Goal: Task Accomplishment & Management: Manage account settings

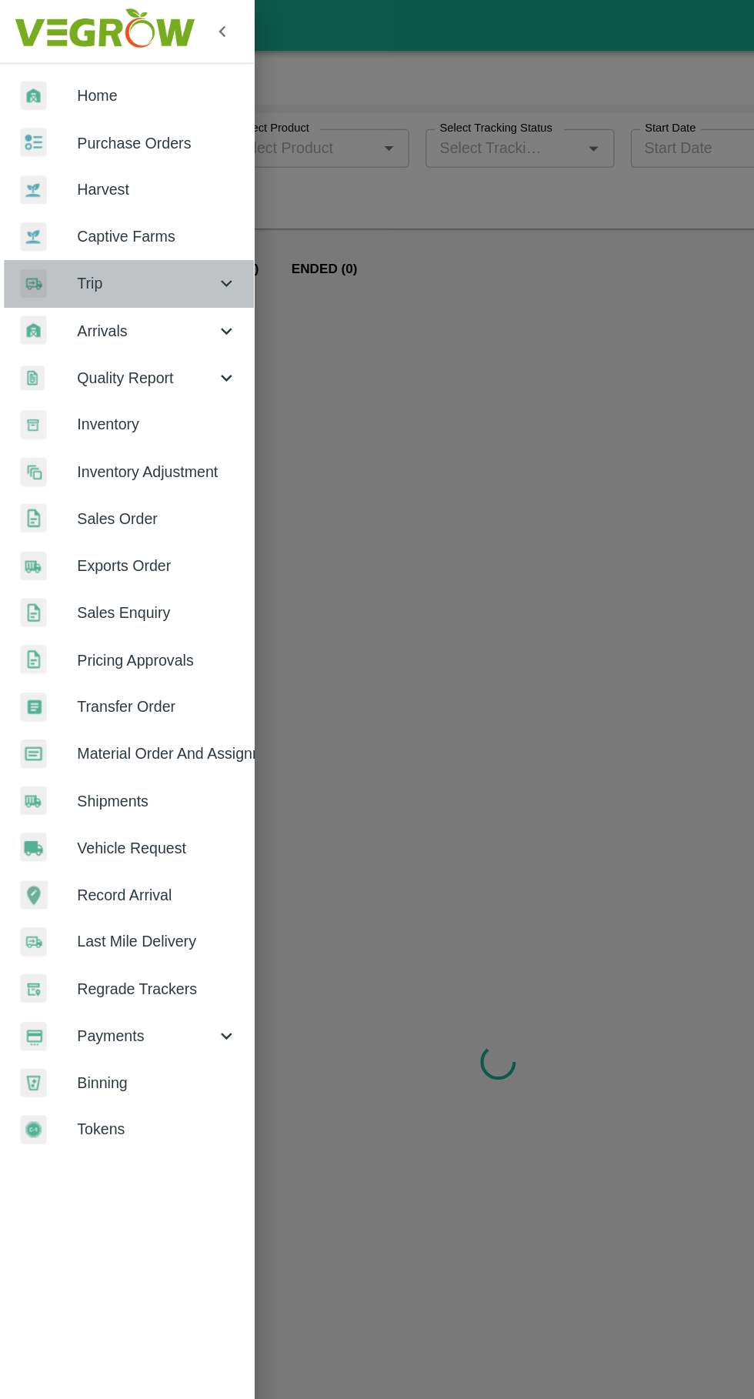
click at [59, 219] on span "Trip" at bounding box center [110, 214] width 105 height 17
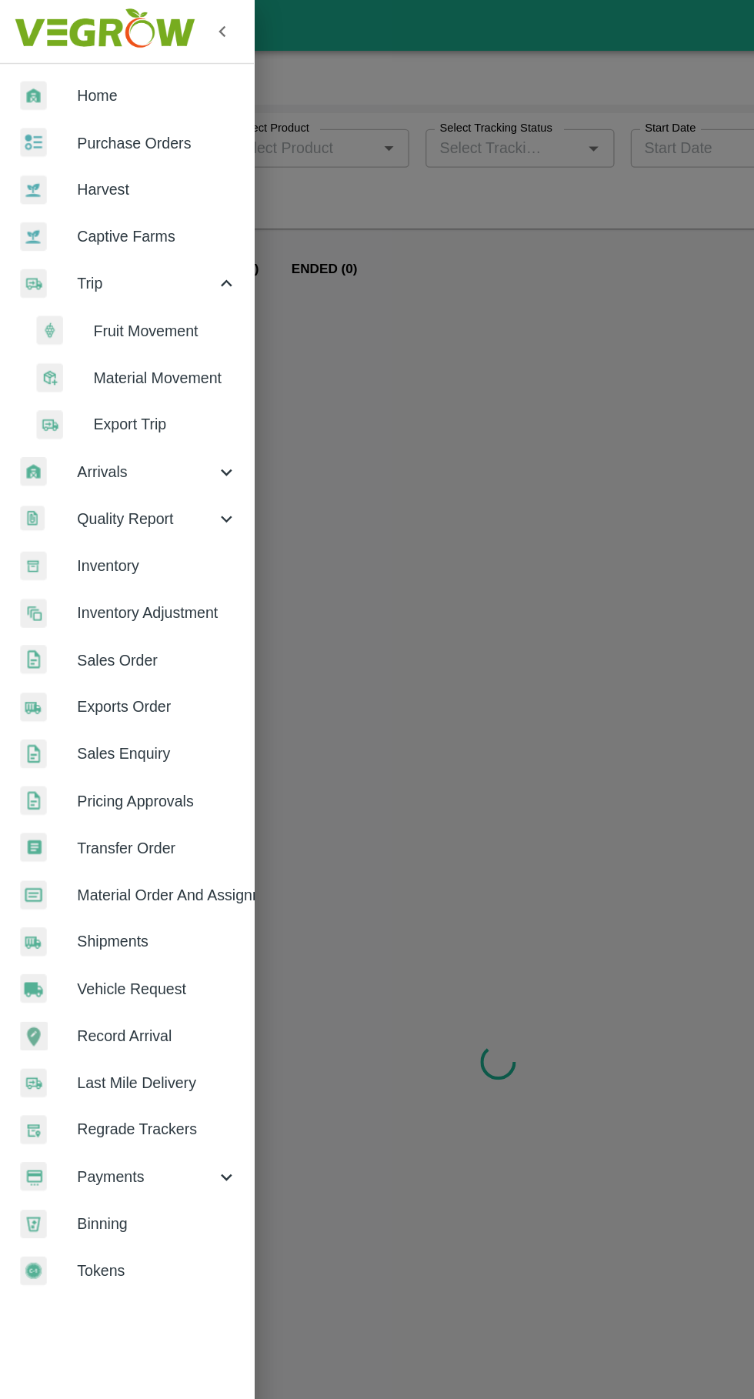
click at [83, 249] on span "Fruit Movement" at bounding box center [125, 250] width 109 height 17
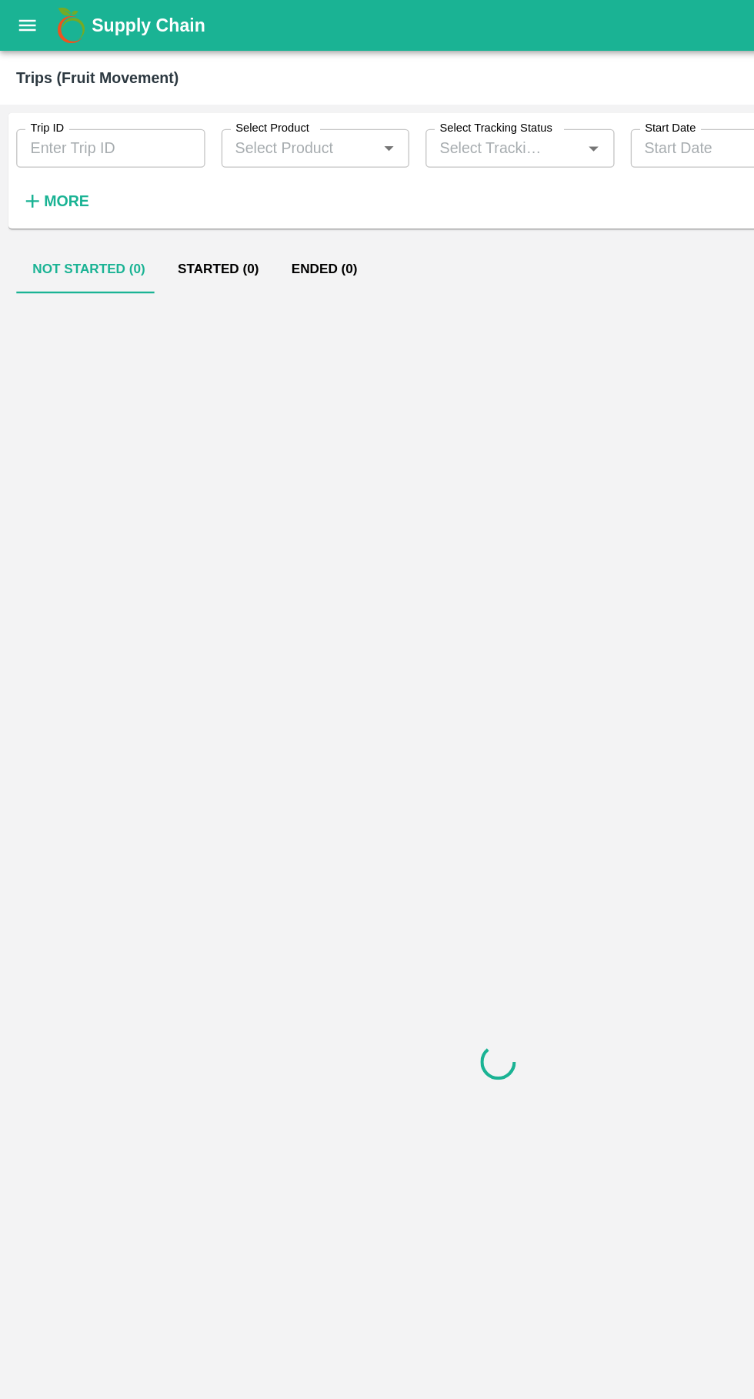
click at [110, 114] on input "Trip ID" at bounding box center [83, 112] width 143 height 29
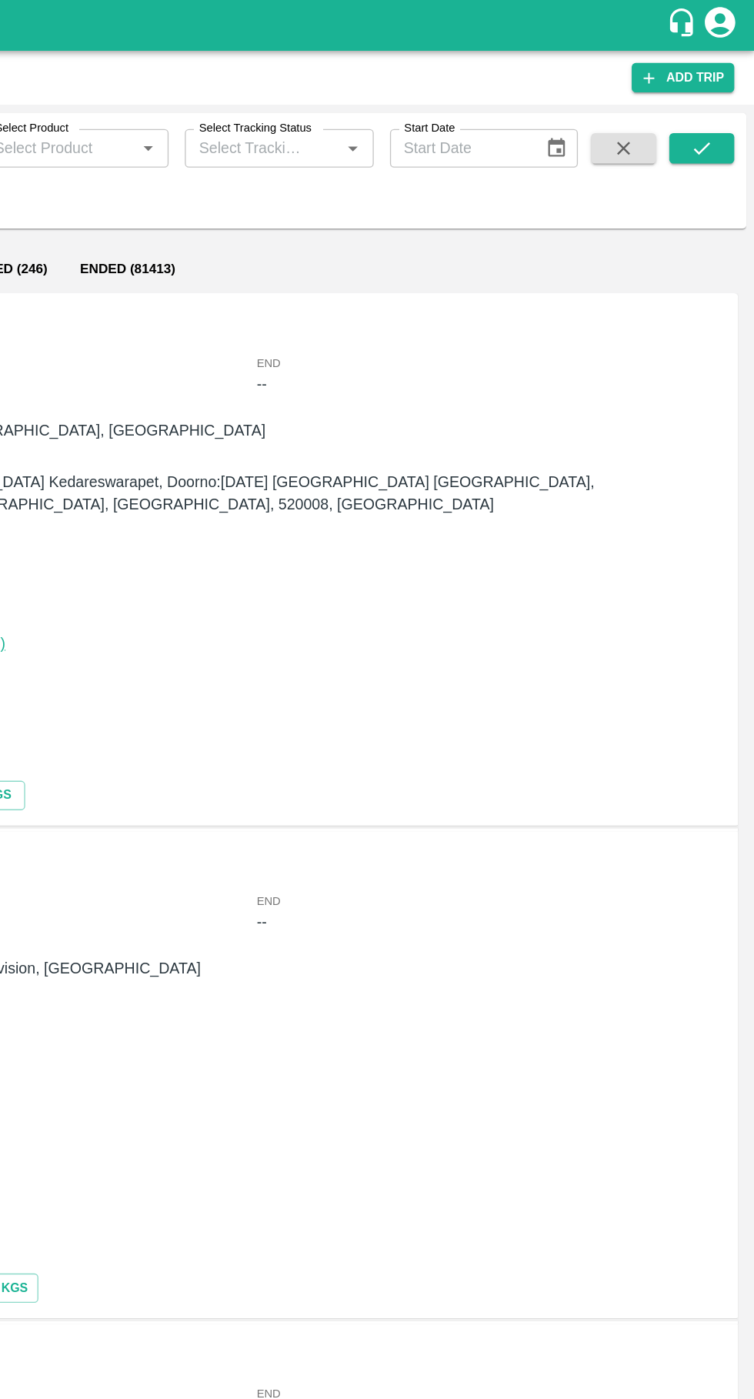
type input "89182"
click at [713, 118] on icon "submit" at bounding box center [714, 112] width 17 height 17
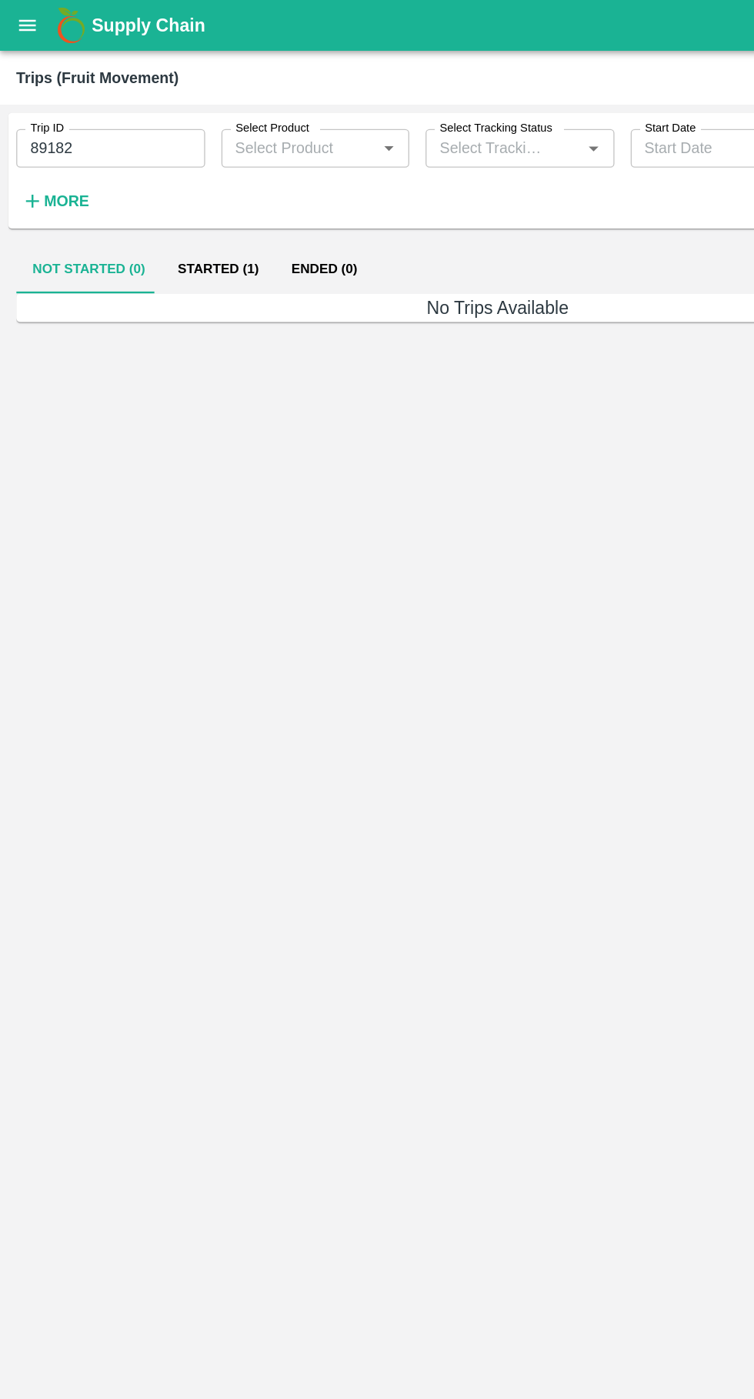
click at [168, 204] on button "Started (1)" at bounding box center [165, 203] width 86 height 37
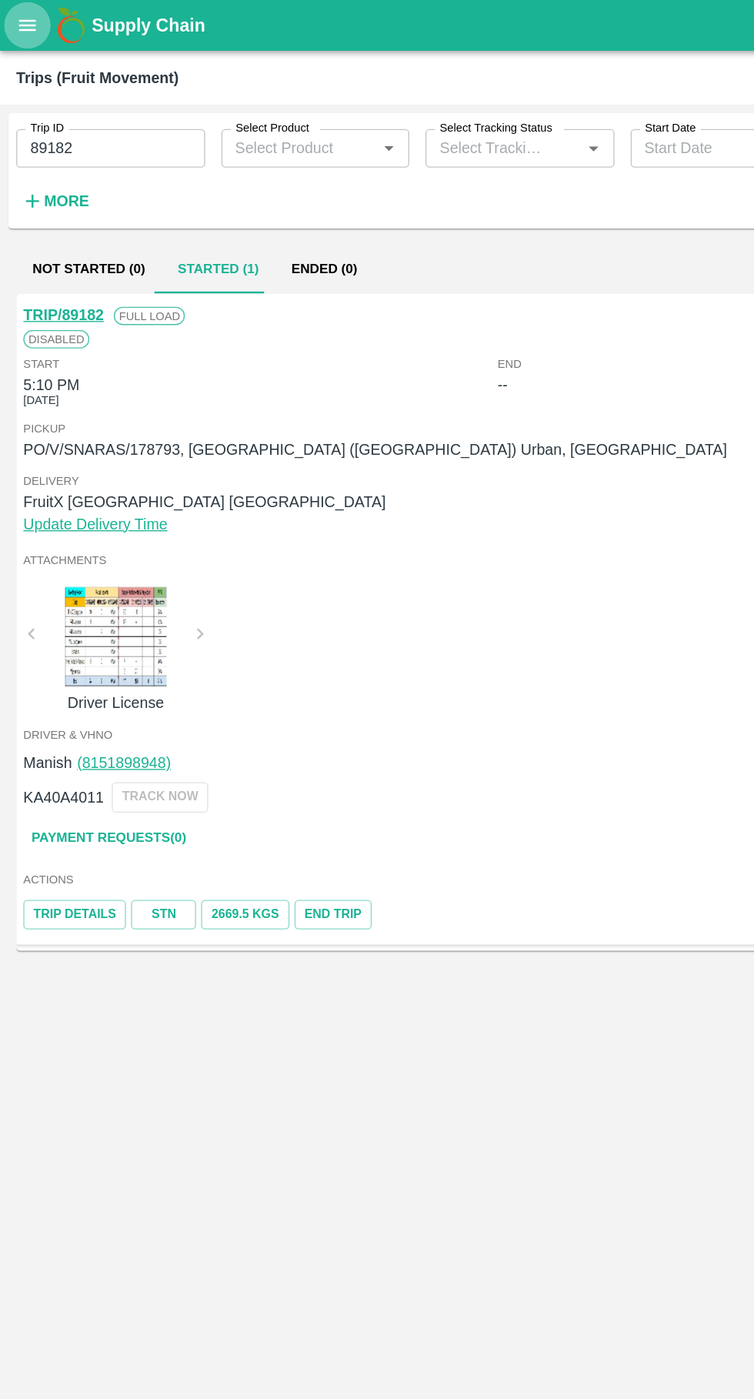
click at [13, 15] on icon "open drawer" at bounding box center [20, 19] width 17 height 17
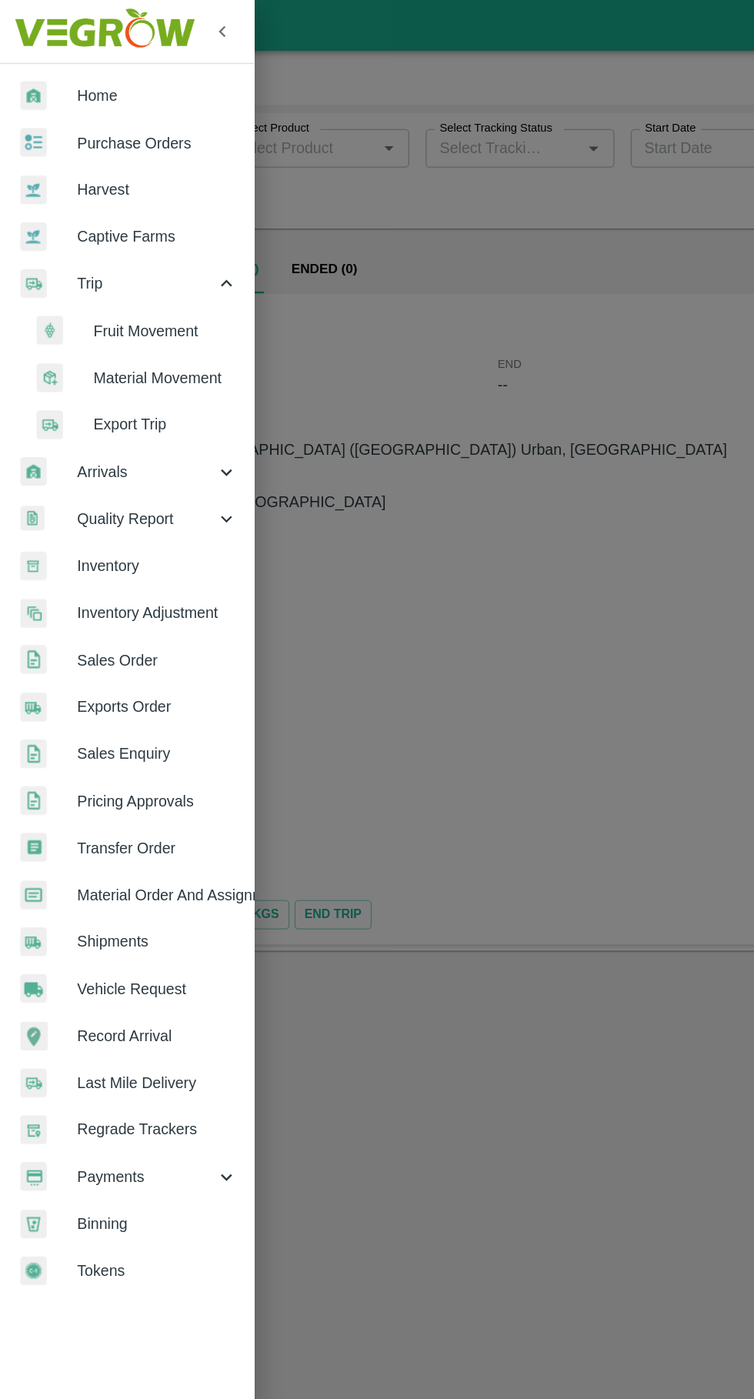
click at [72, 108] on span "Purchase Orders" at bounding box center [119, 108] width 122 height 17
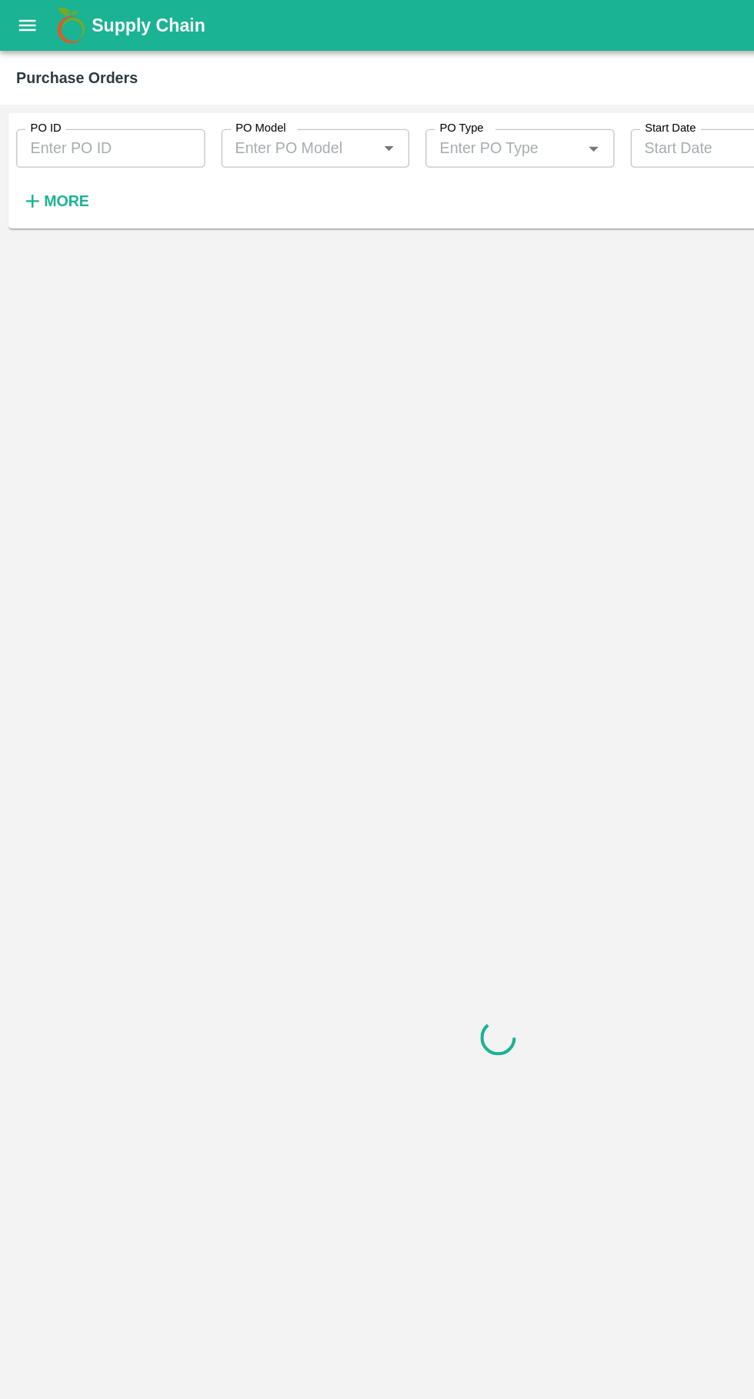
click at [78, 113] on input "PO ID" at bounding box center [83, 112] width 143 height 29
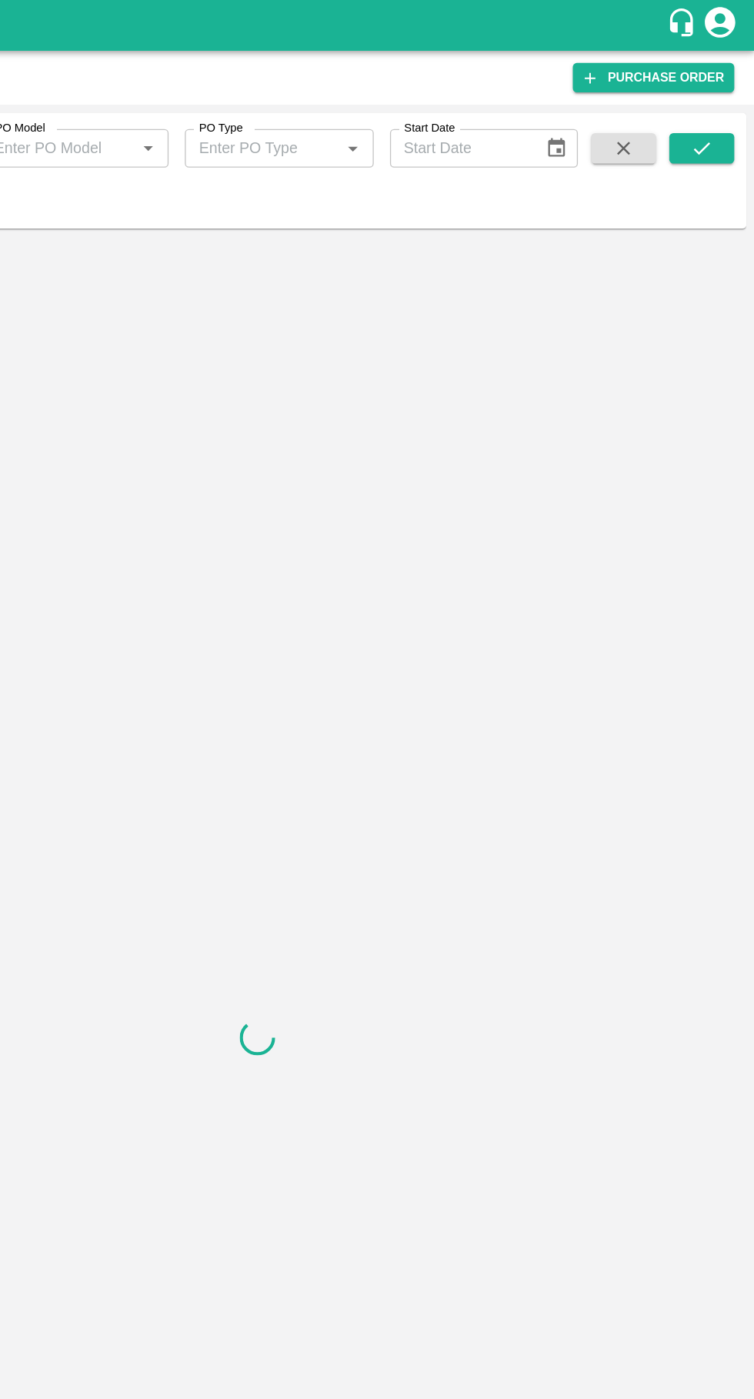
type input "178793"
click at [714, 112] on icon "submit" at bounding box center [714, 112] width 17 height 17
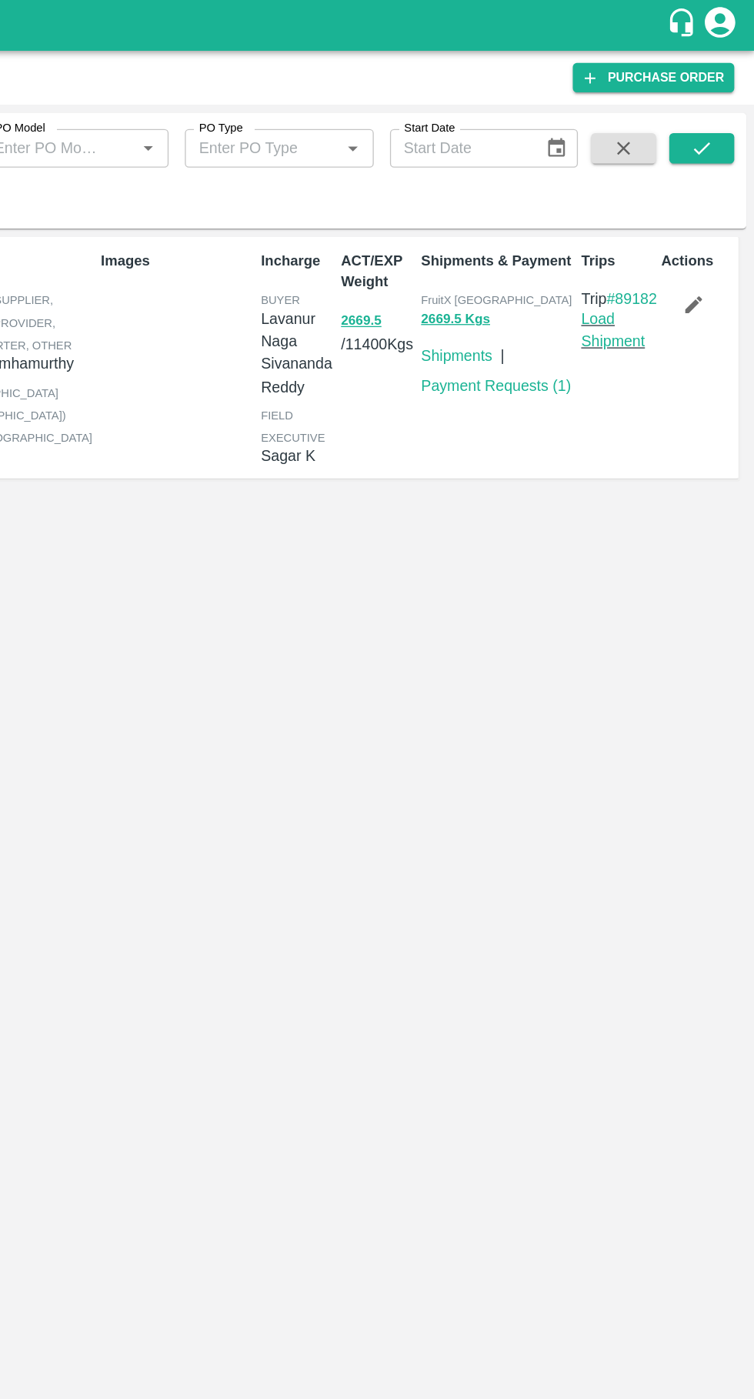
click at [650, 265] on link "Load Shipment" at bounding box center [646, 249] width 48 height 29
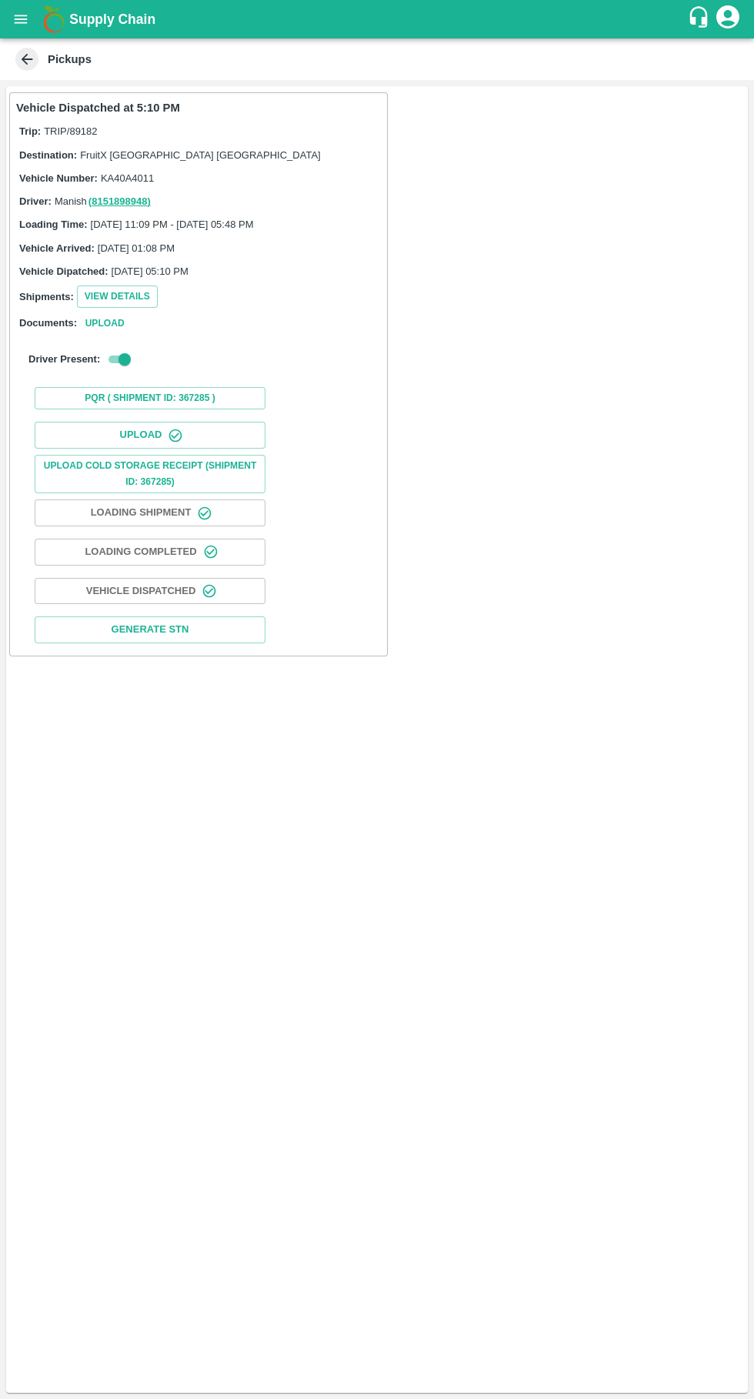
click at [173, 435] on icon "button" at bounding box center [175, 435] width 15 height 15
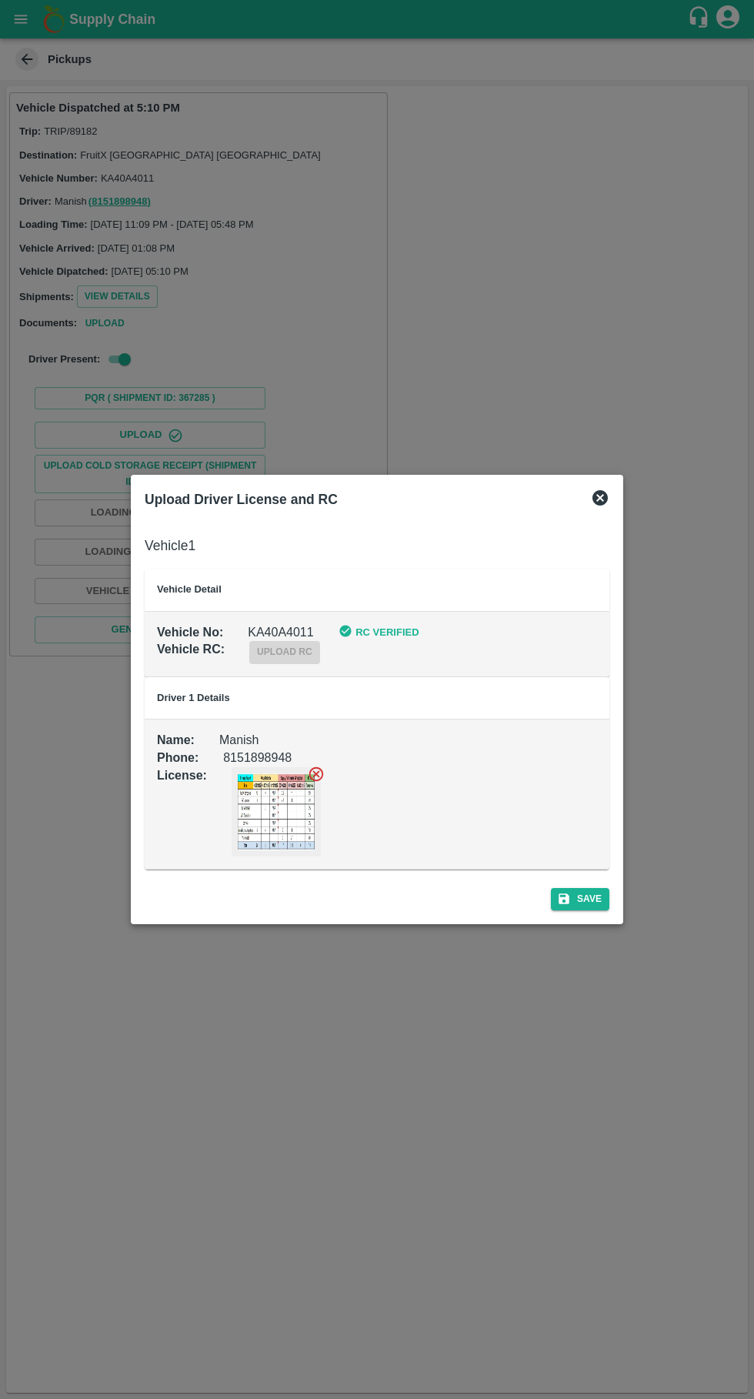
click at [291, 658] on label "upload rc" at bounding box center [284, 651] width 71 height 13
click at [599, 498] on icon at bounding box center [600, 498] width 18 height 18
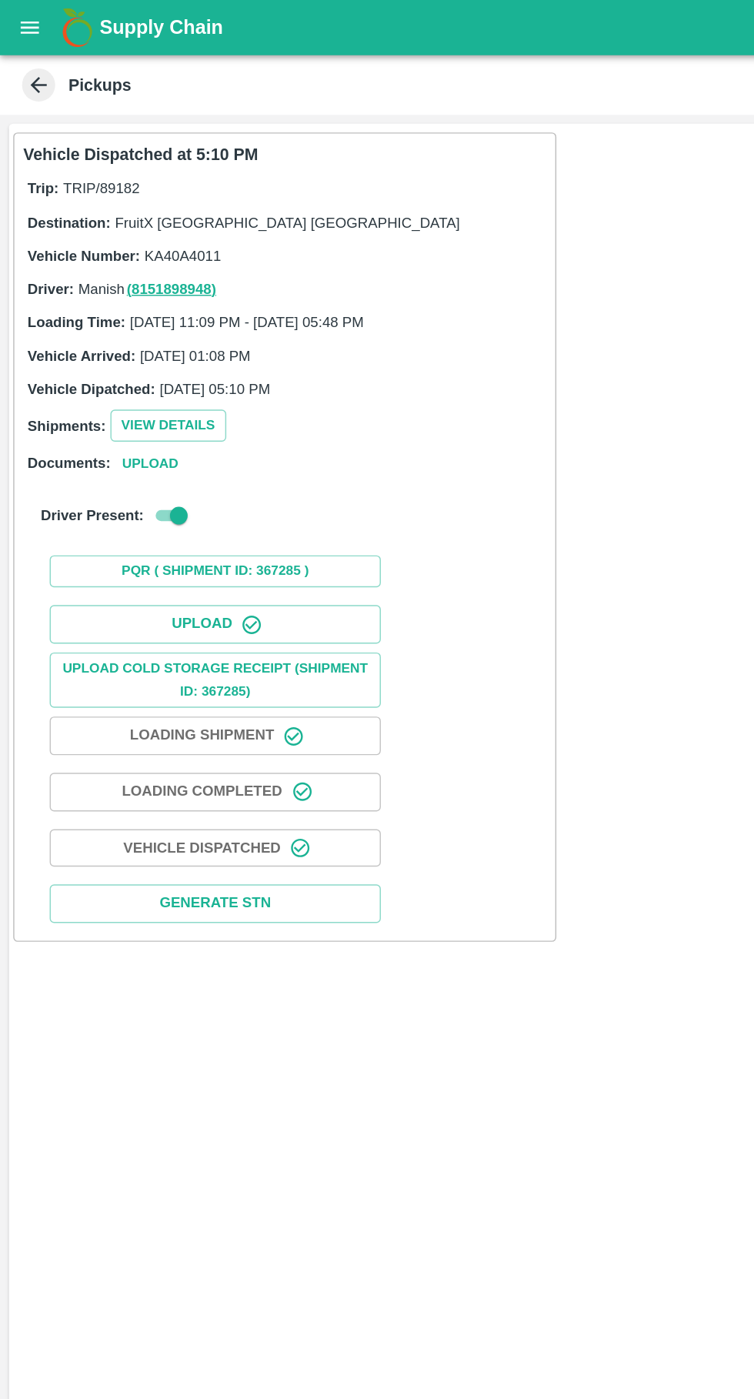
click at [15, 20] on icon "open drawer" at bounding box center [20, 19] width 17 height 17
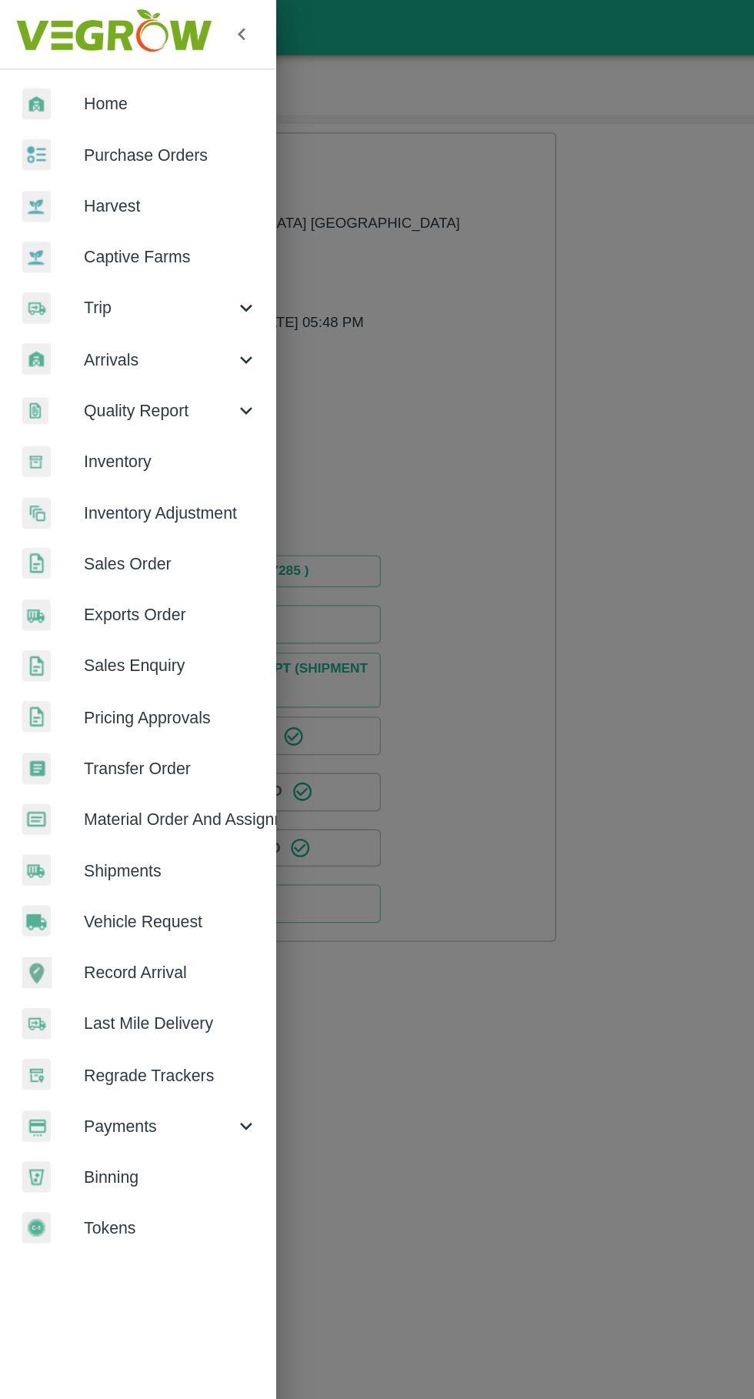
click at [55, 212] on div at bounding box center [36, 215] width 43 height 22
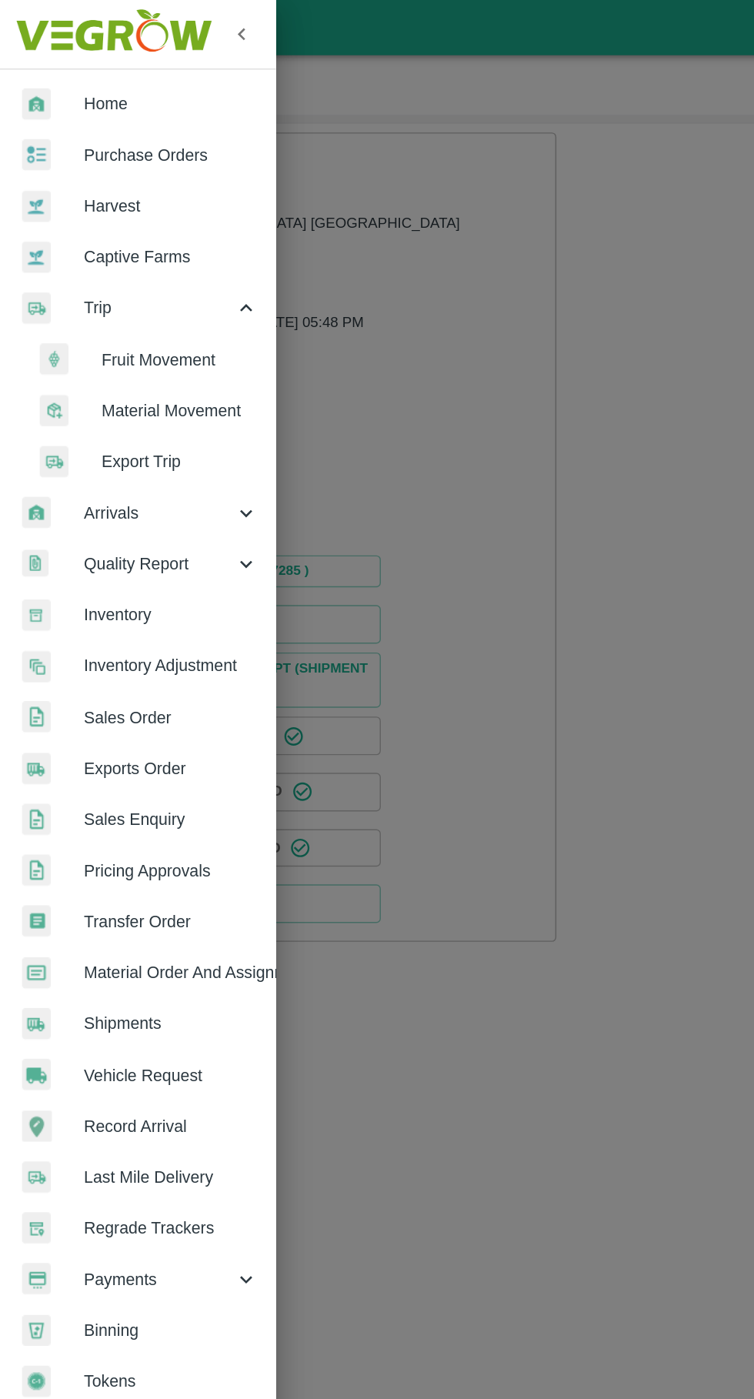
click at [86, 249] on span "Fruit Movement" at bounding box center [125, 250] width 109 height 17
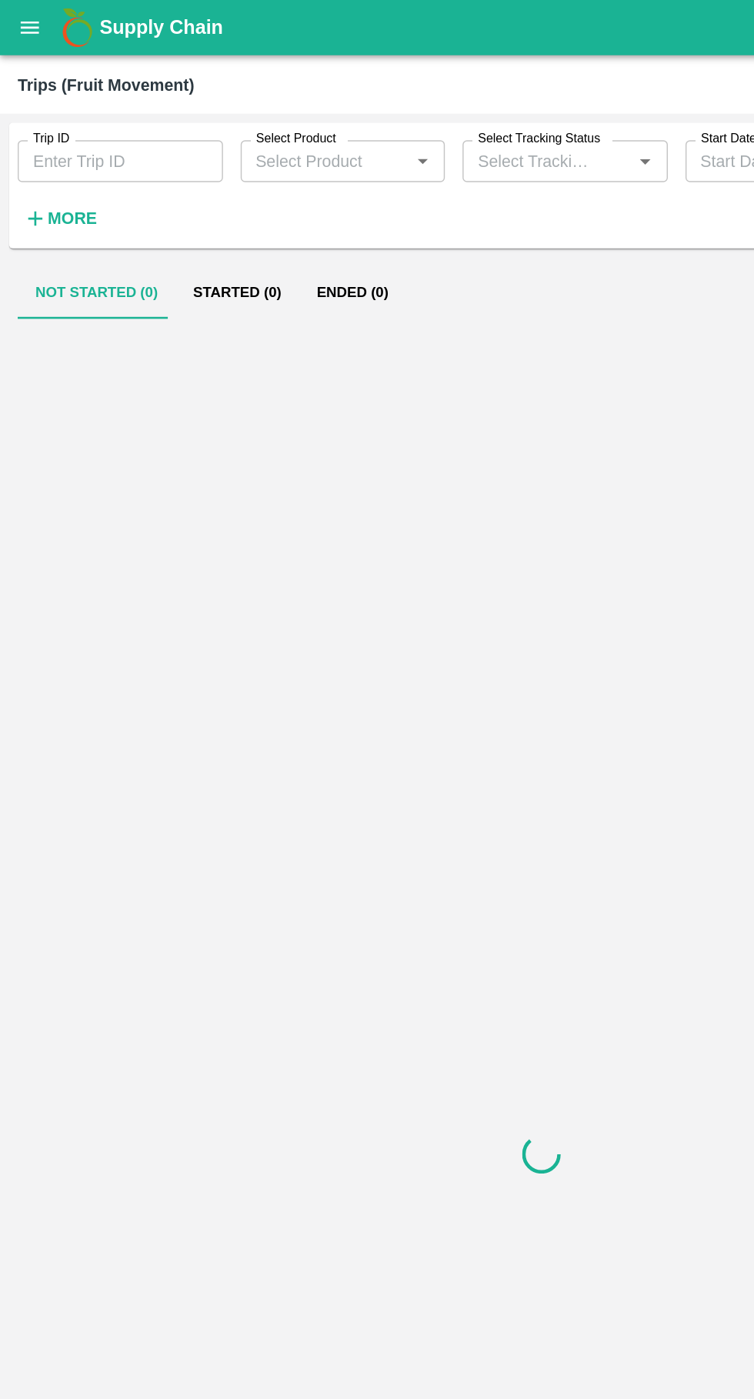
click at [37, 108] on input "Trip ID" at bounding box center [83, 112] width 143 height 29
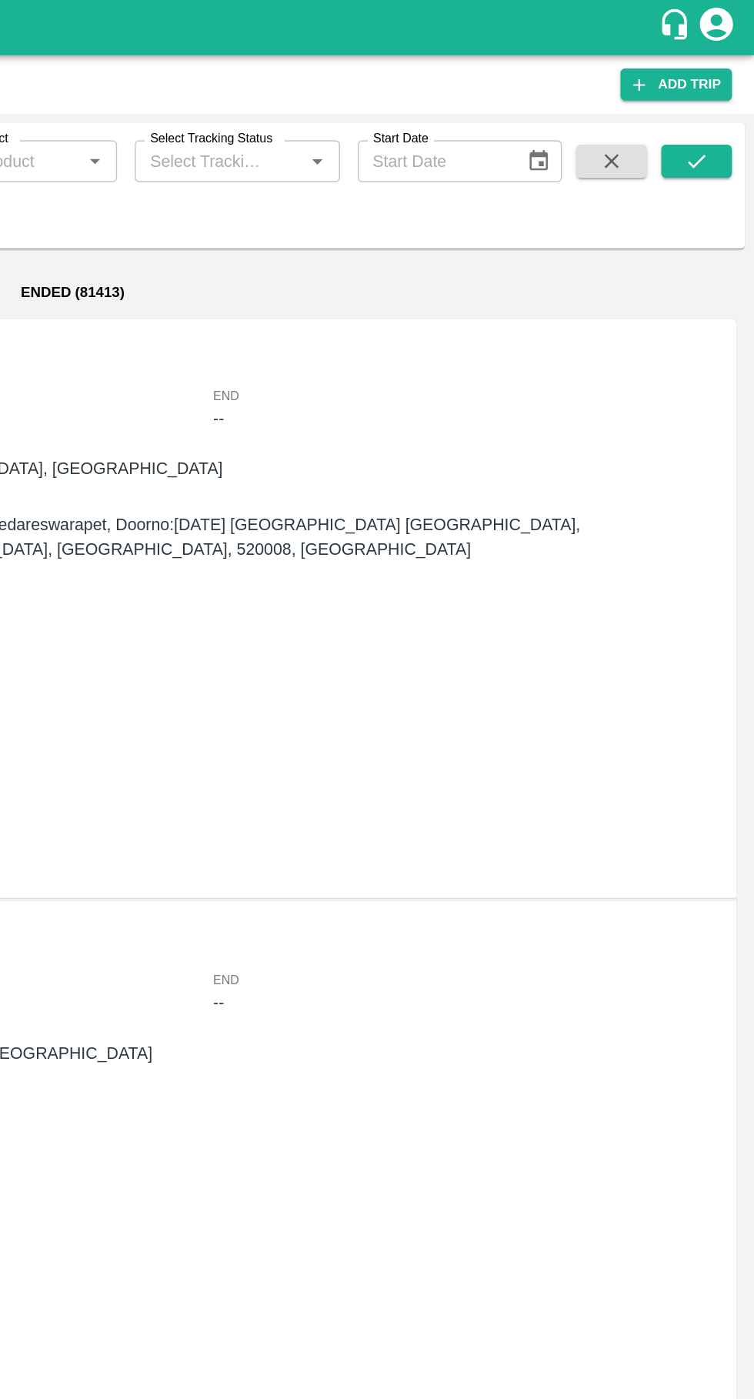
type input "89182"
click at [710, 115] on icon "submit" at bounding box center [714, 112] width 12 height 9
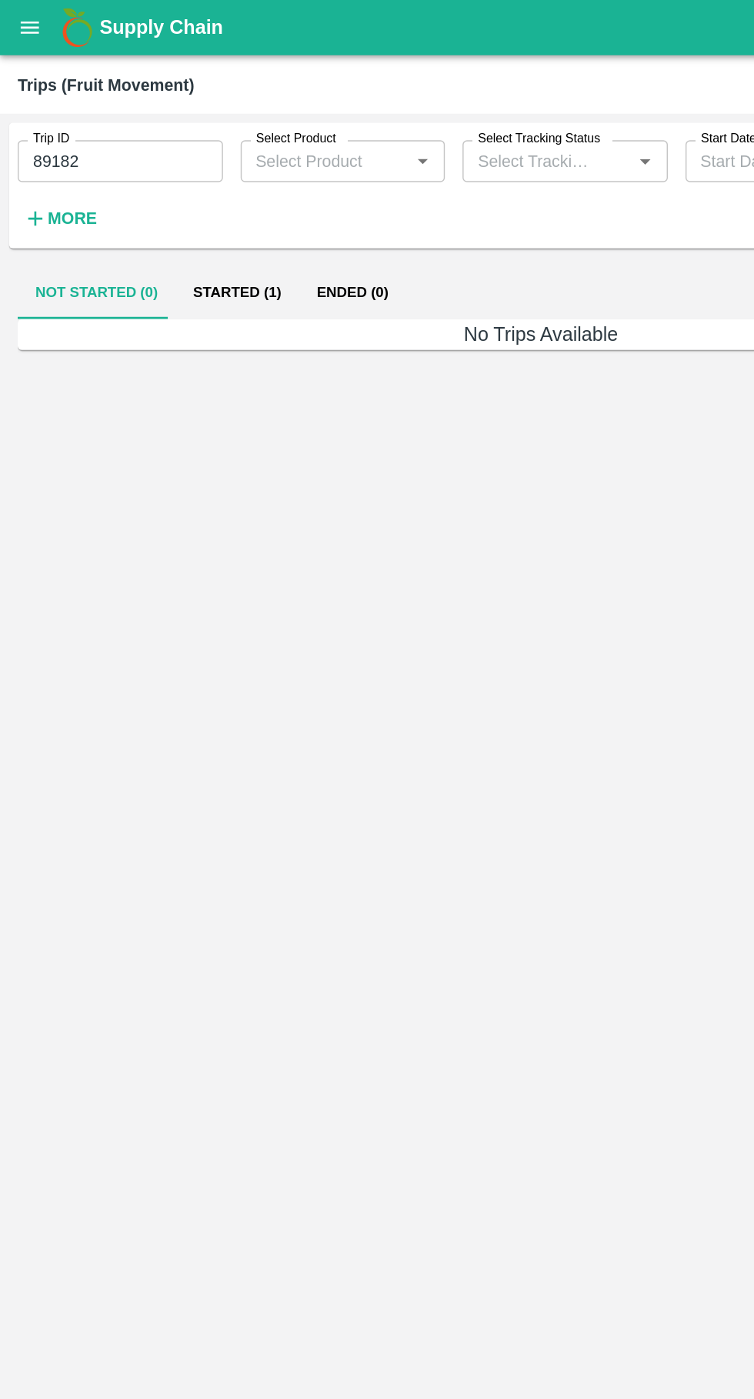
click at [160, 200] on button "Started (1)" at bounding box center [165, 203] width 86 height 37
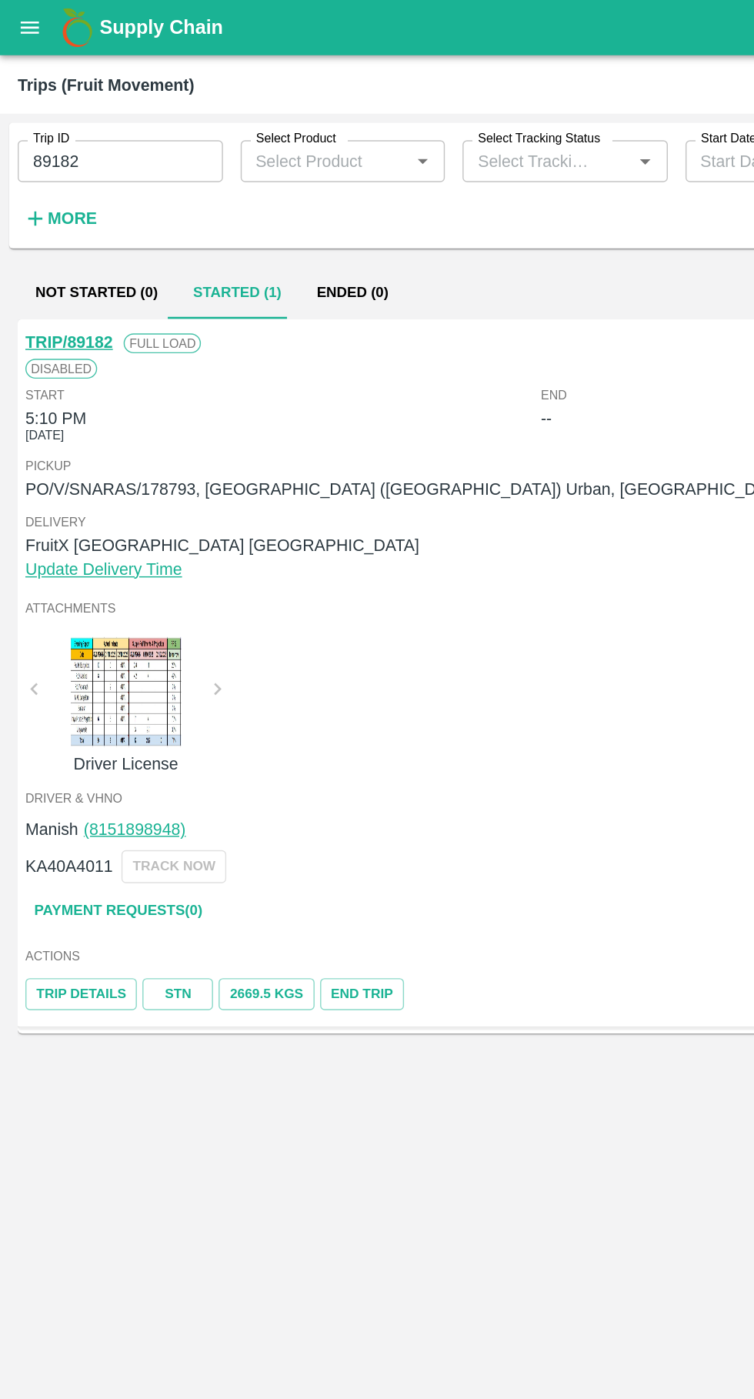
click at [42, 235] on link "TRIP/89182" at bounding box center [48, 238] width 61 height 12
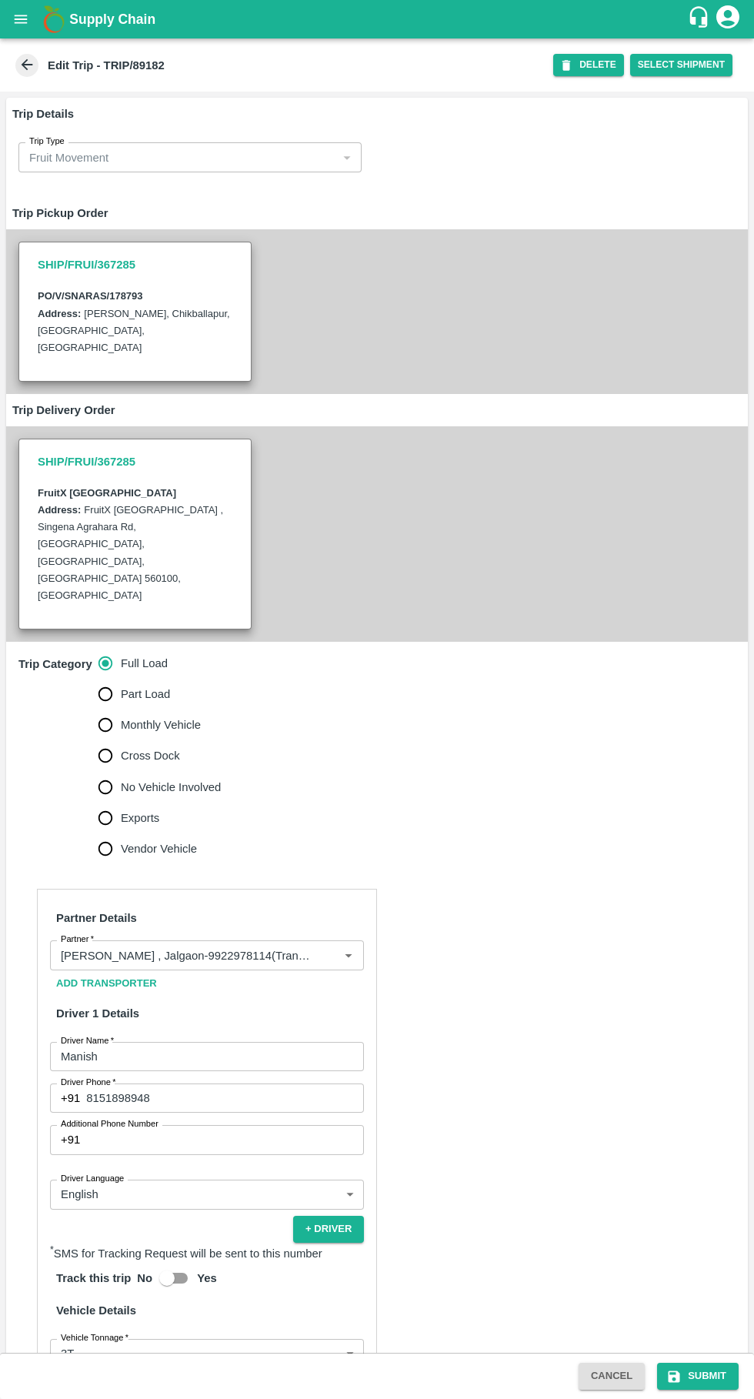
click at [125, 945] on input "Partner   *" at bounding box center [184, 955] width 259 height 20
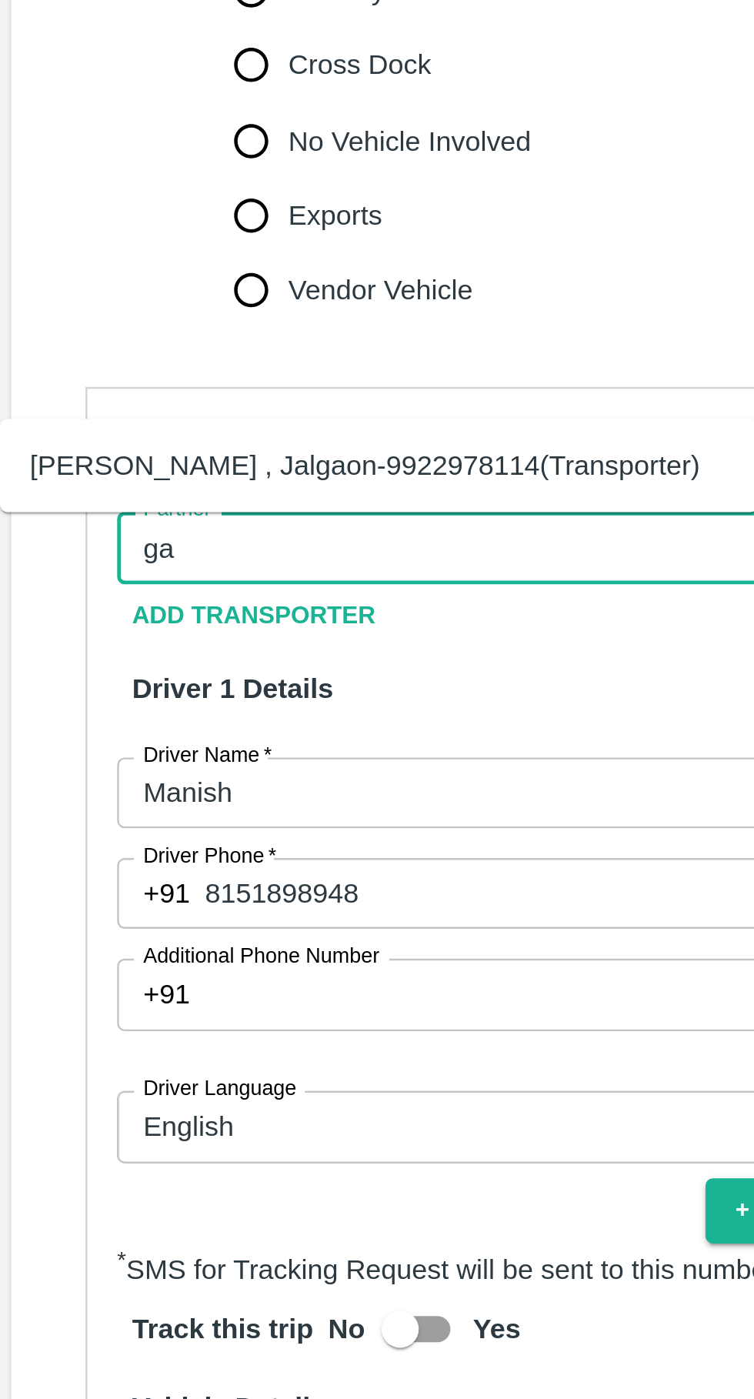
type input "g"
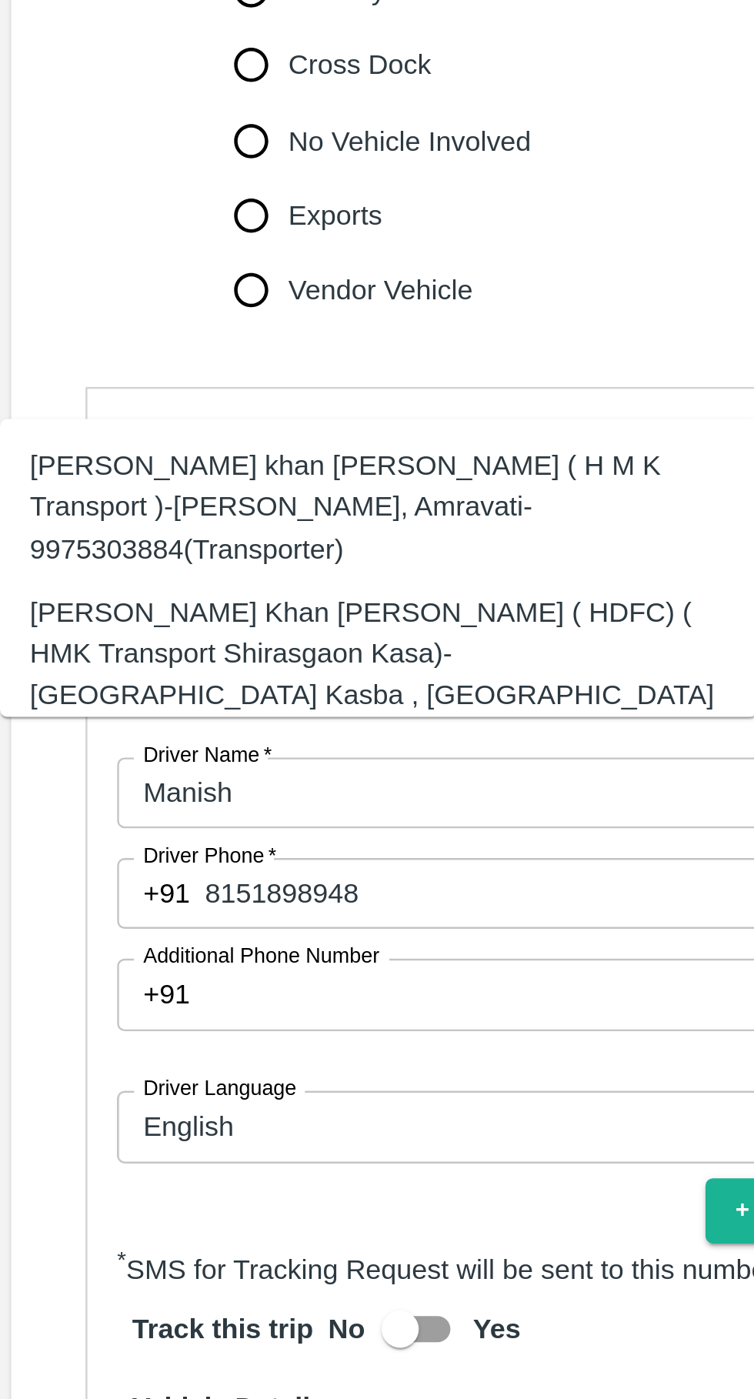
click at [212, 979] on div "Azhar Ahmad Khan Aziz Ahmad ( HDFC) ( HMK Transport Shirasgaon Kasa)-Shirasgaon…" at bounding box center [158, 1007] width 289 height 68
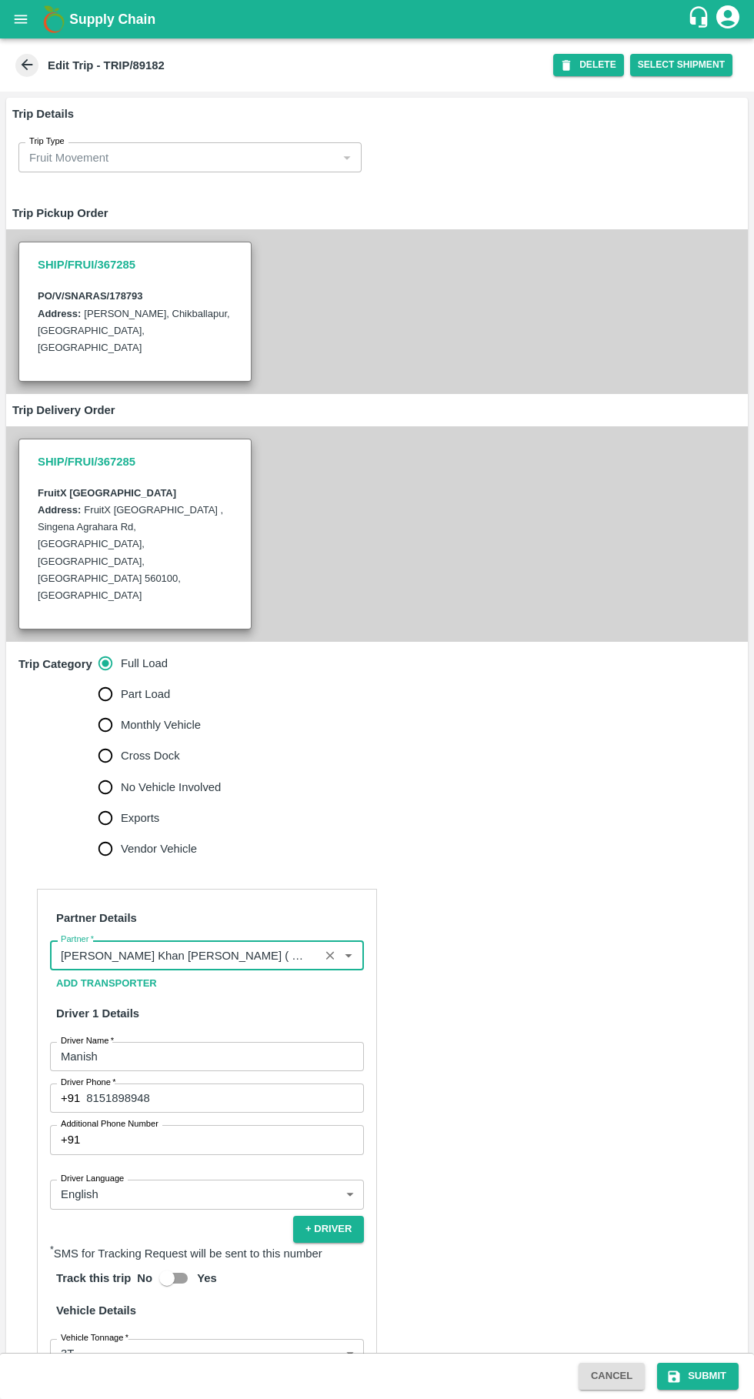
type input "Azhar Ahmad Khan Aziz Ahmad ( HDFC) ( HMK Transport Shirasgaon Kasa)-Shirasgaon…"
click at [708, 1370] on button "Submit" at bounding box center [698, 1376] width 82 height 27
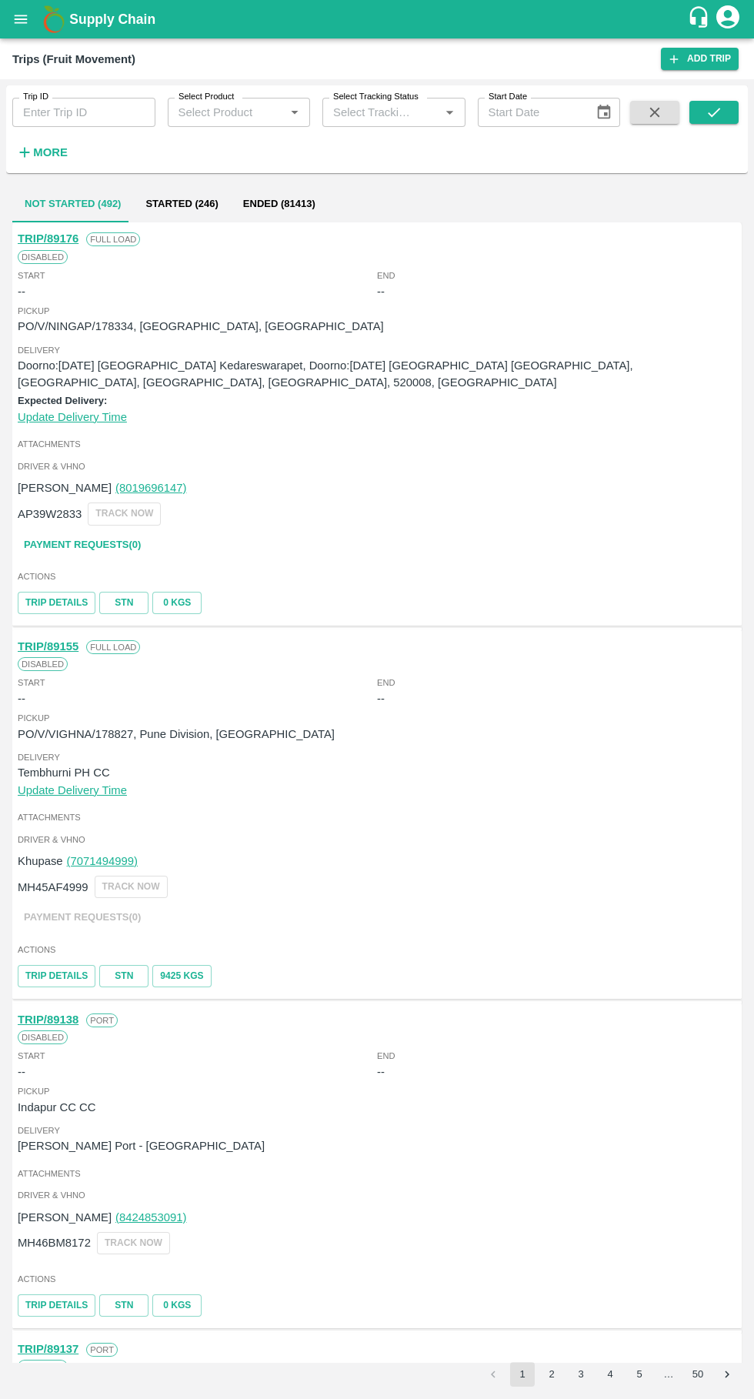
click at [52, 119] on input "Trip ID" at bounding box center [83, 112] width 143 height 29
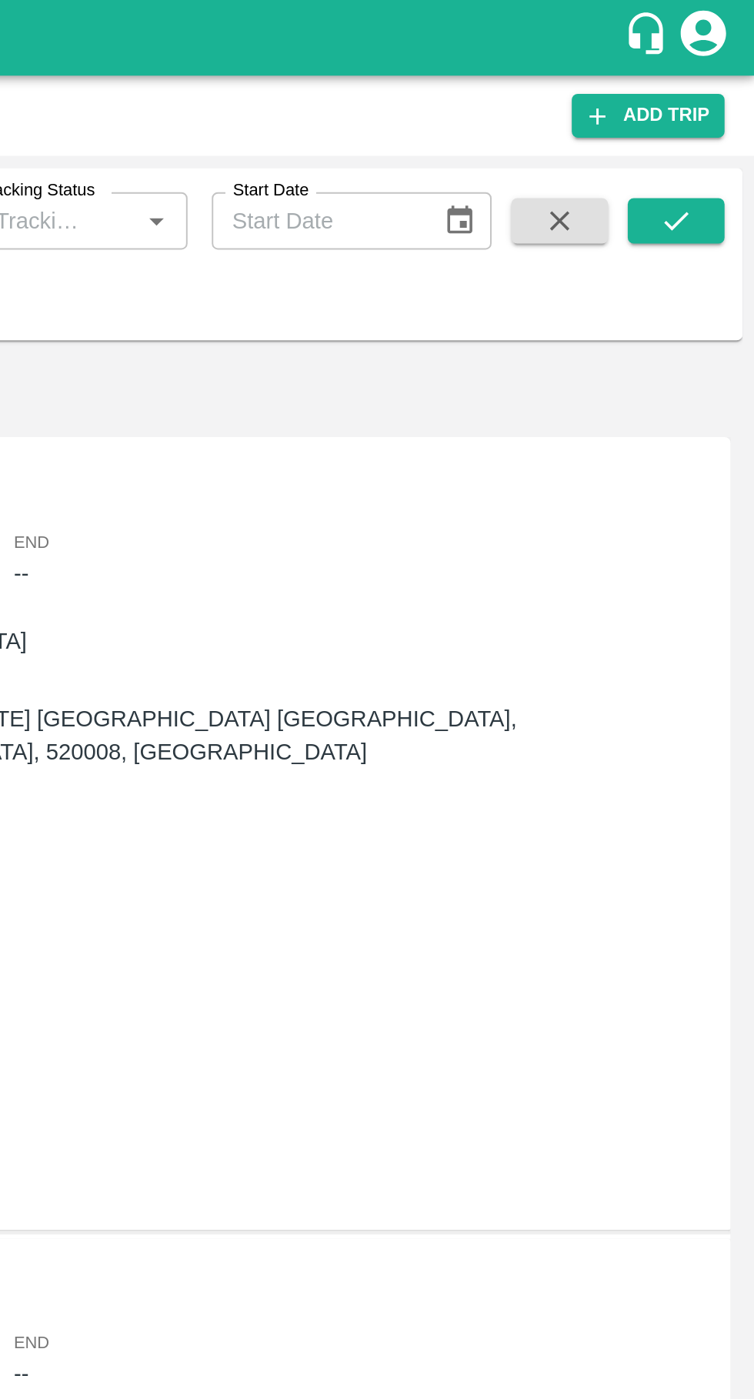
type input "89165"
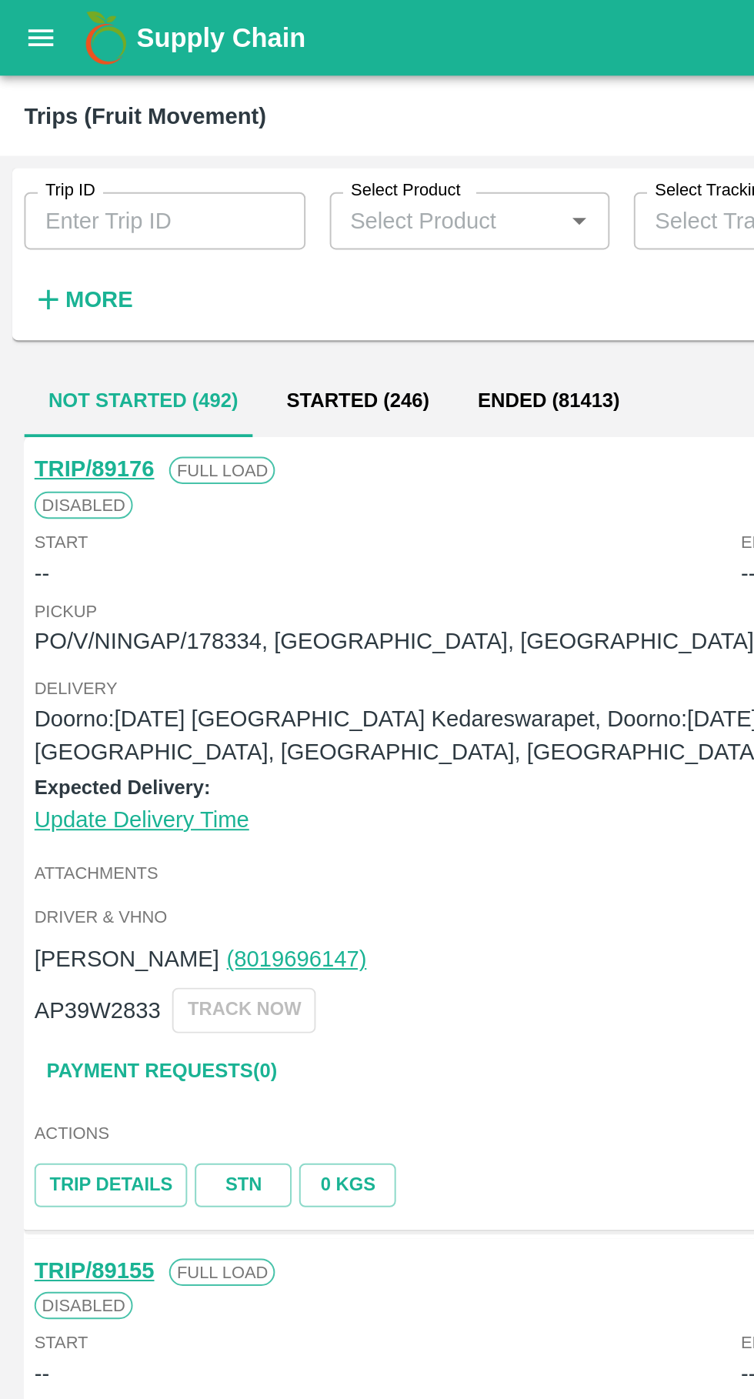
click at [18, 32] on button "open drawer" at bounding box center [20, 19] width 35 height 35
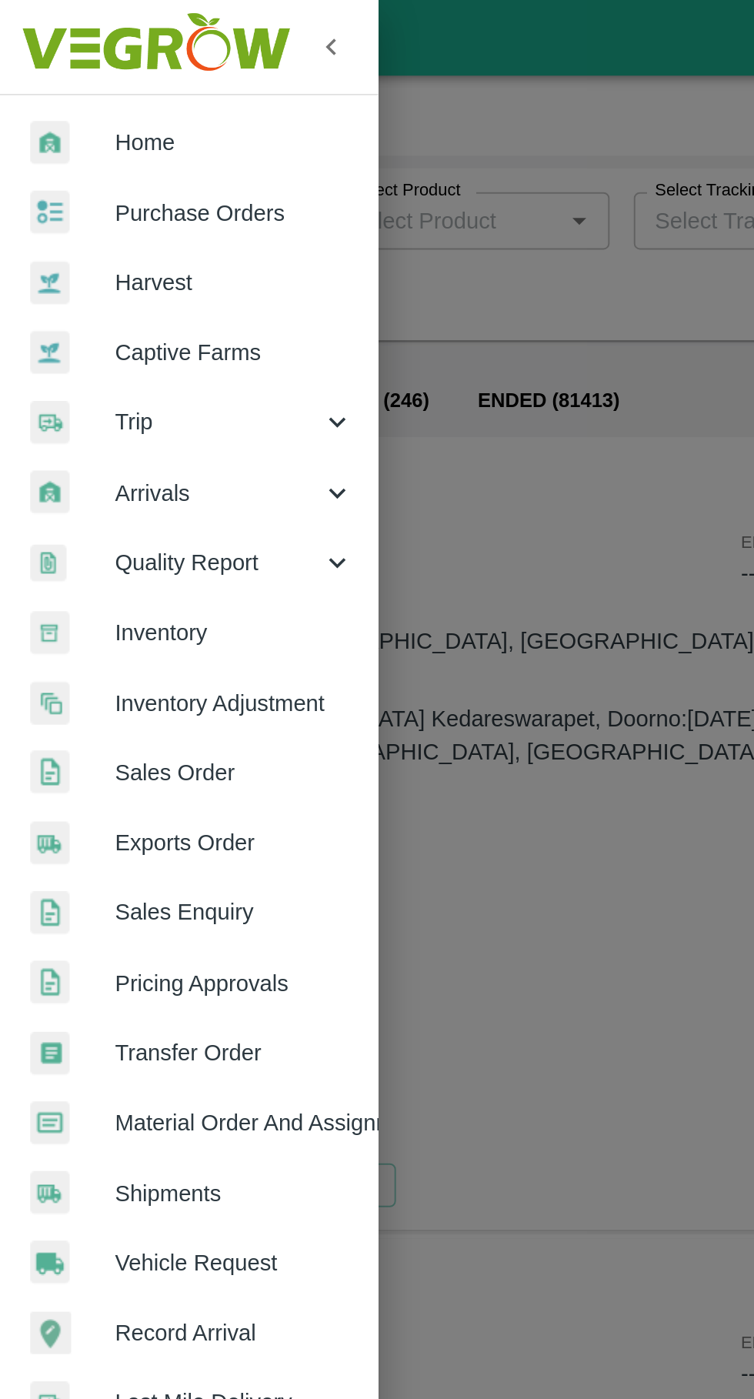
click at [79, 220] on span "Trip" at bounding box center [110, 214] width 105 height 17
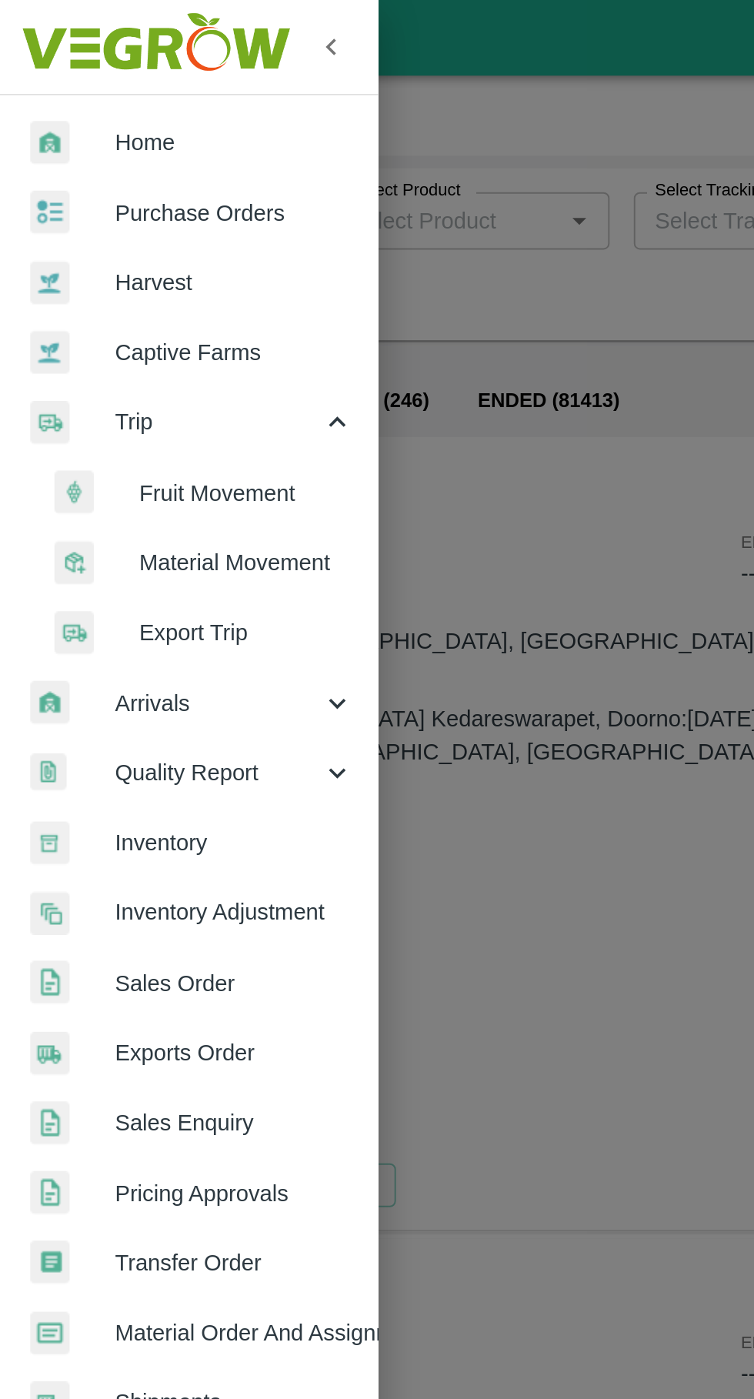
click at [73, 112] on span "Purchase Orders" at bounding box center [119, 108] width 122 height 17
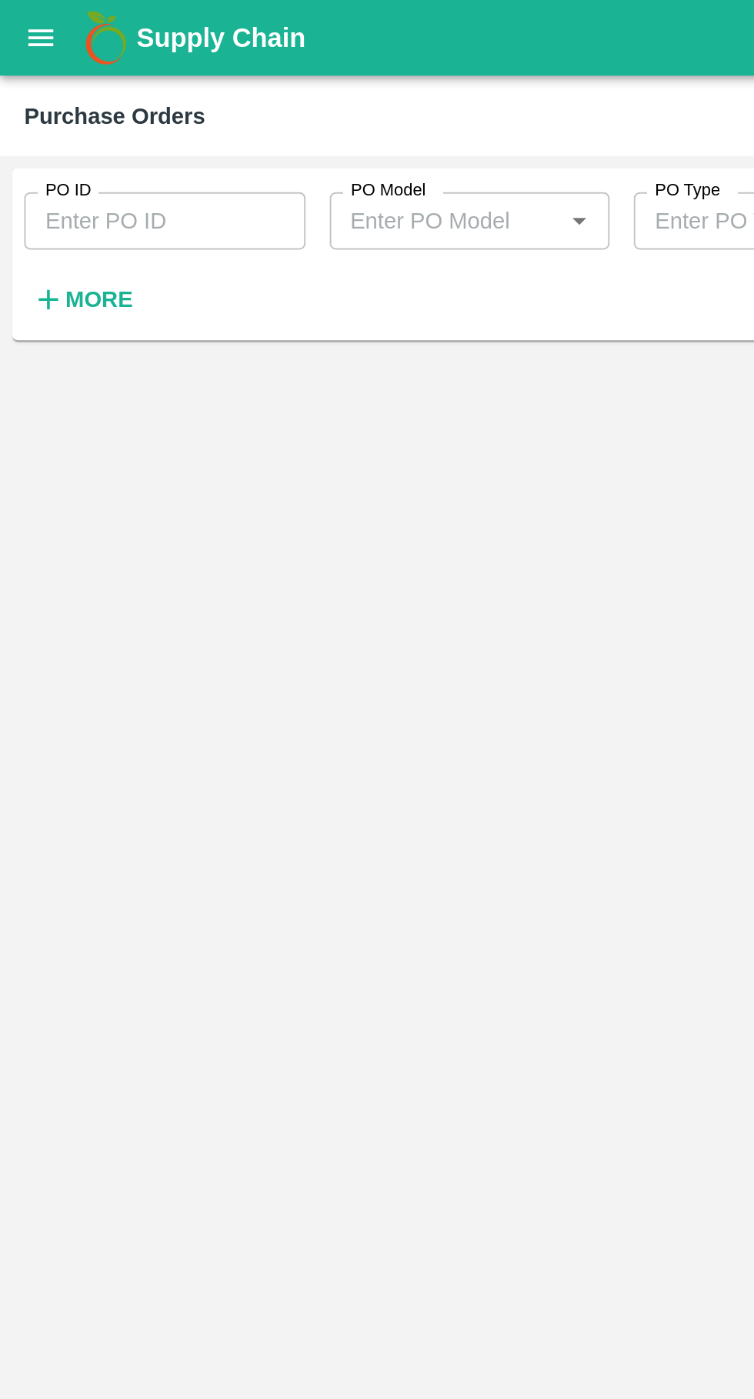
click at [81, 111] on input "PO ID" at bounding box center [83, 112] width 143 height 29
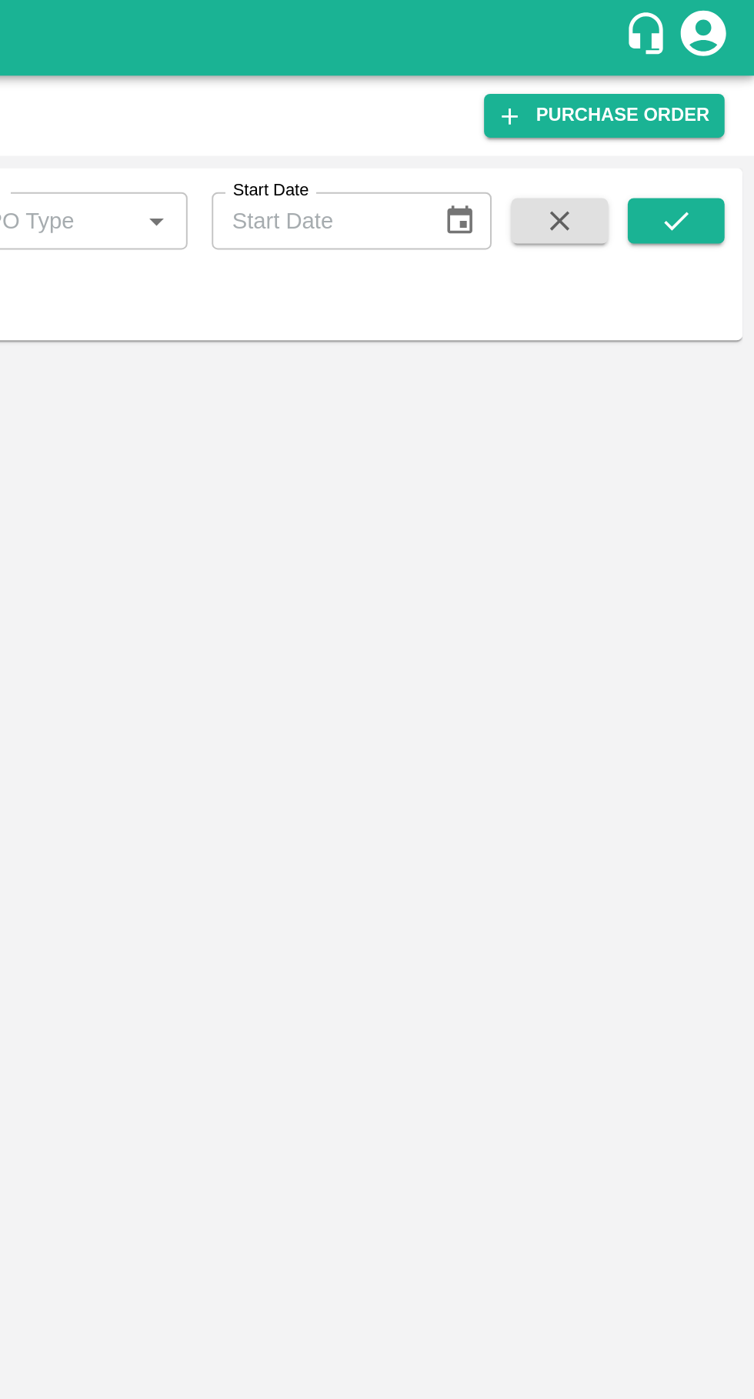
type input "178671"
click at [712, 113] on icon "submit" at bounding box center [714, 112] width 17 height 17
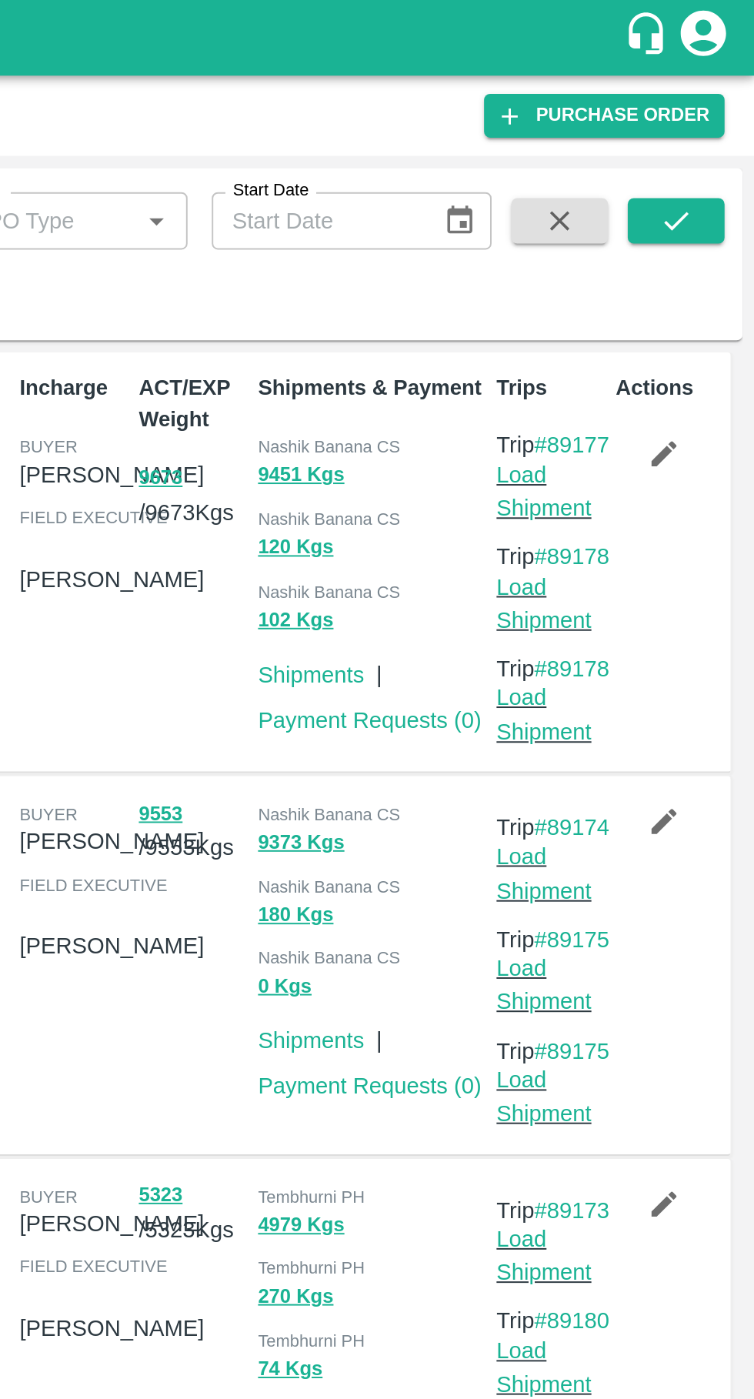
click at [714, 114] on icon "submit" at bounding box center [714, 112] width 12 height 9
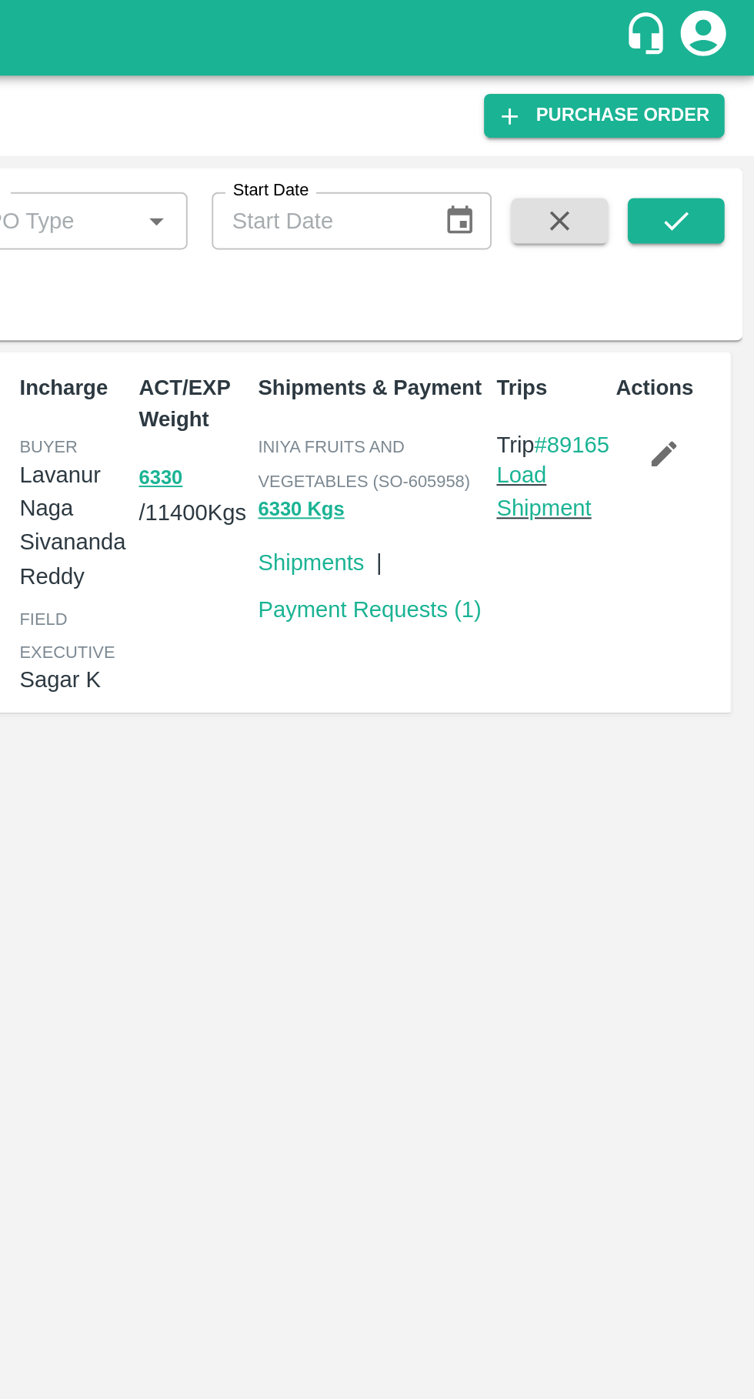
click at [637, 265] on link "Load Shipment" at bounding box center [646, 249] width 48 height 29
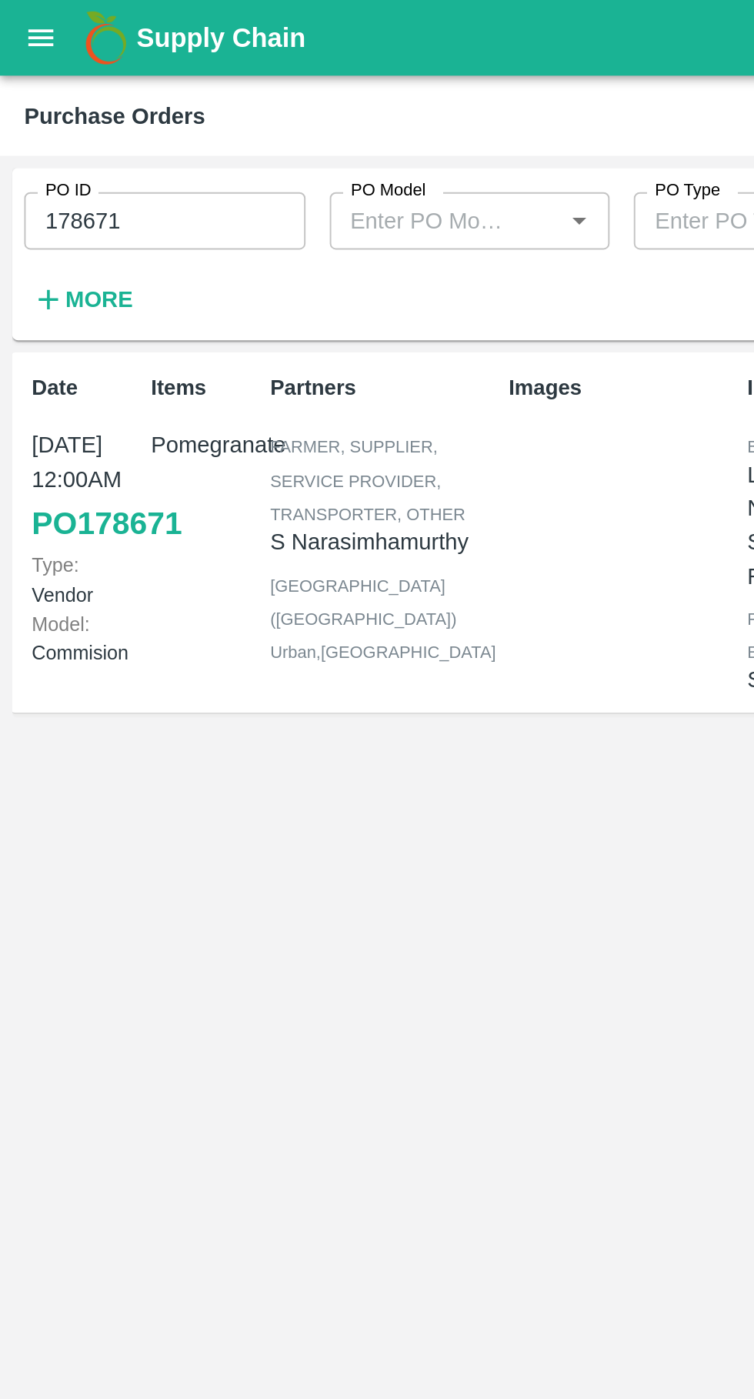
click at [25, 23] on icon "open drawer" at bounding box center [21, 19] width 13 height 8
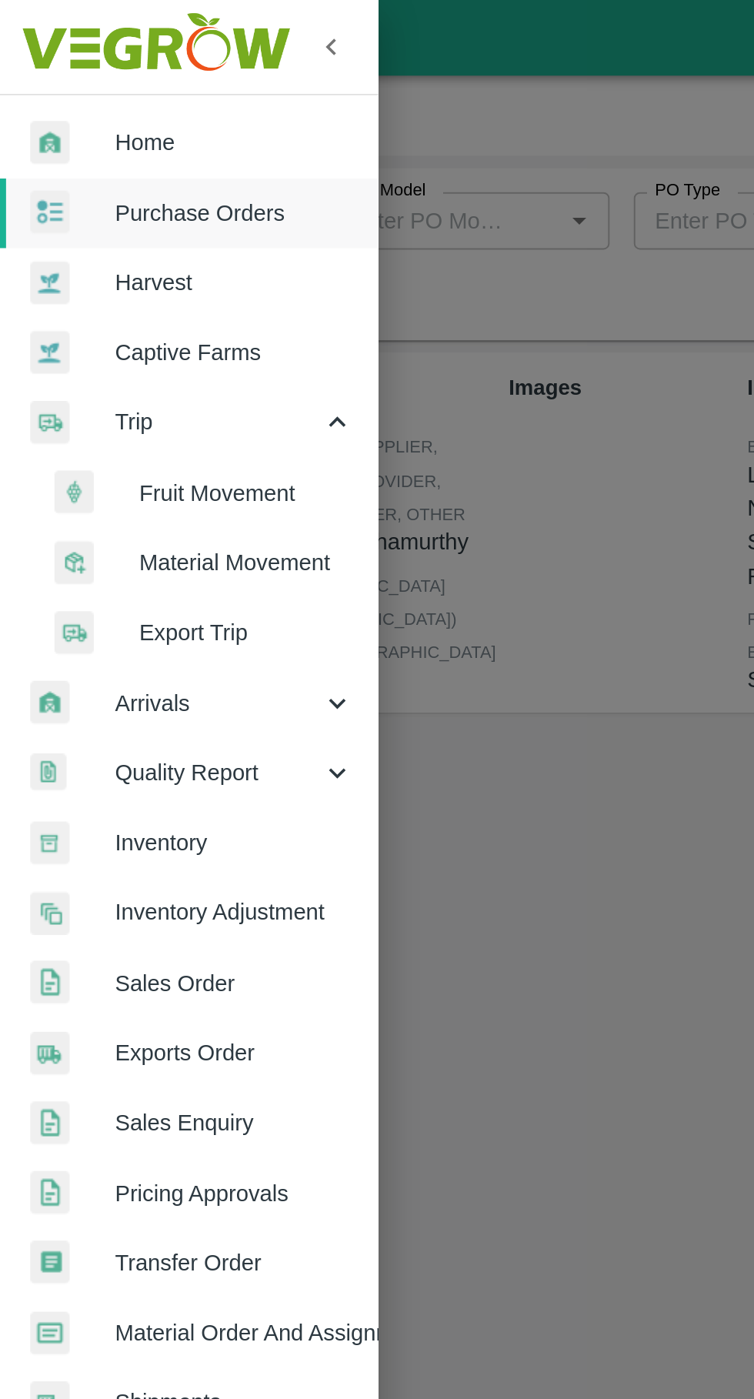
click at [115, 252] on span "Fruit Movement" at bounding box center [125, 250] width 109 height 17
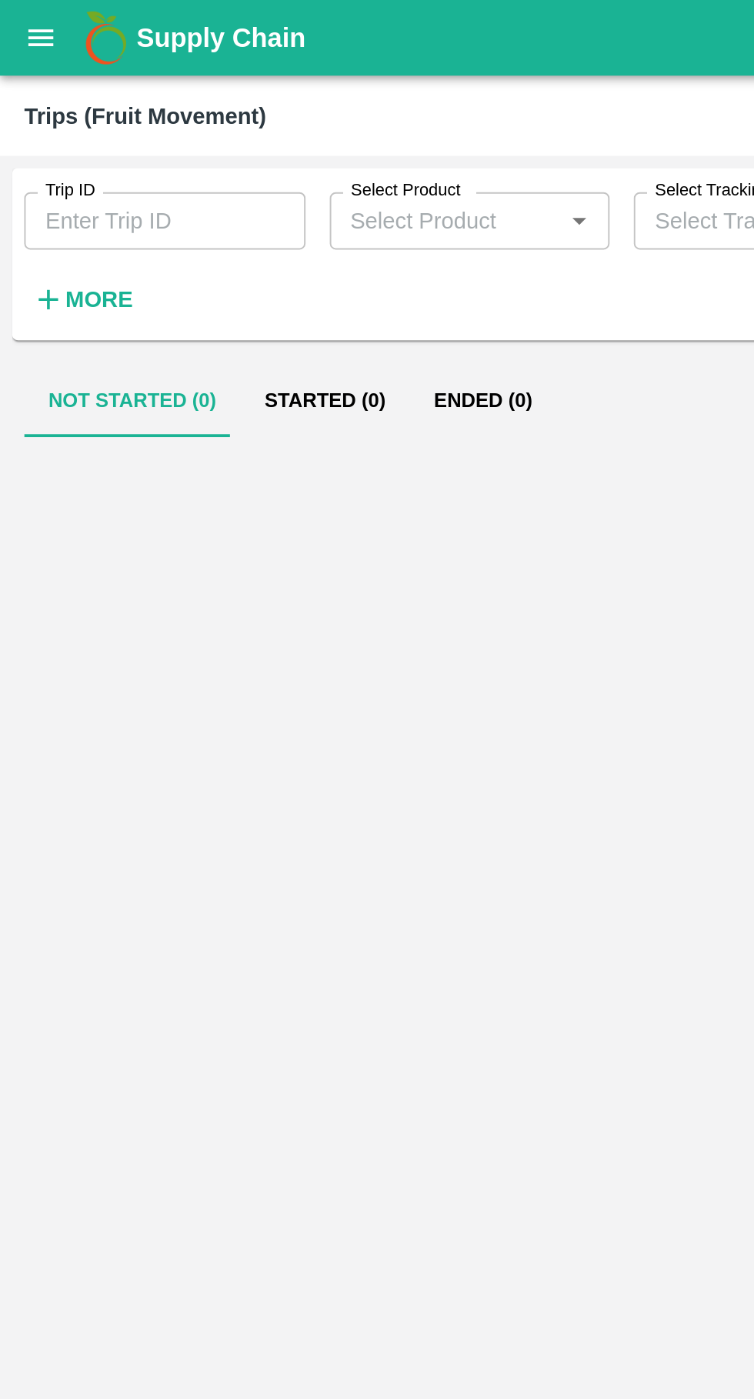
click at [105, 249] on div at bounding box center [376, 804] width 729 height 1164
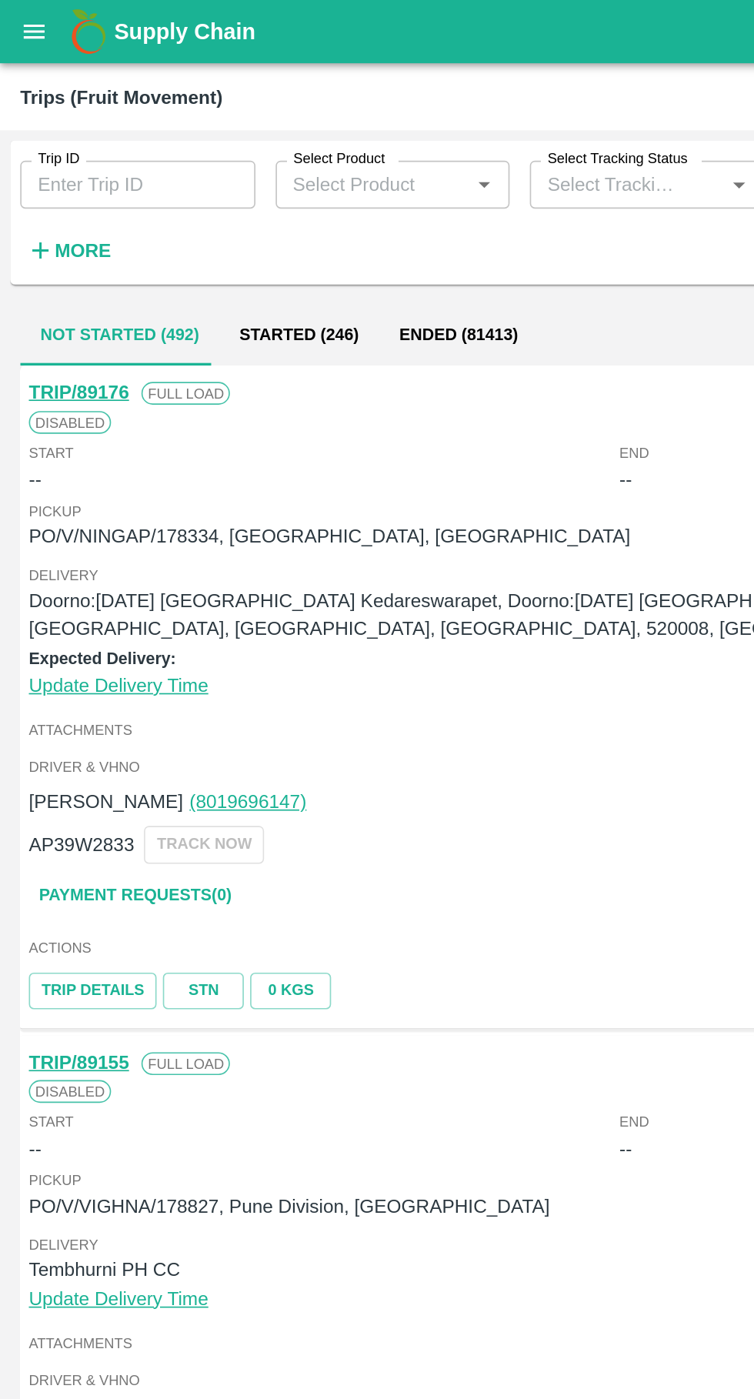
click at [172, 204] on button "Started (246)" at bounding box center [181, 203] width 97 height 37
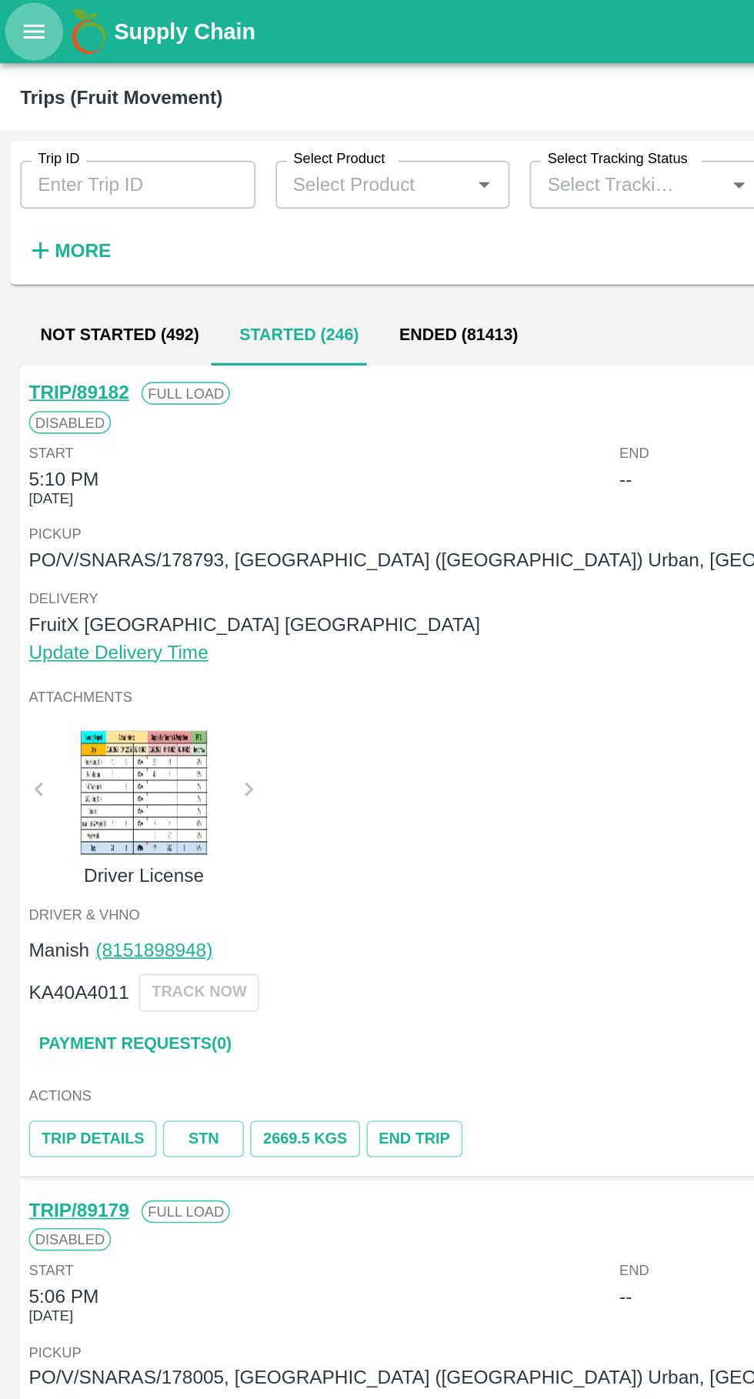
click at [11, 31] on button "open drawer" at bounding box center [20, 19] width 35 height 35
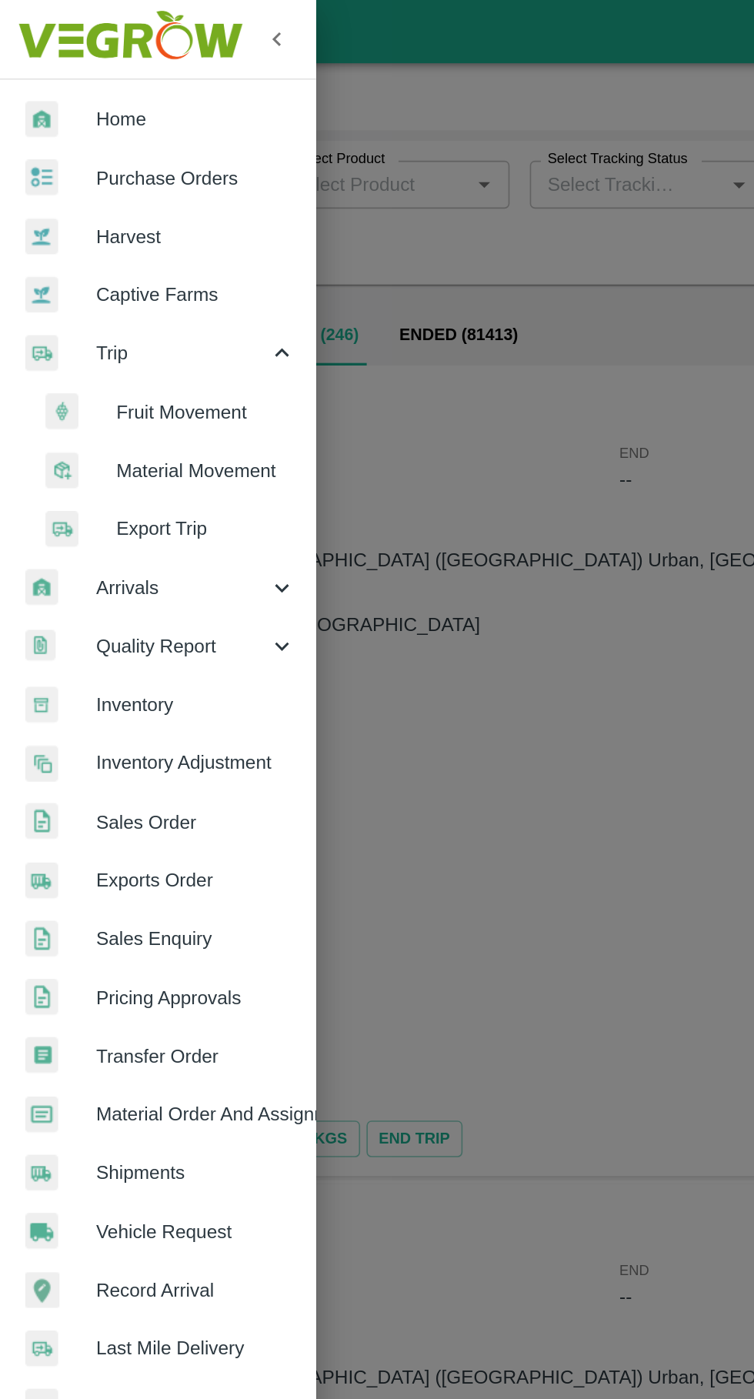
click at [61, 108] on span "Purchase Orders" at bounding box center [119, 108] width 122 height 17
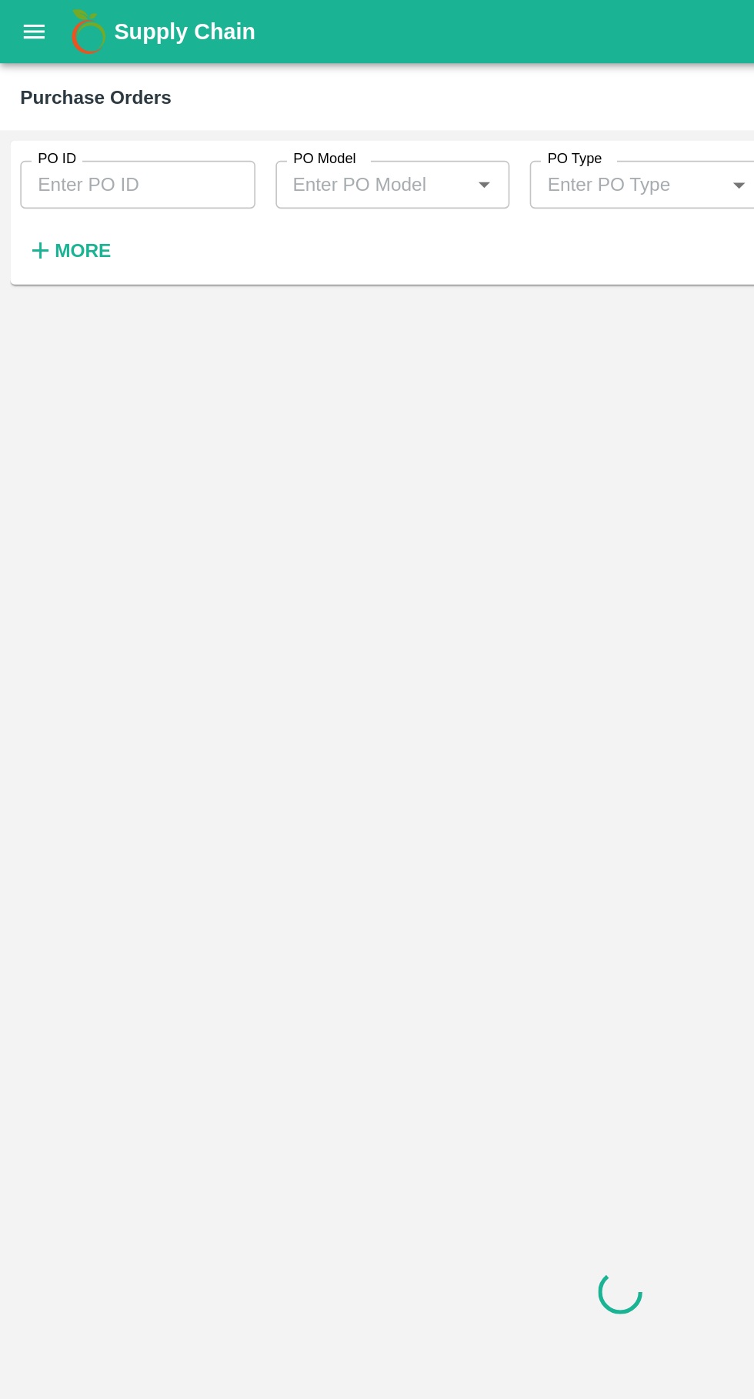
click at [37, 115] on input "PO ID" at bounding box center [83, 112] width 143 height 29
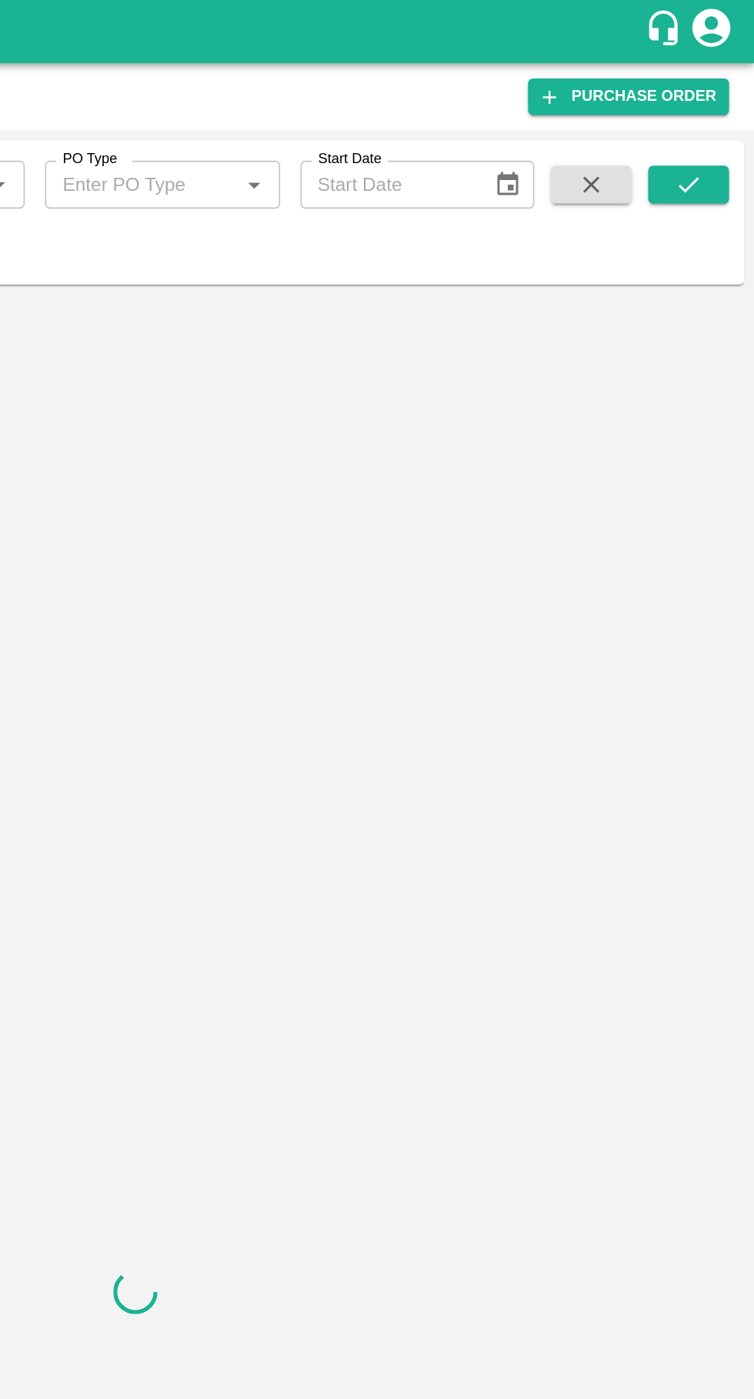
type input "178005"
click at [714, 112] on icon "submit" at bounding box center [714, 112] width 17 height 17
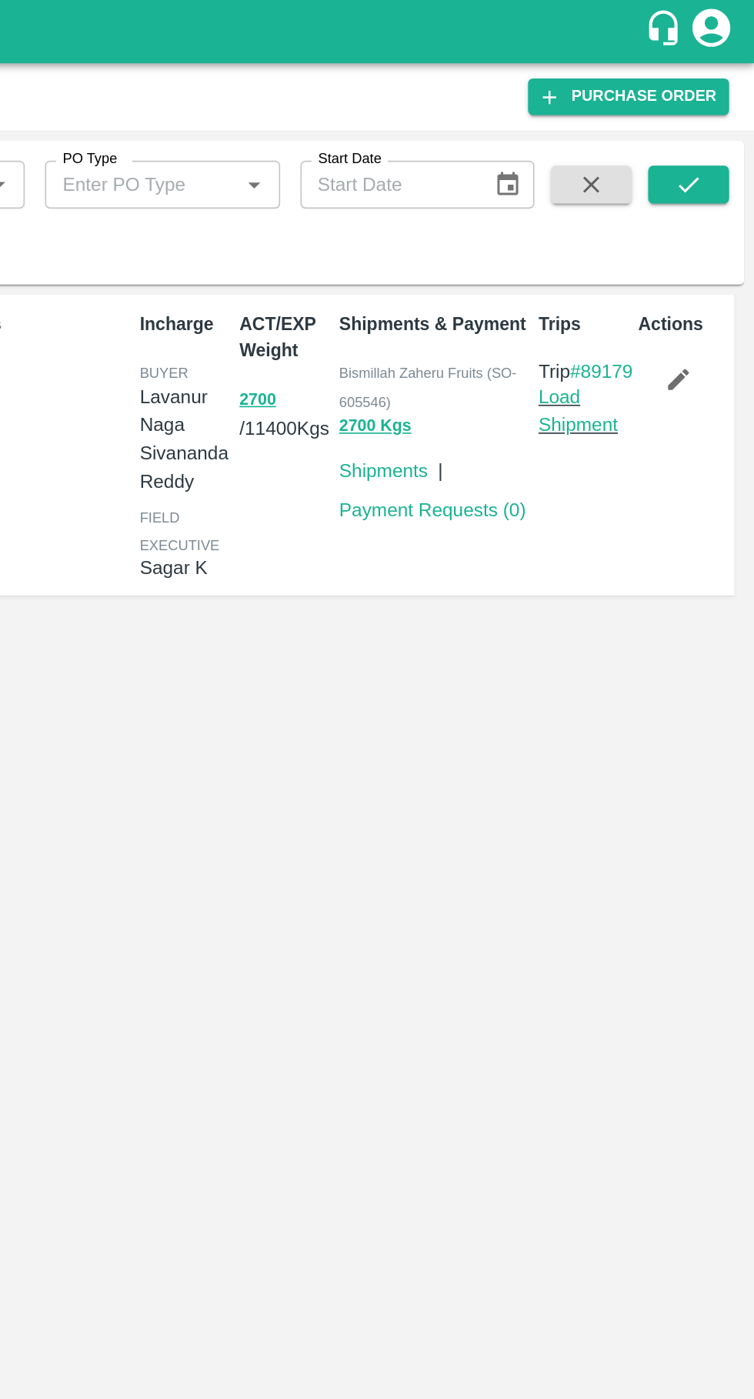
click at [640, 265] on link "Load Shipment" at bounding box center [646, 249] width 48 height 29
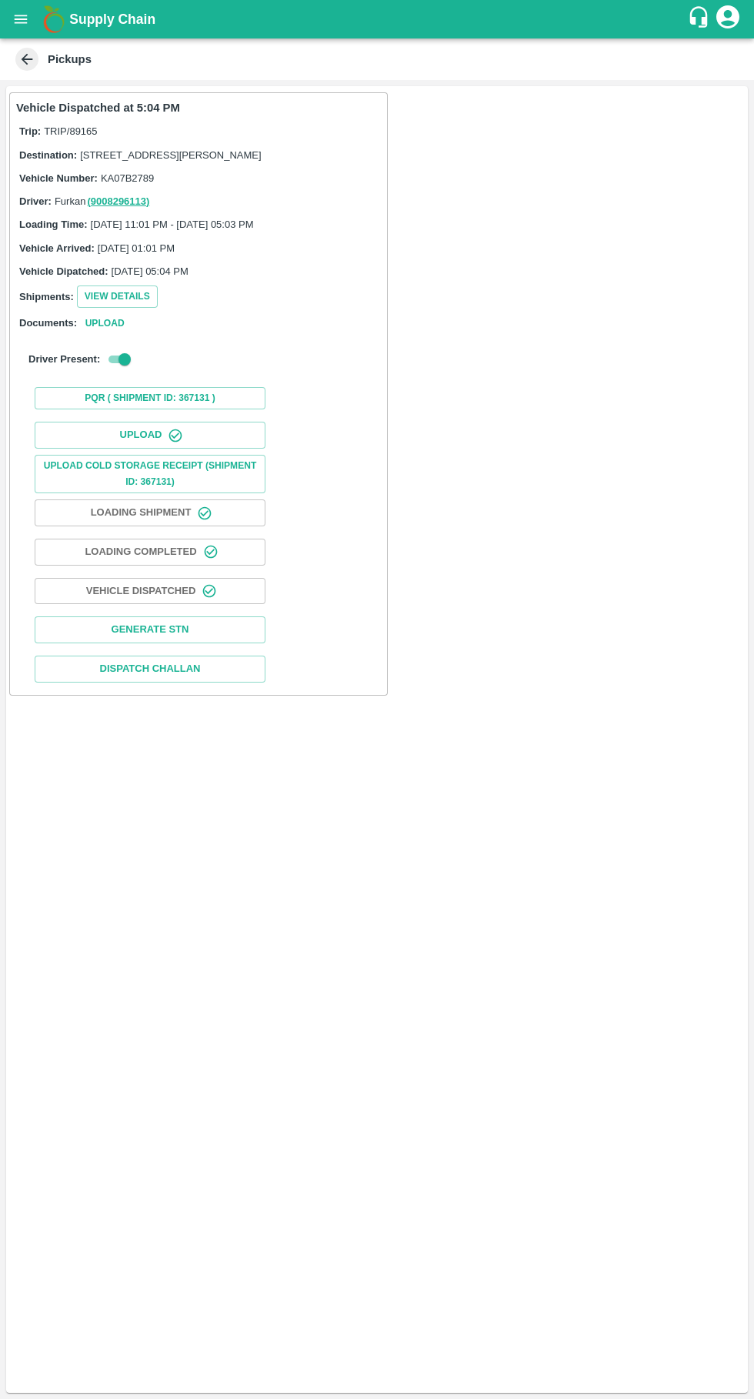
click at [173, 443] on icon "button" at bounding box center [175, 435] width 15 height 15
click at [122, 448] on button "Upload" at bounding box center [150, 435] width 231 height 27
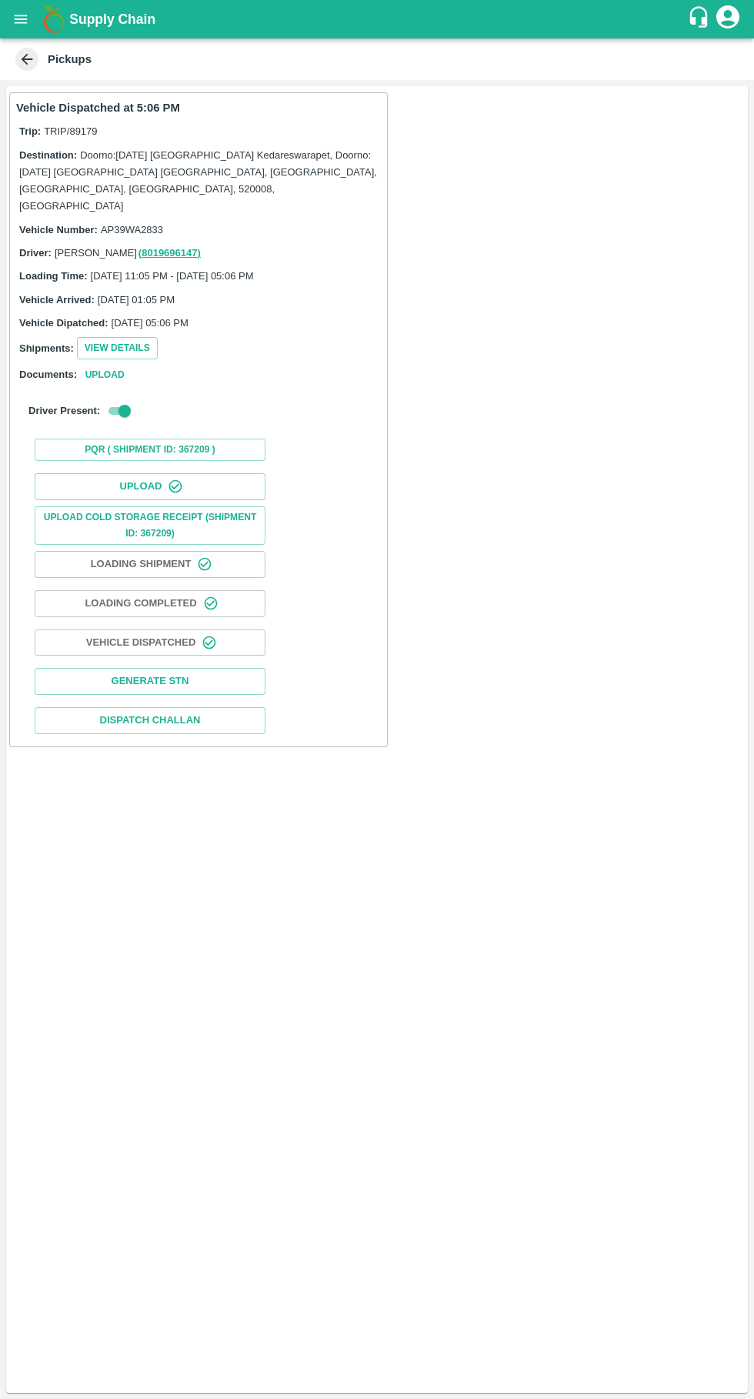
click at [194, 473] on button "Upload" at bounding box center [150, 486] width 231 height 27
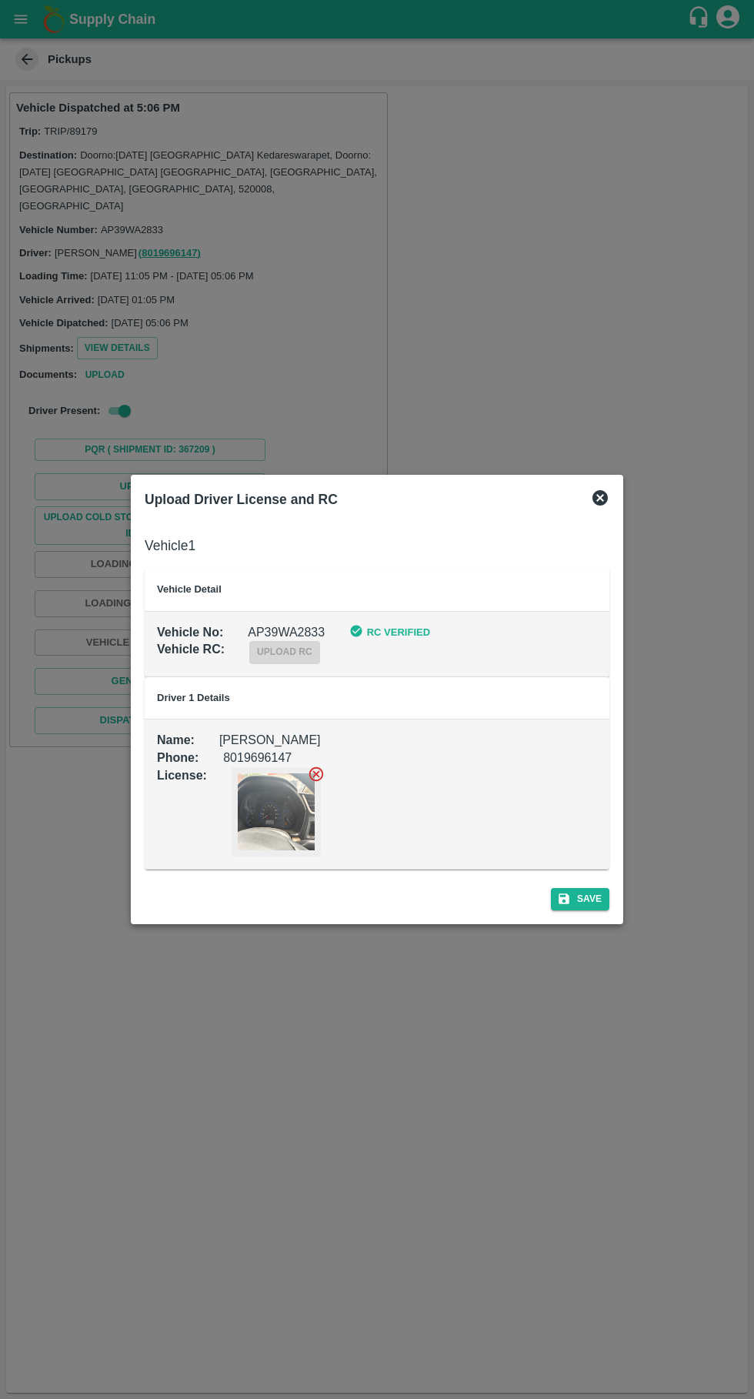
click at [606, 491] on icon at bounding box center [600, 498] width 18 height 18
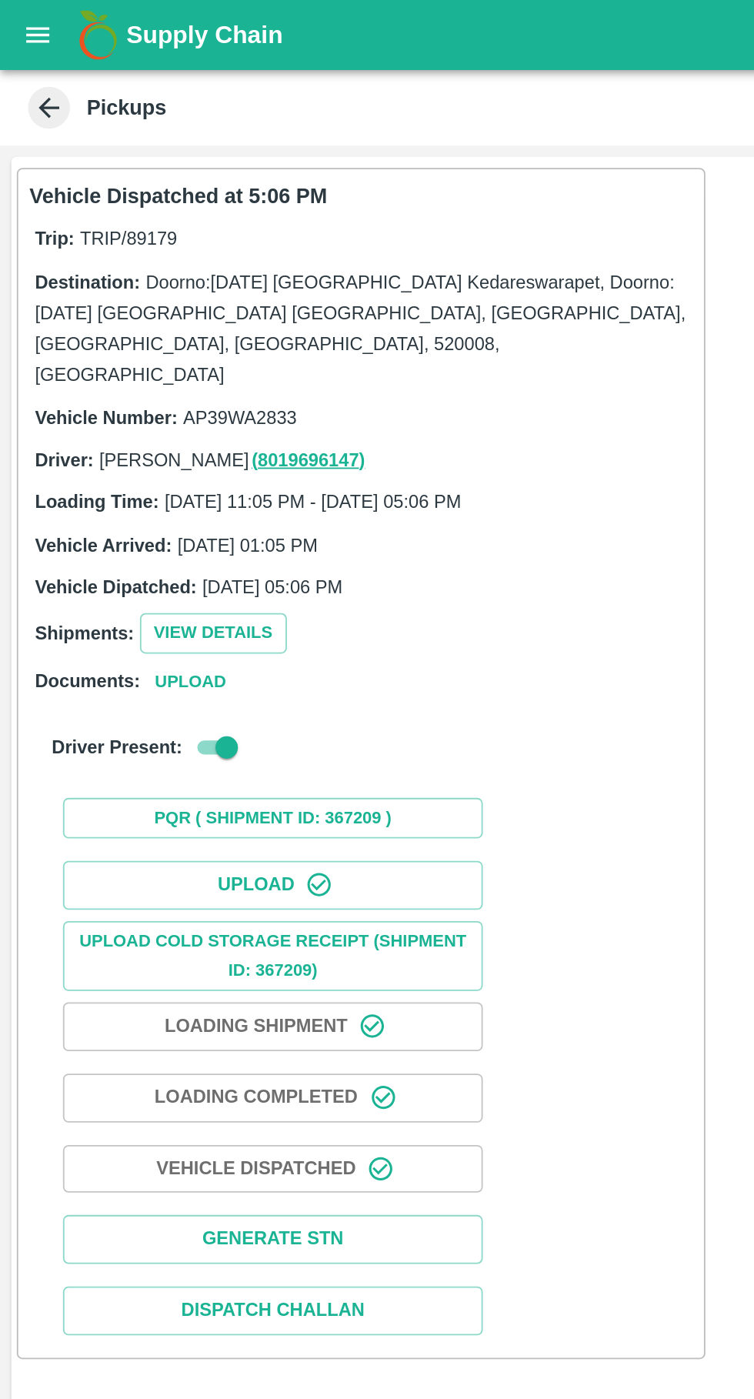
click at [18, 15] on icon "open drawer" at bounding box center [21, 19] width 13 height 8
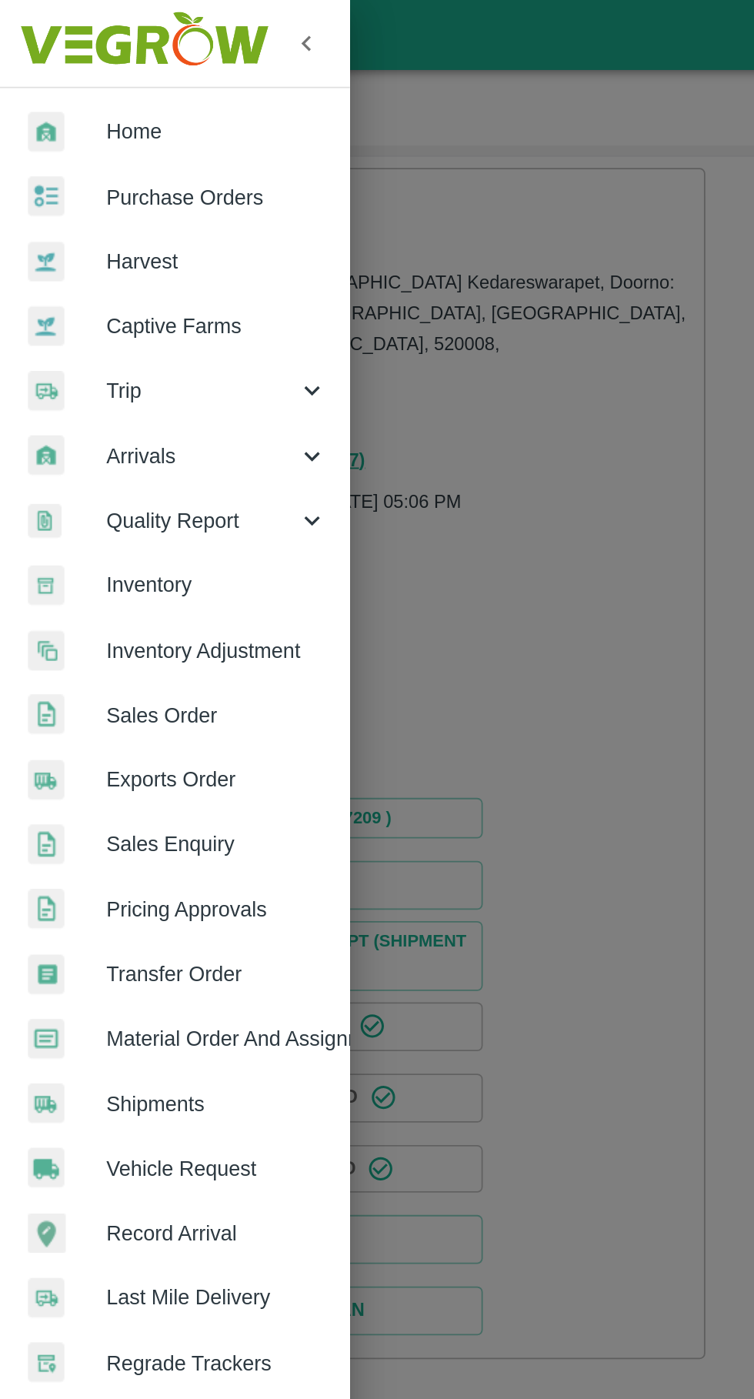
click at [62, 215] on span "Trip" at bounding box center [110, 214] width 105 height 17
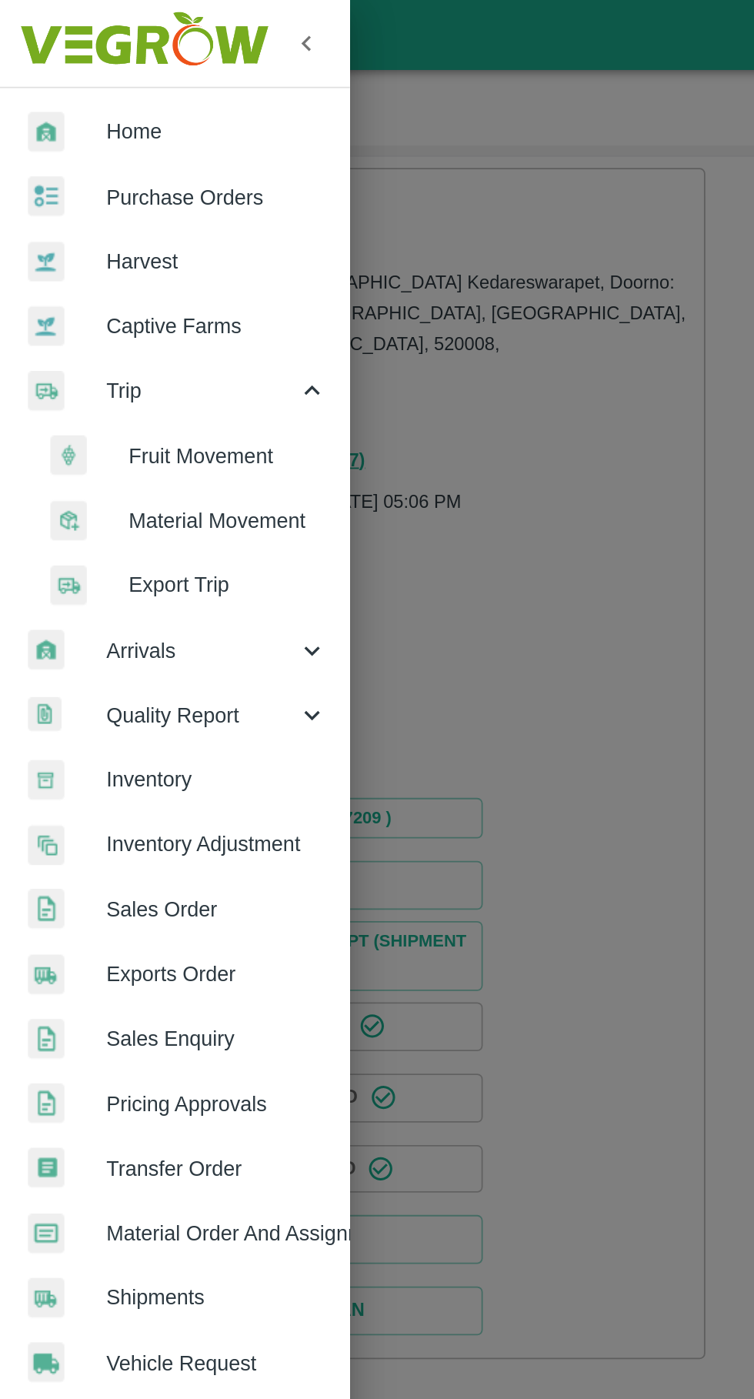
click at [84, 247] on span "Fruit Movement" at bounding box center [125, 250] width 109 height 17
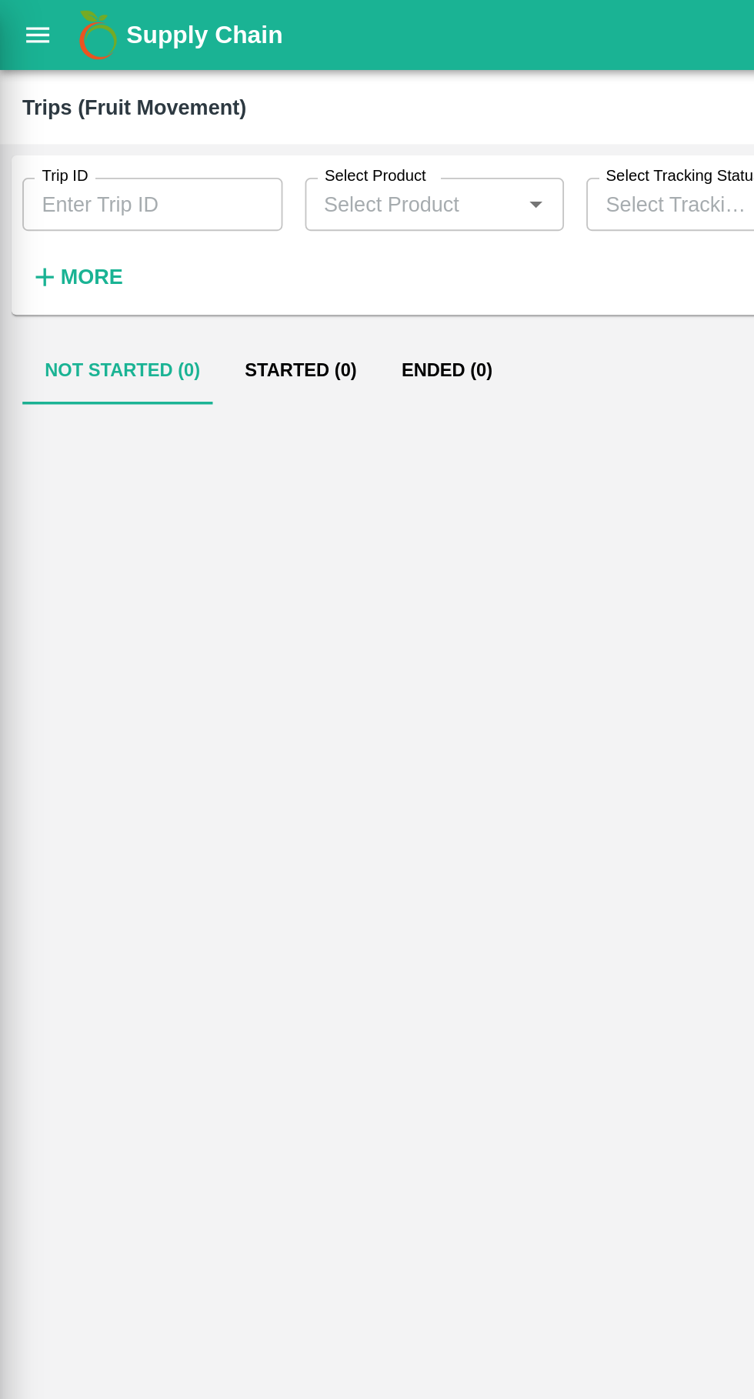
click at [82, 110] on input "Trip ID" at bounding box center [83, 112] width 143 height 29
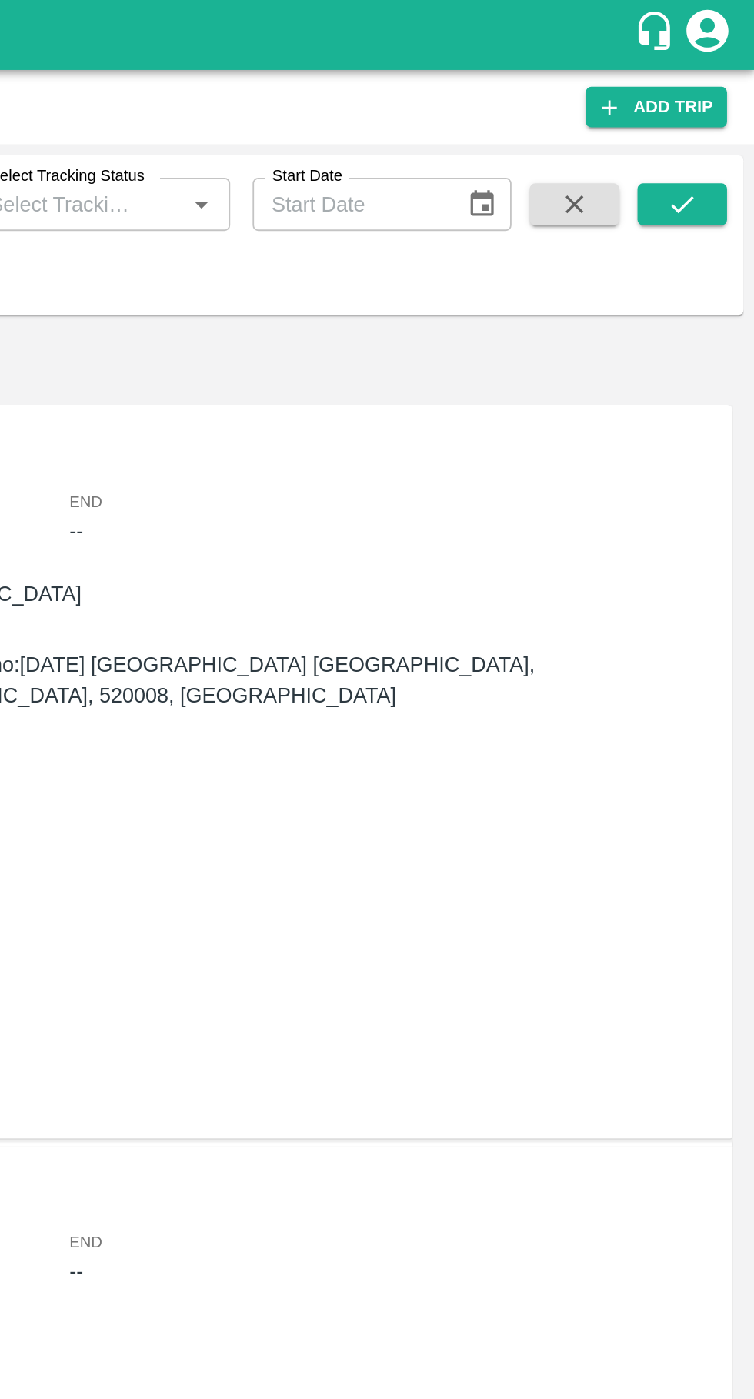
type input "89176"
click at [714, 113] on icon "submit" at bounding box center [714, 112] width 17 height 17
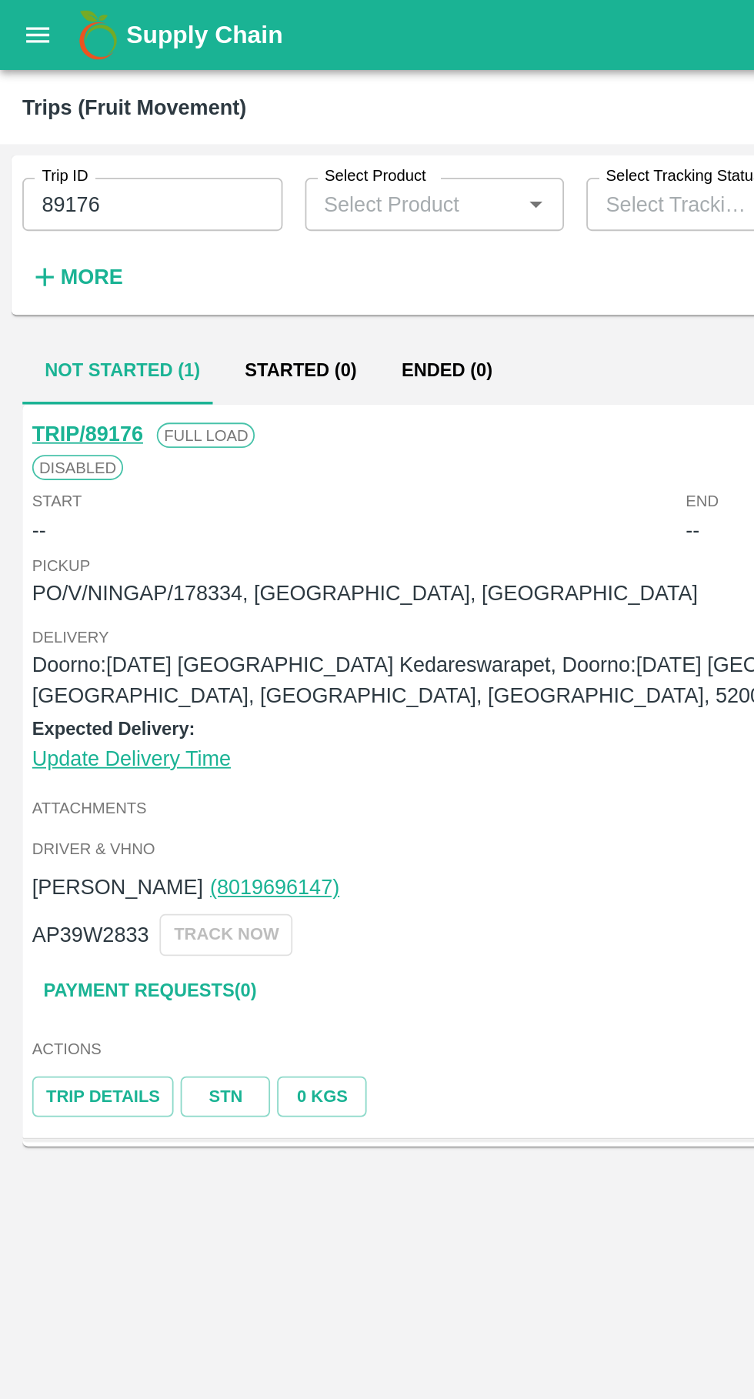
click at [41, 242] on link "TRIP/89176" at bounding box center [48, 238] width 61 height 12
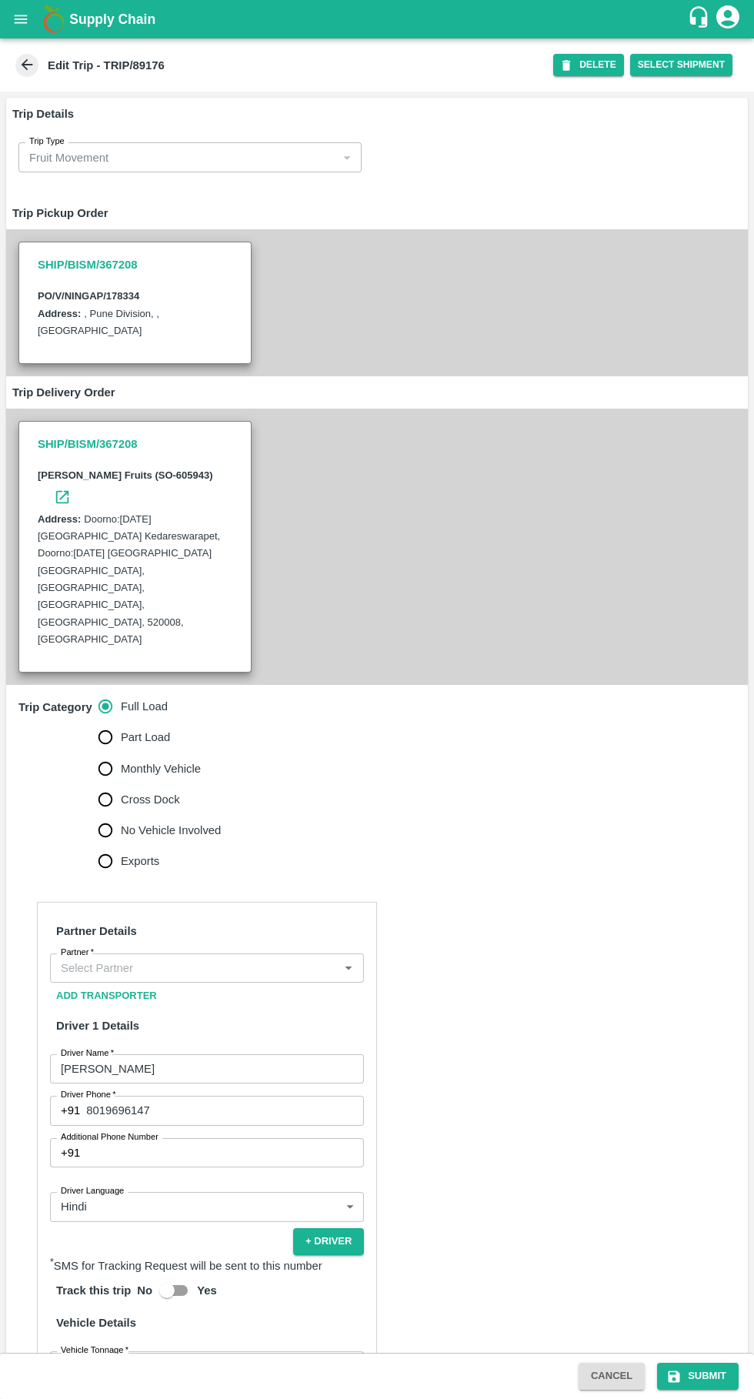
type input "[PERSON_NAME] Khan [PERSON_NAME] ( HDFC) ( HMK Transport Shirasgaon Kasa)-[GEOG…"
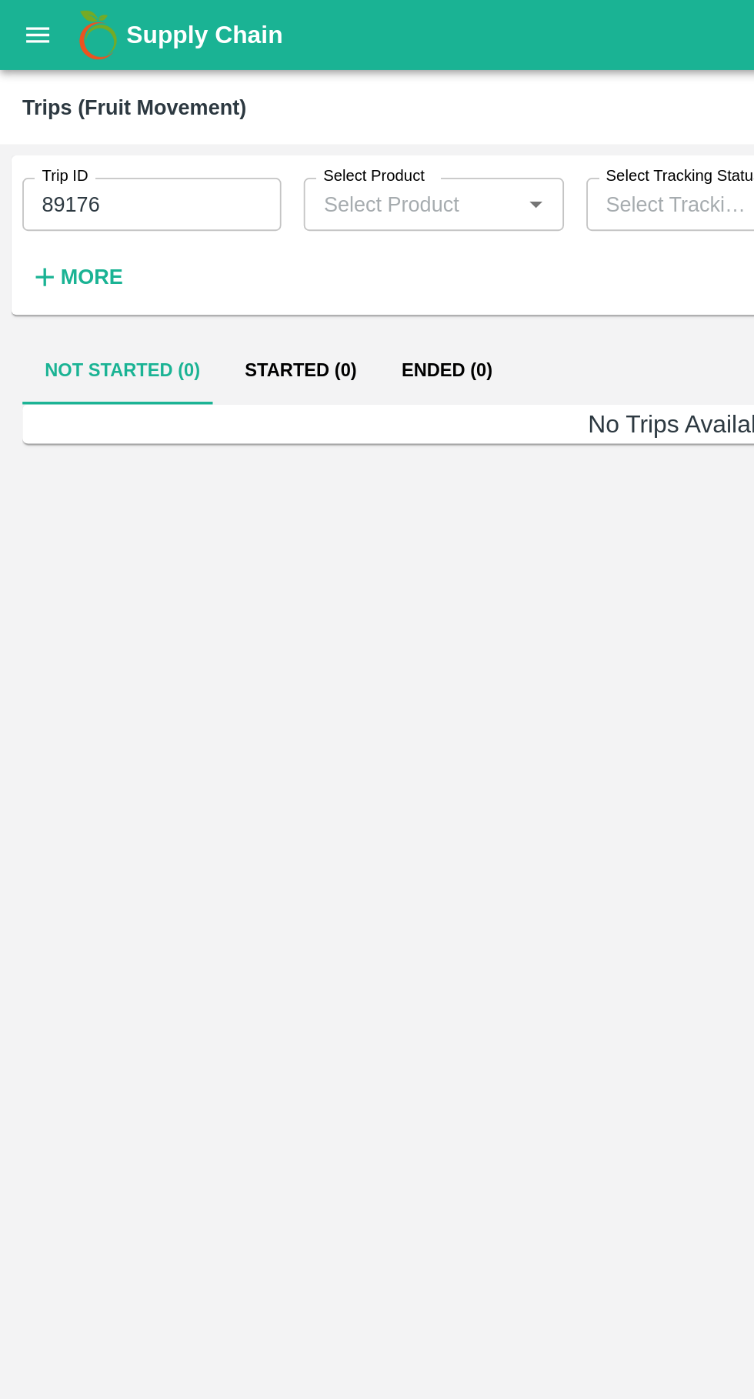
click at [89, 115] on input "89176" at bounding box center [83, 112] width 142 height 29
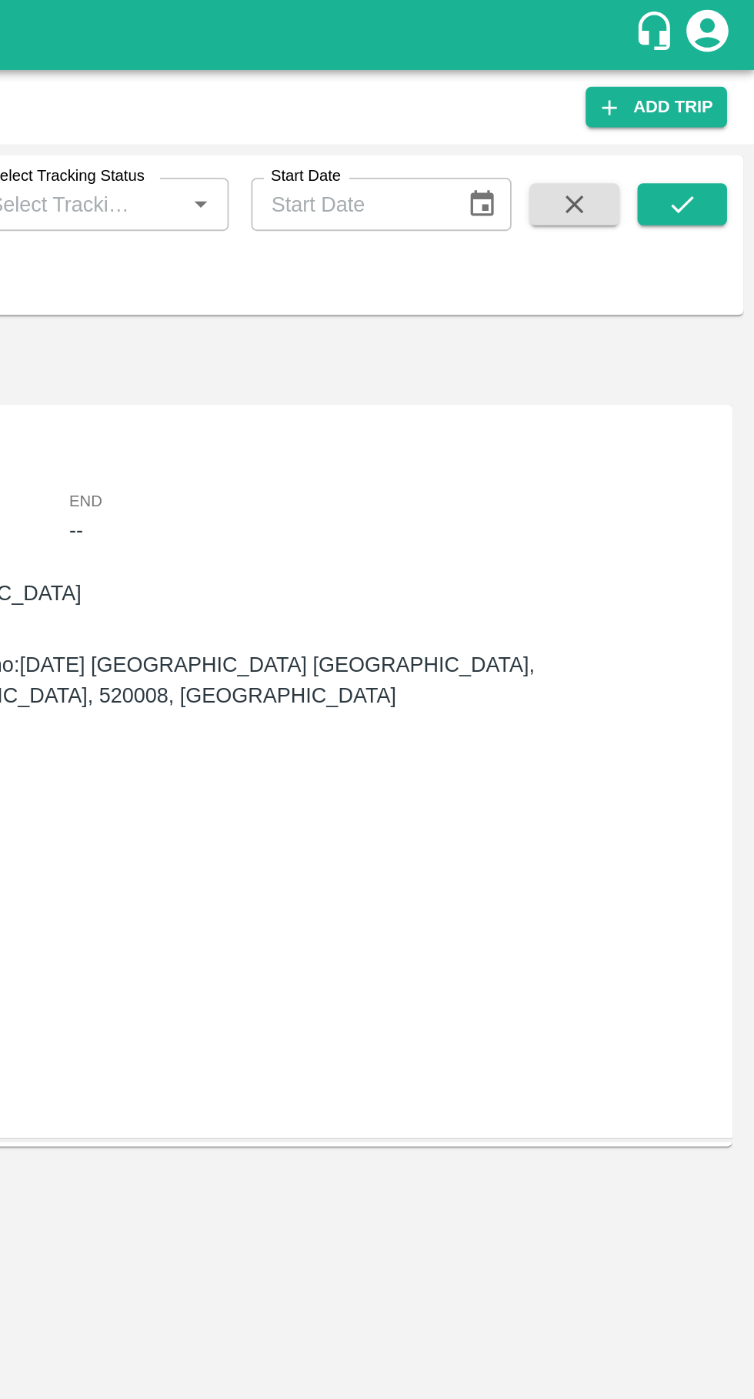
type input "89179"
click at [724, 112] on button "submit" at bounding box center [713, 112] width 49 height 23
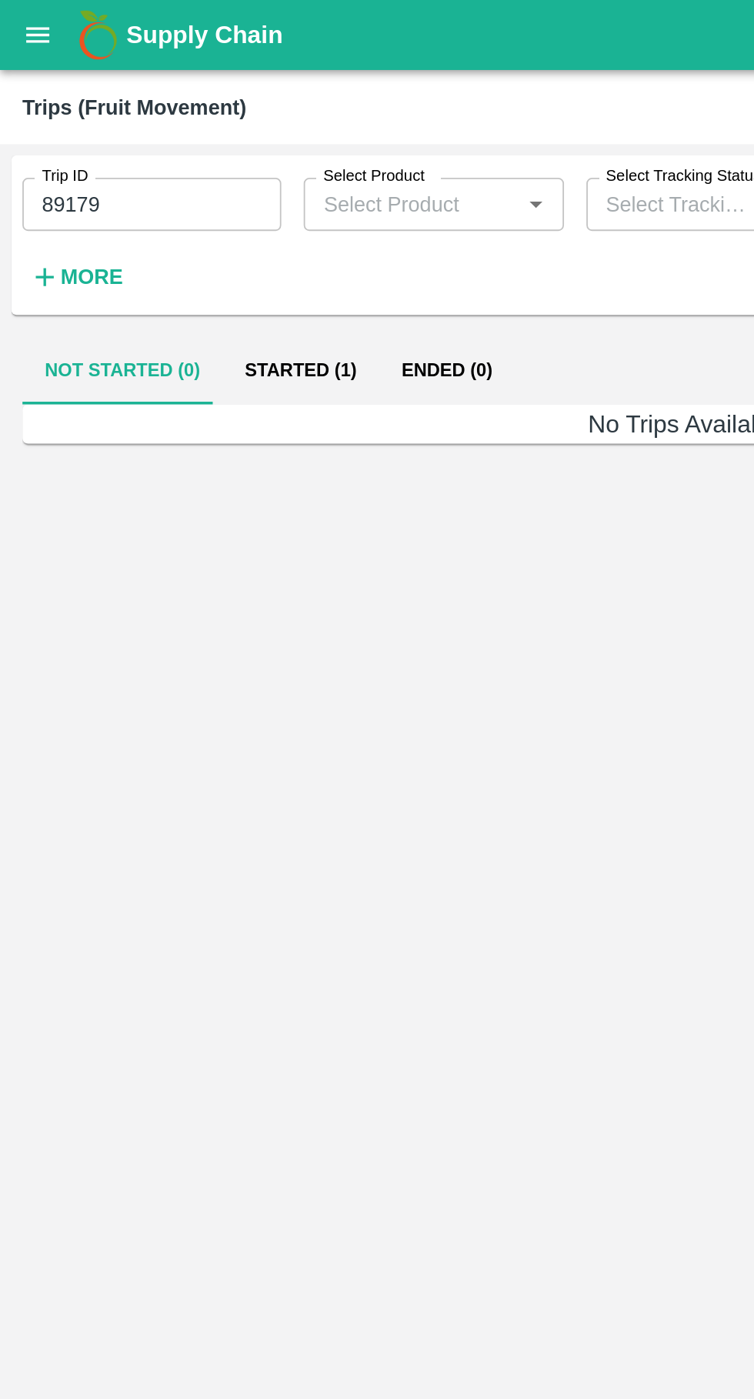
click at [157, 207] on button "Started (1)" at bounding box center [165, 203] width 86 height 37
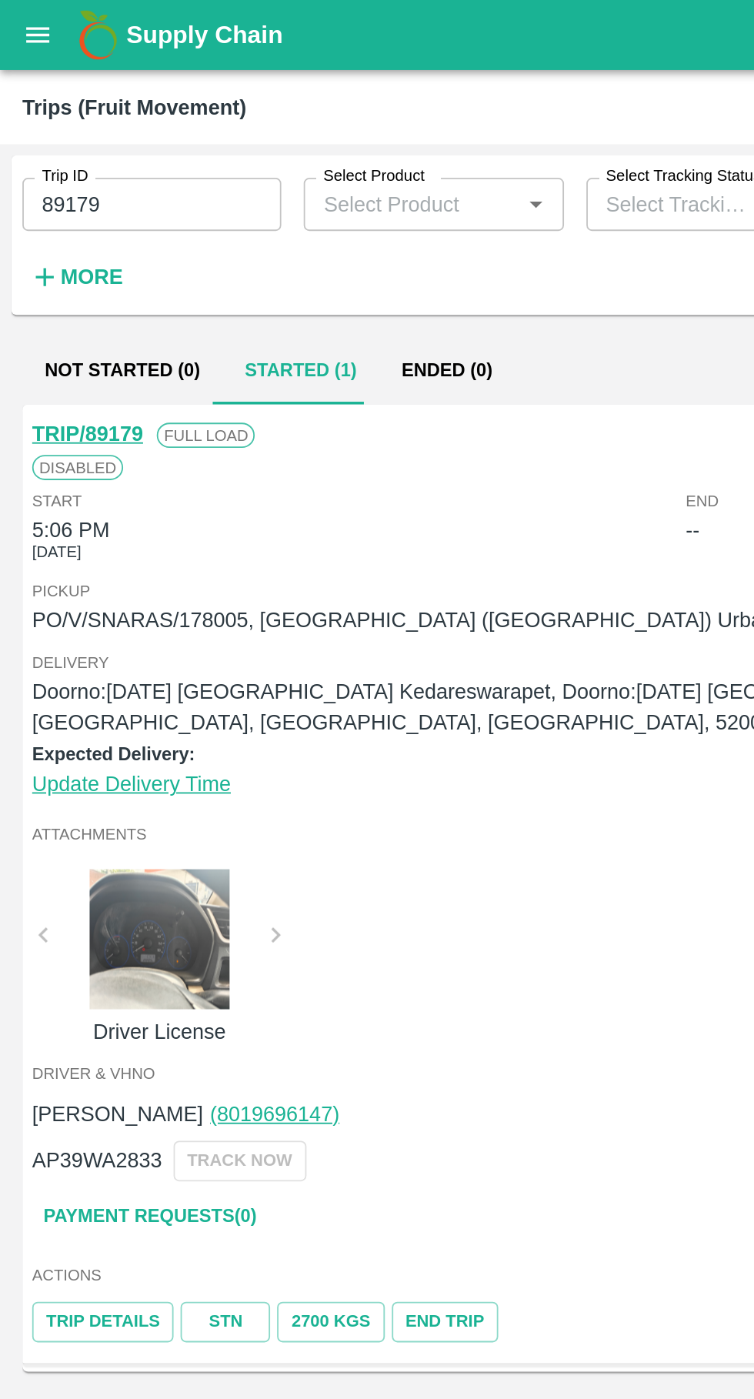
click at [38, 234] on link "TRIP/89179" at bounding box center [48, 238] width 61 height 12
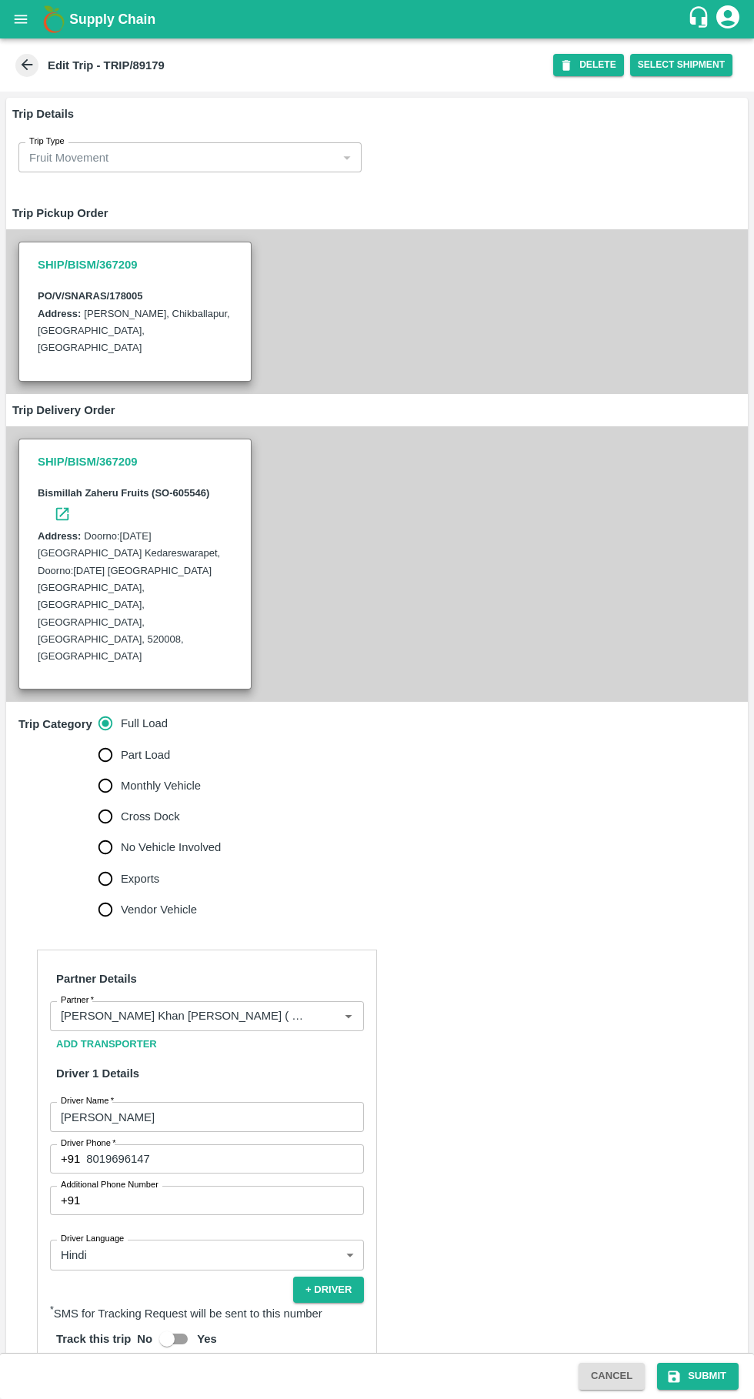
scroll to position [165, 0]
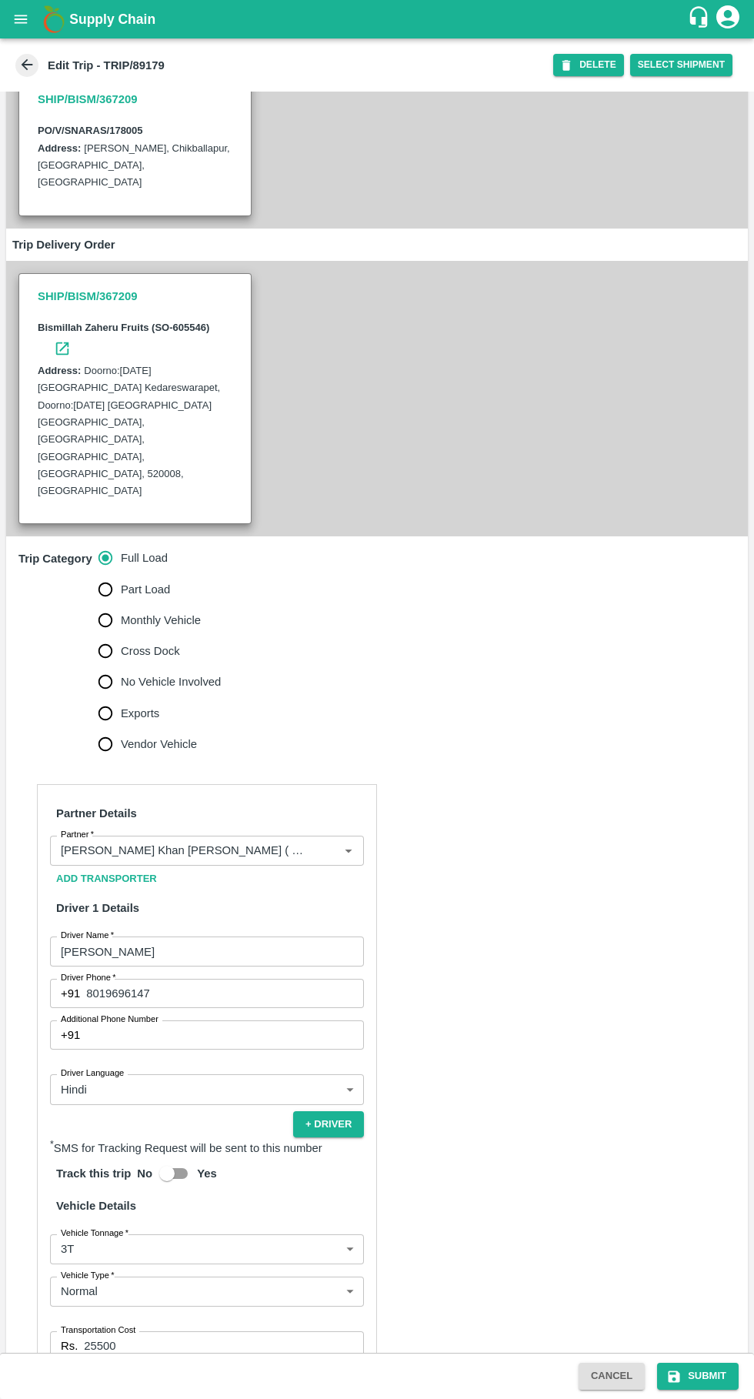
click at [284, 840] on input "Partner   *" at bounding box center [184, 850] width 259 height 20
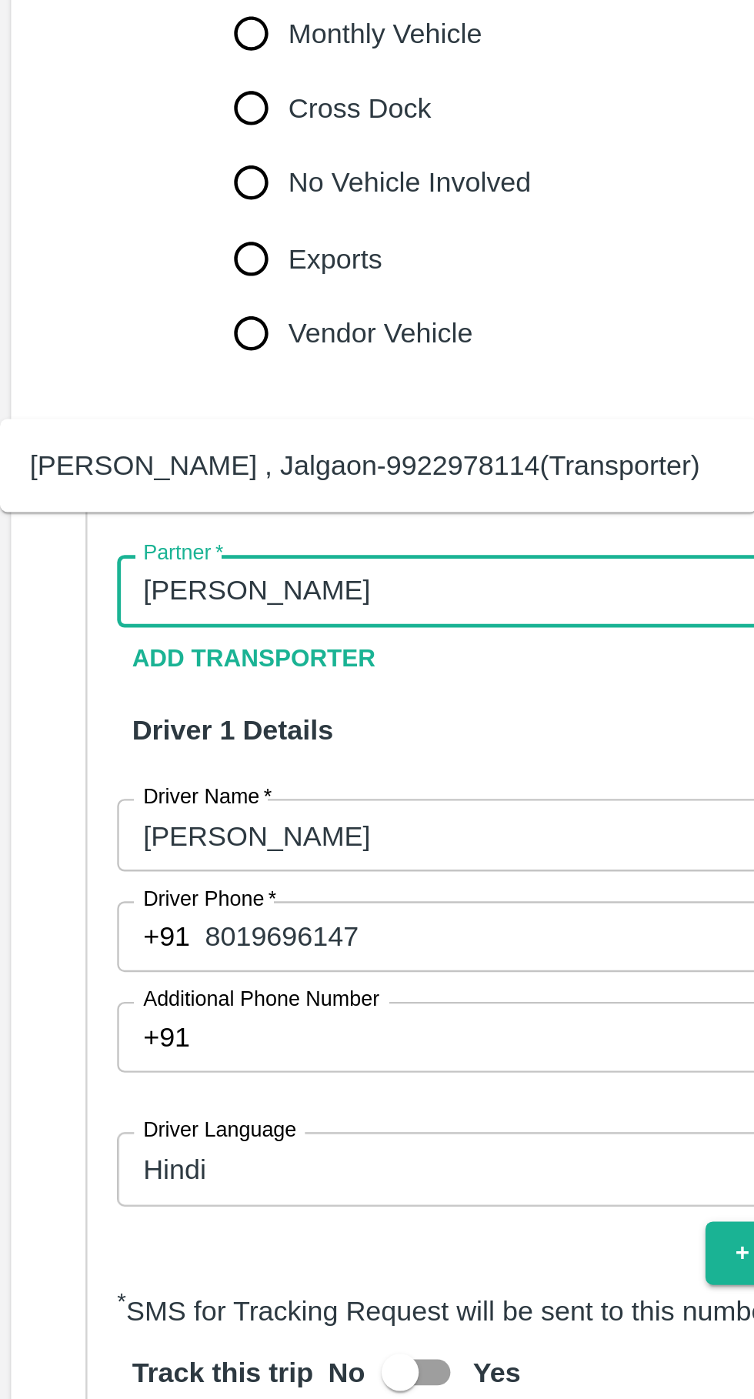
click at [209, 807] on div "[PERSON_NAME] , Jalgaon-9922978114(Transporter)" at bounding box center [152, 798] width 277 height 17
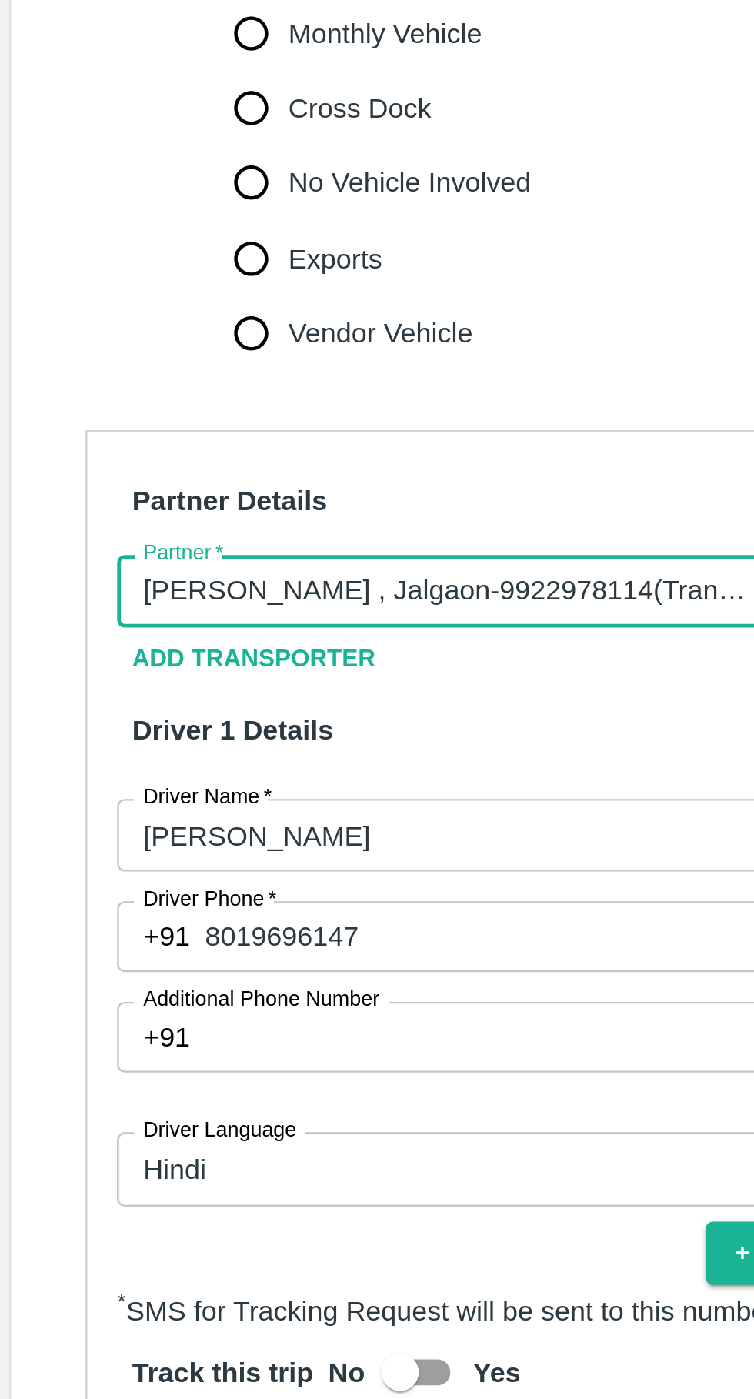
type input "[PERSON_NAME] , Jalgaon-9922978114(Transporter)"
click at [208, 892] on h6 "Driver 1 Details" at bounding box center [207, 908] width 314 height 32
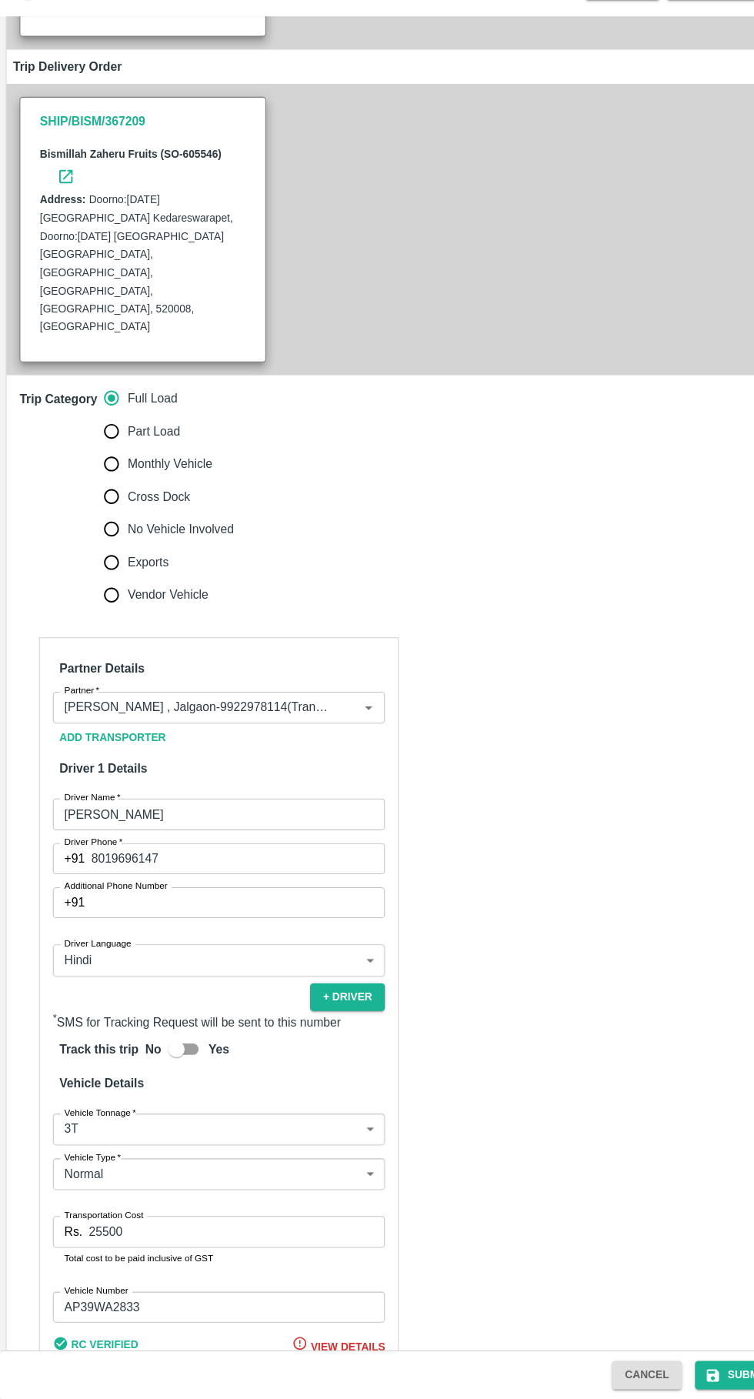
scroll to position [0, 0]
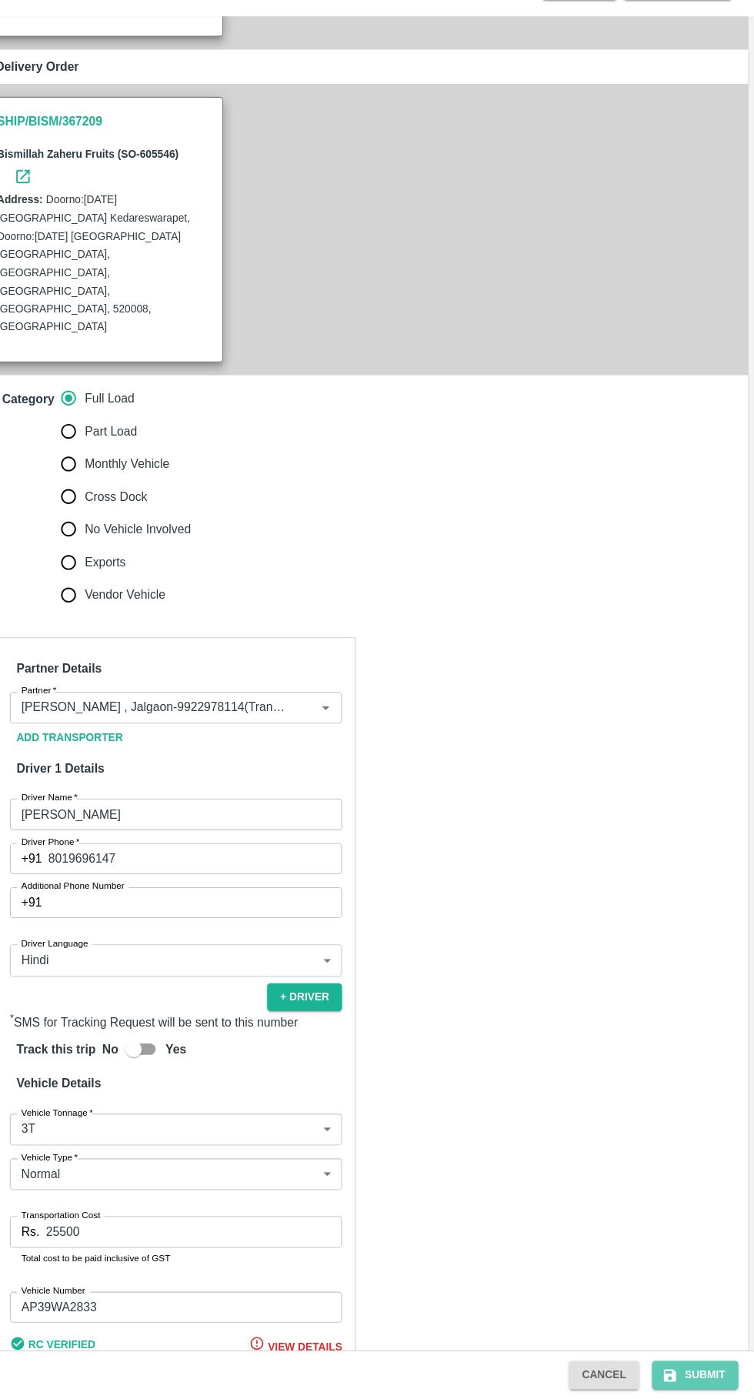
click at [715, 1376] on button "Submit" at bounding box center [698, 1376] width 82 height 27
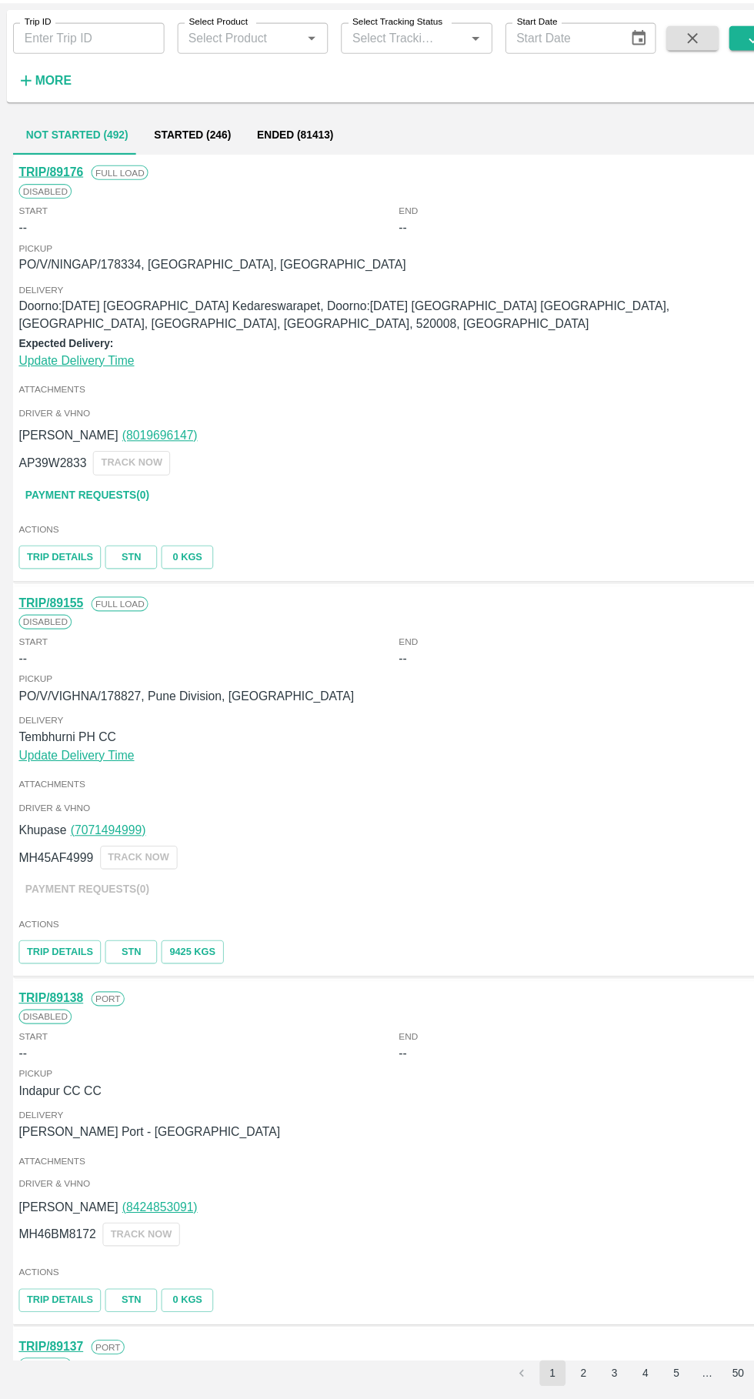
click at [52, 113] on input "Trip ID" at bounding box center [83, 112] width 143 height 29
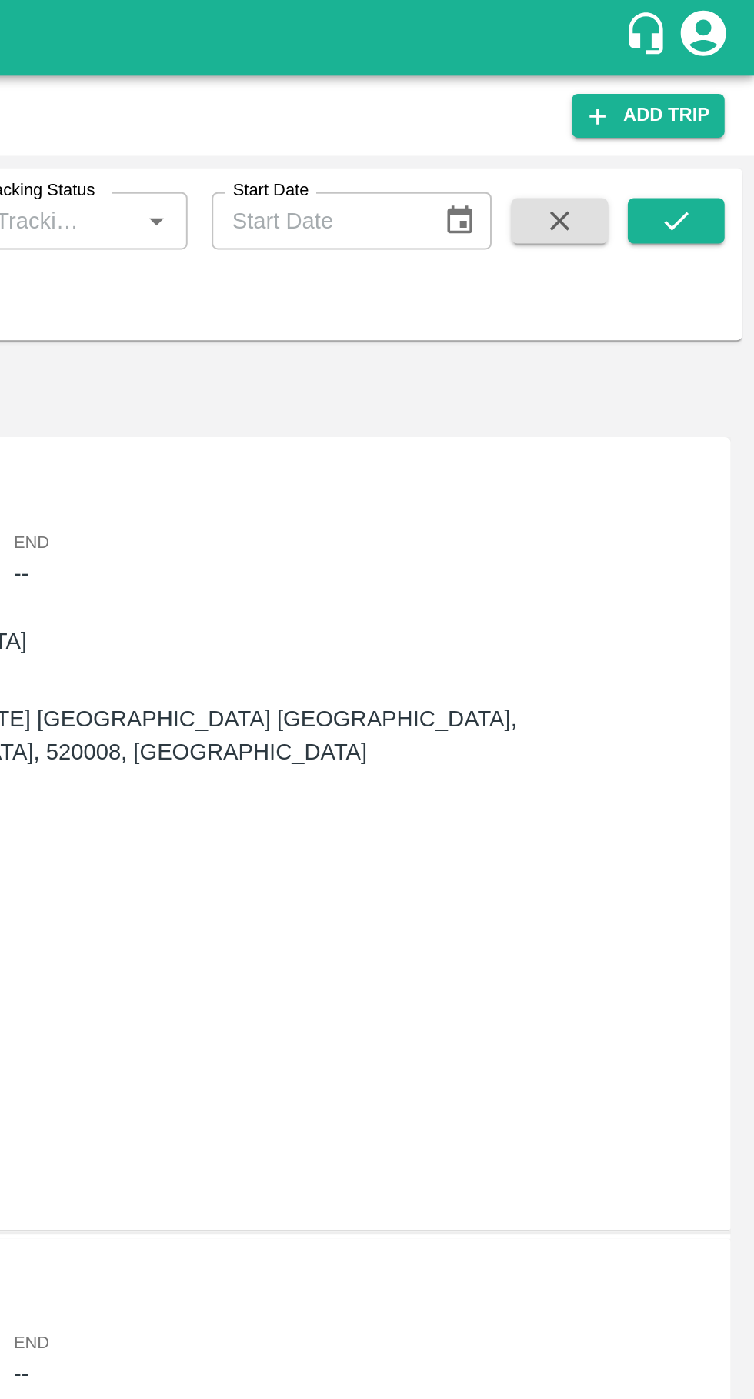
type input "89165"
click at [722, 110] on button "submit" at bounding box center [713, 112] width 49 height 23
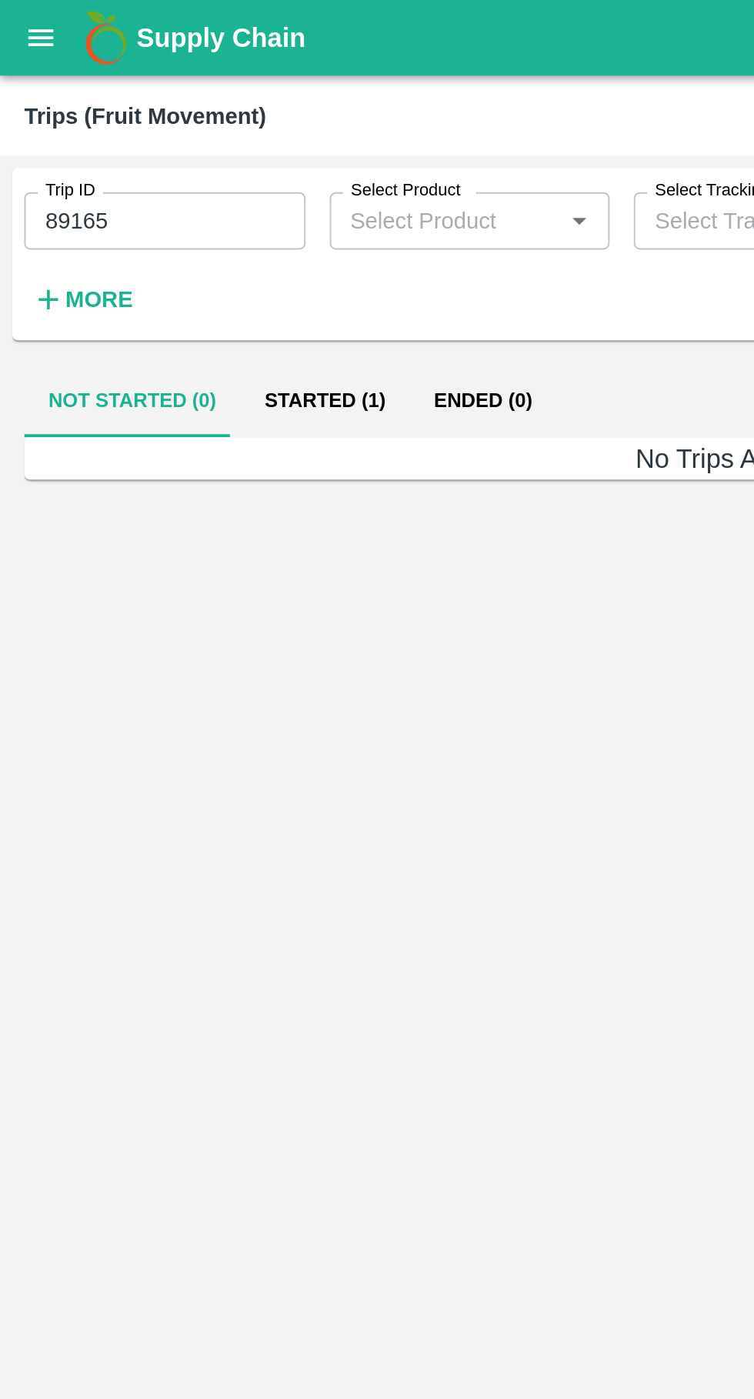
click at [157, 212] on button "Started (1)" at bounding box center [165, 203] width 86 height 37
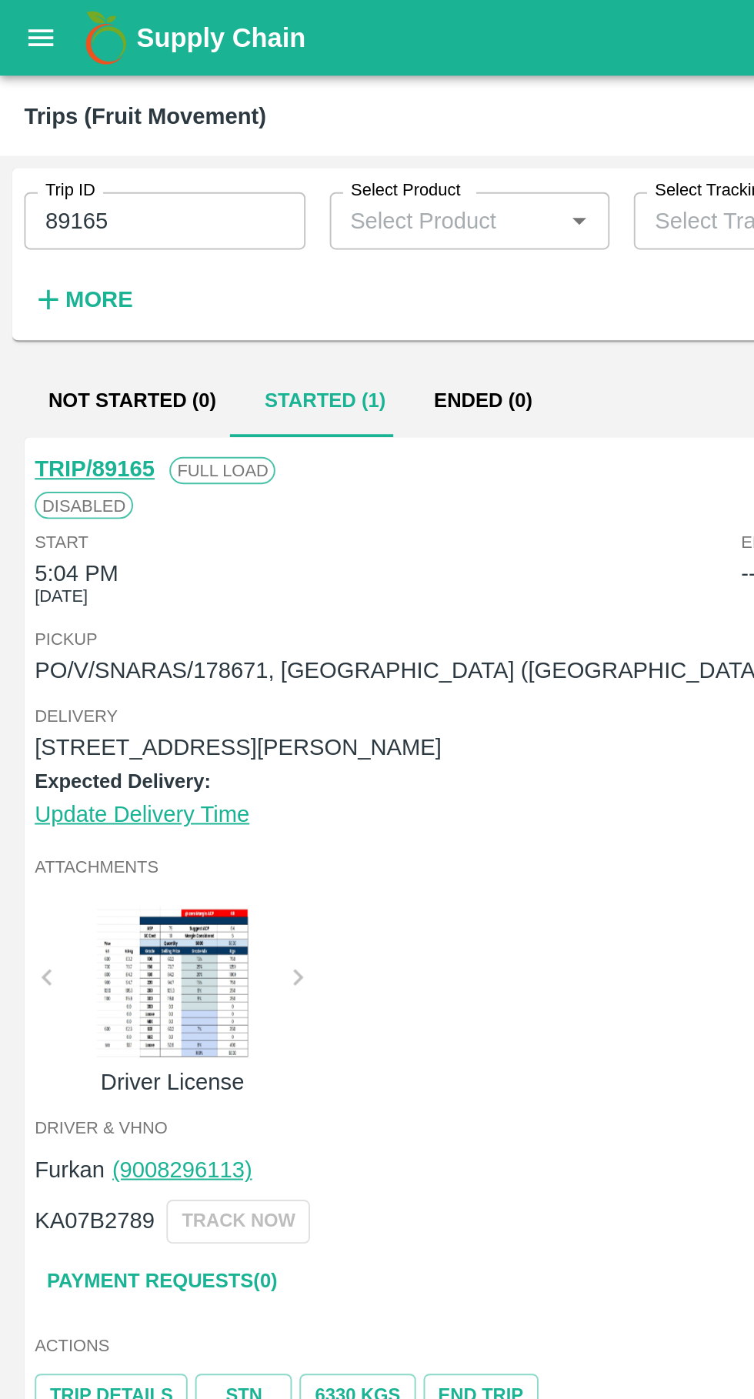
click at [44, 242] on link "TRIP/89165" at bounding box center [48, 238] width 61 height 12
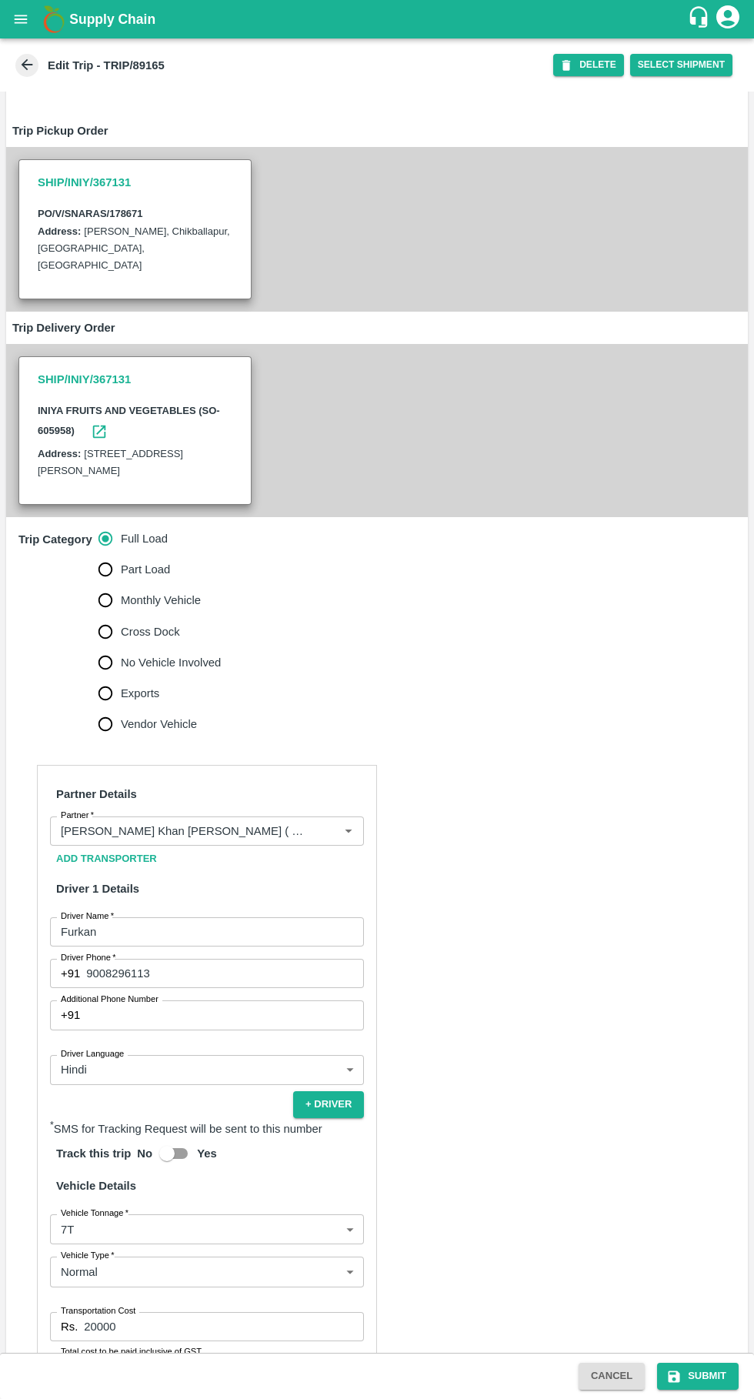
scroll to position [239, 0]
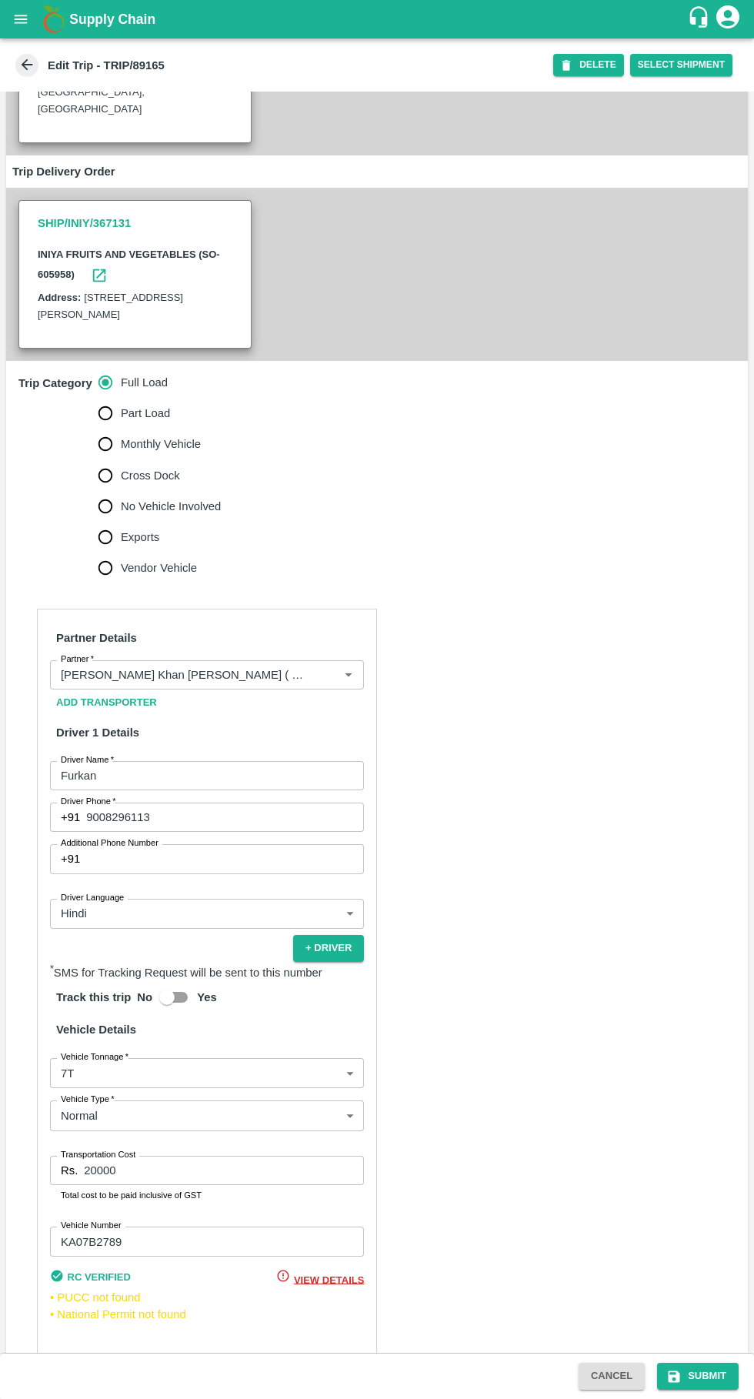
click at [288, 675] on input "Partner   *" at bounding box center [184, 675] width 259 height 20
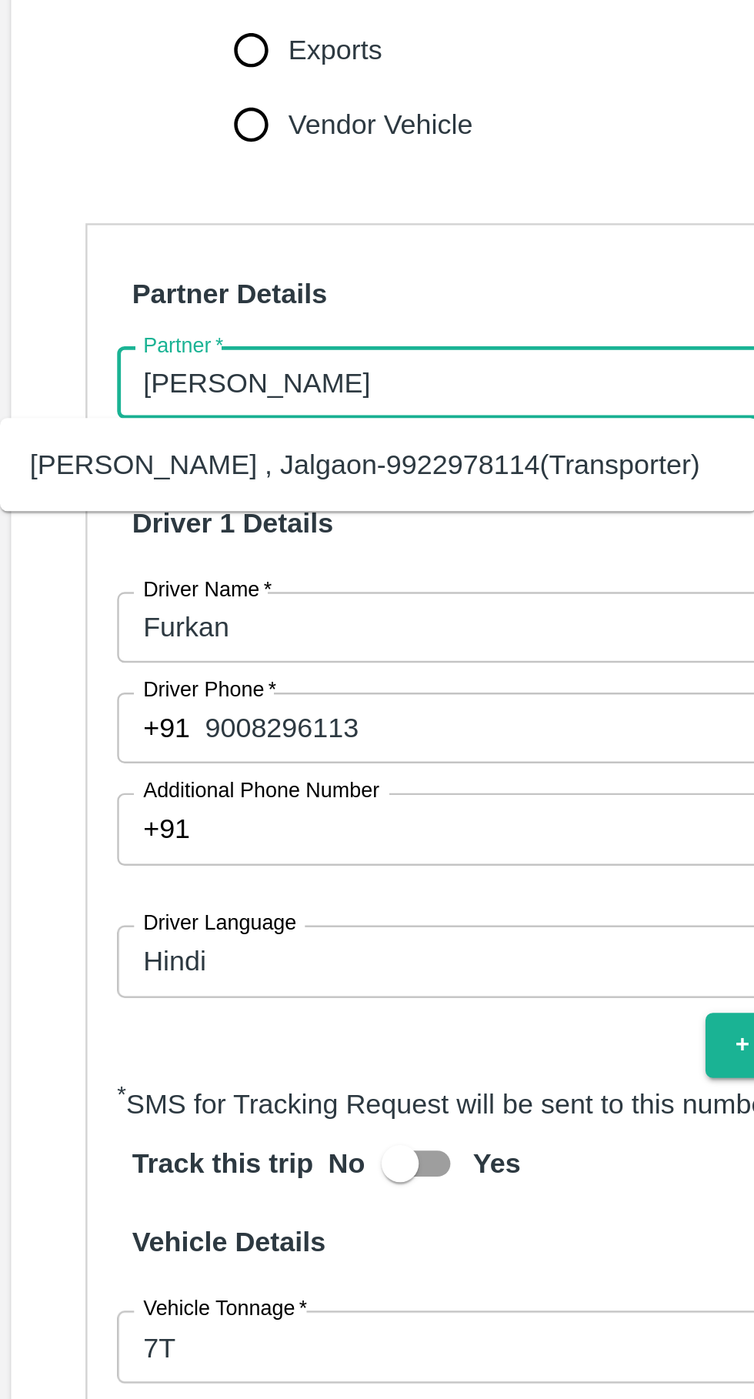
click at [199, 717] on div "[PERSON_NAME] , Jalgaon-9922978114(Transporter)" at bounding box center [152, 708] width 277 height 17
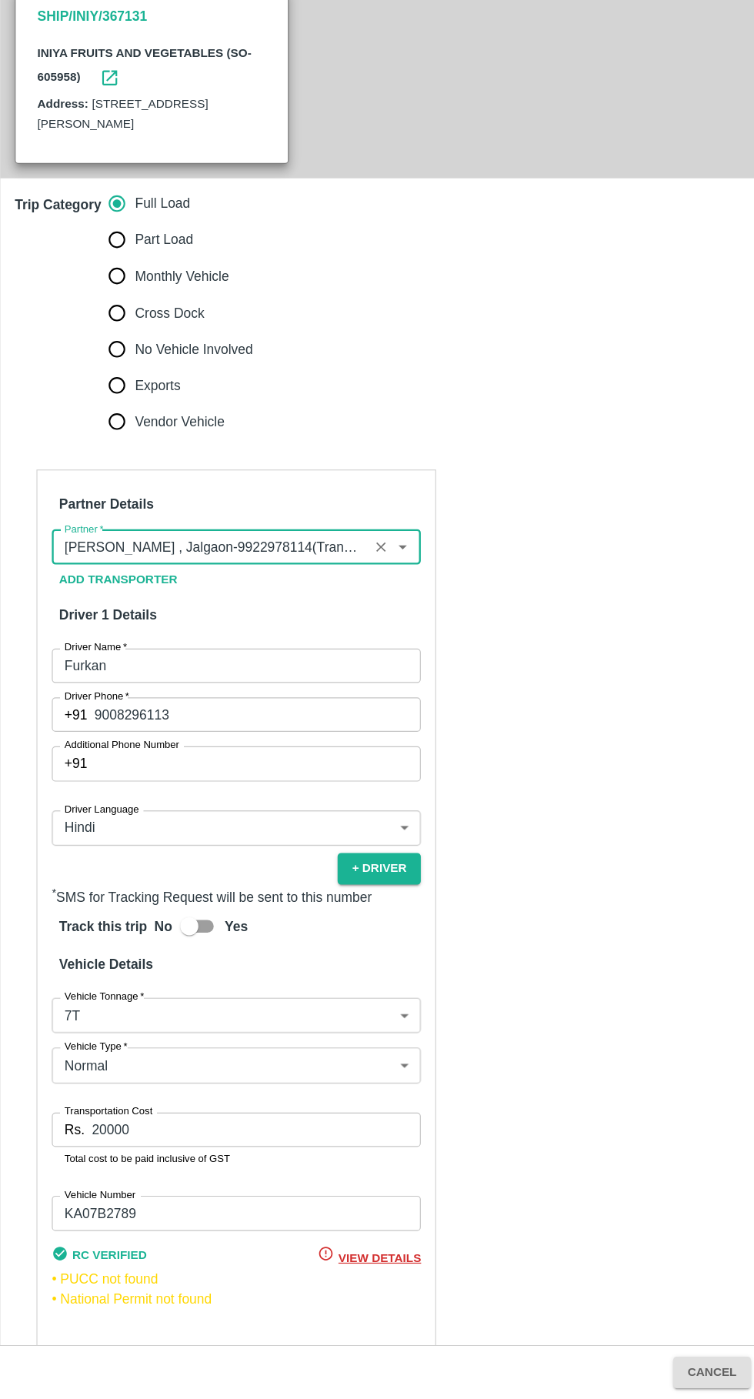
scroll to position [0, 0]
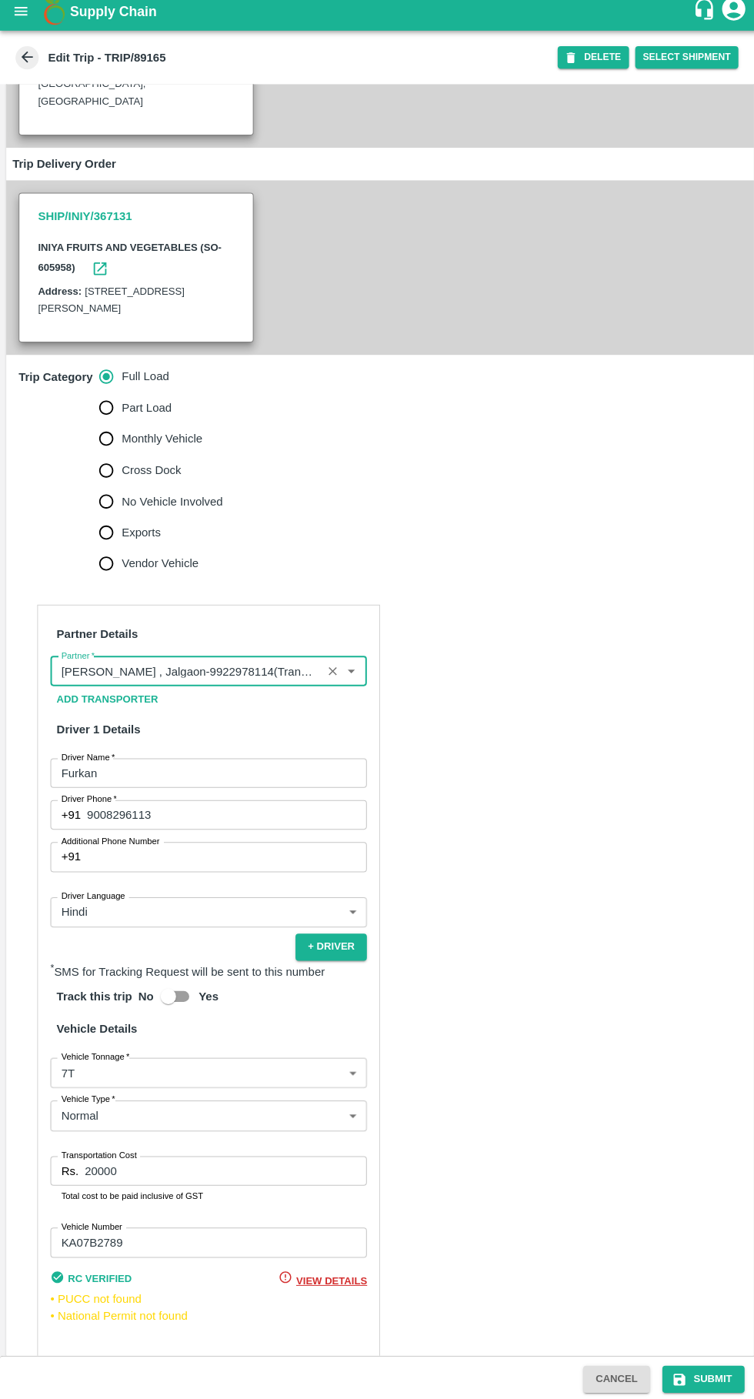
type input "Ganesh Mohan Marathe -Sillod , Jalgaon-9922978114(Transporter)"
click at [709, 1383] on button "Submit" at bounding box center [698, 1376] width 82 height 27
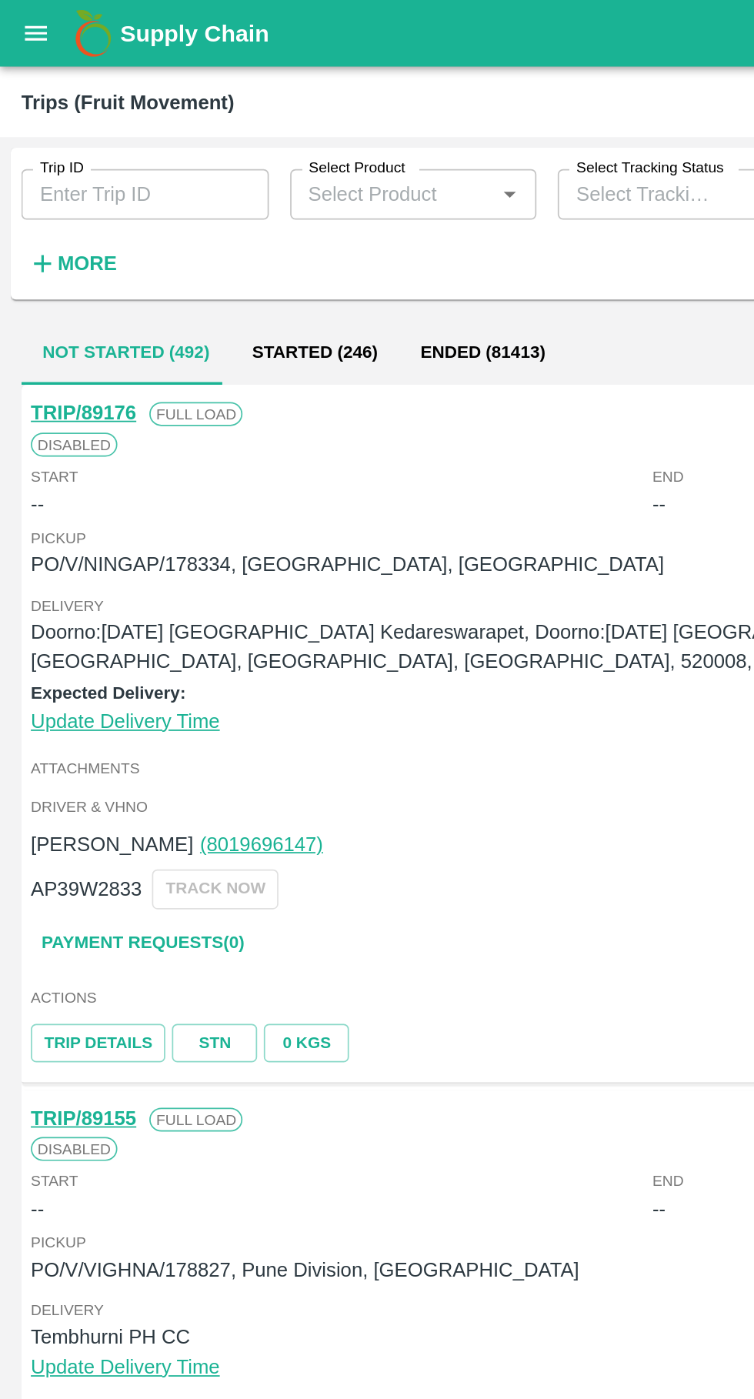
click at [32, 239] on link "TRIP/89176" at bounding box center [48, 238] width 61 height 12
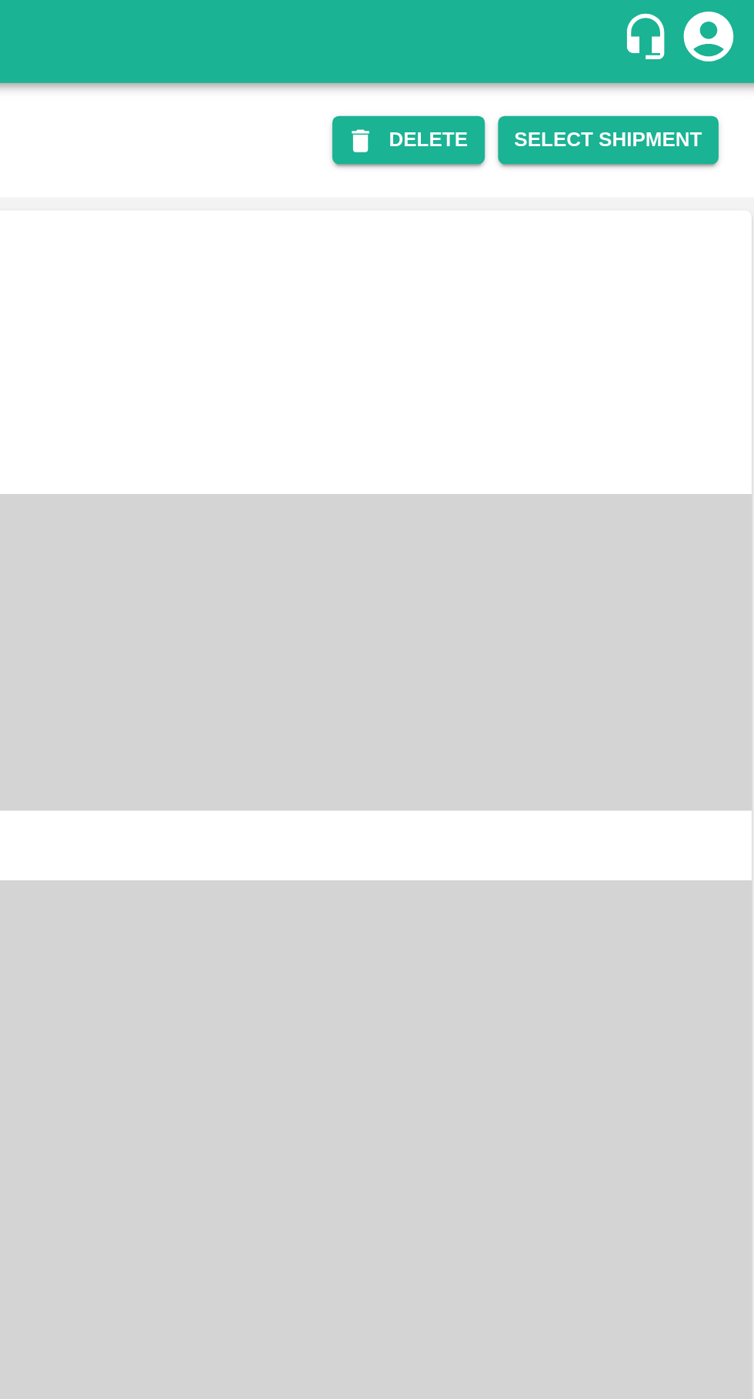
click at [696, 64] on button "Select Shipment" at bounding box center [681, 65] width 102 height 22
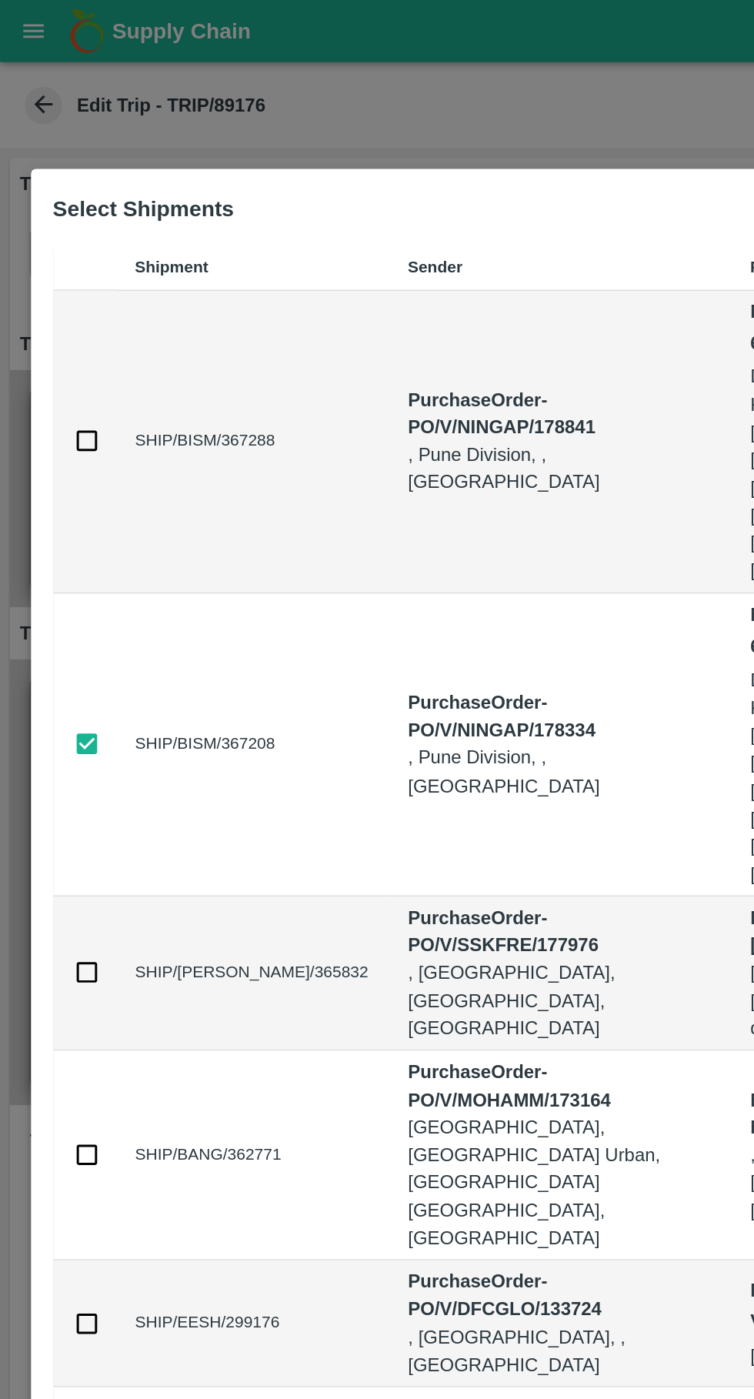
click at [49, 282] on input "checkbox" at bounding box center [53, 273] width 17 height 17
checkbox input "true"
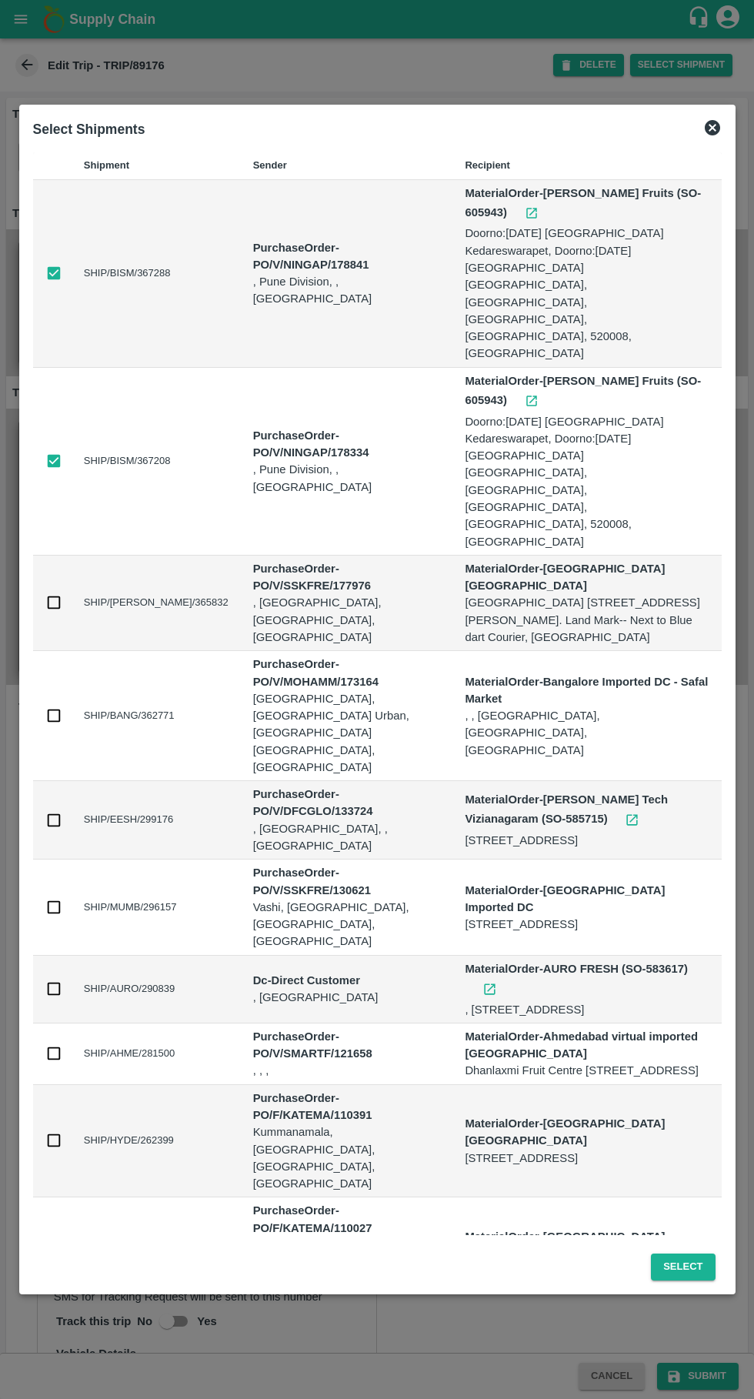
click at [692, 1253] on button "Select" at bounding box center [683, 1266] width 64 height 27
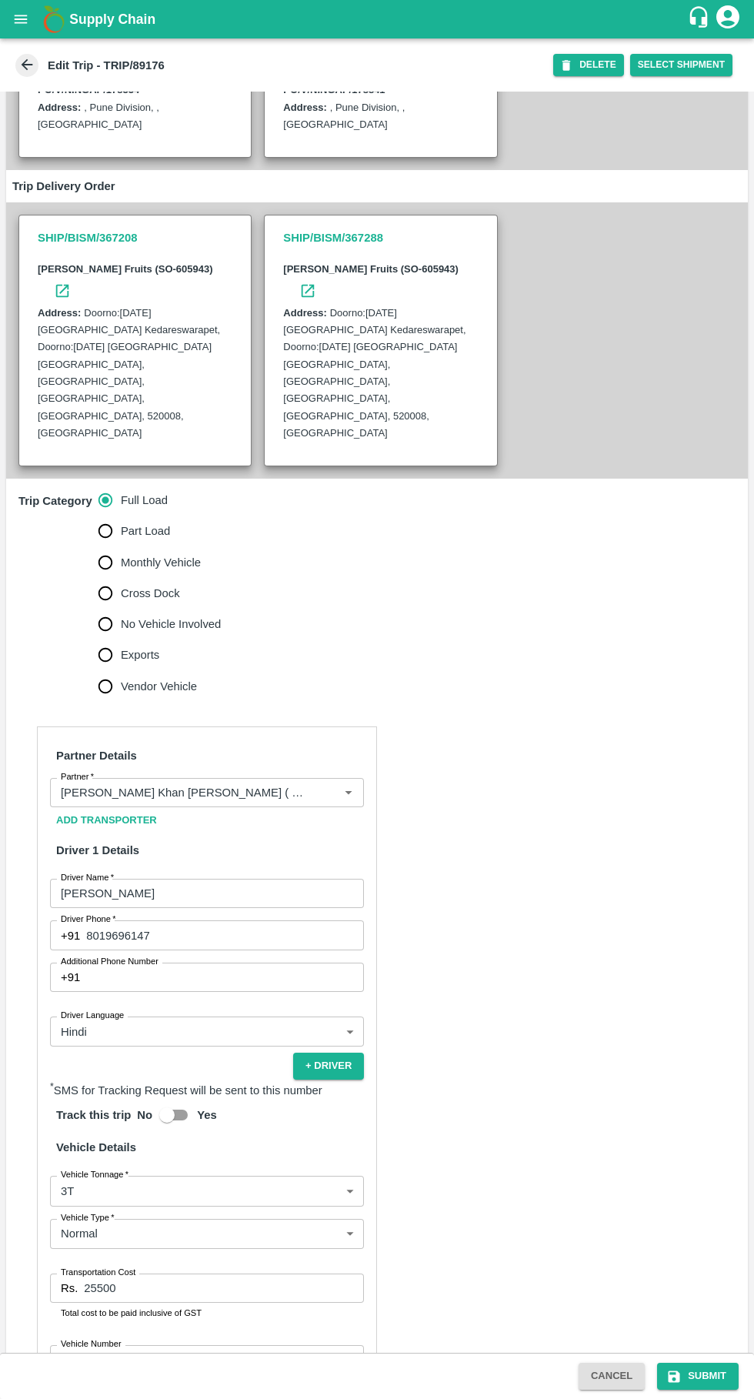
scroll to position [271, 0]
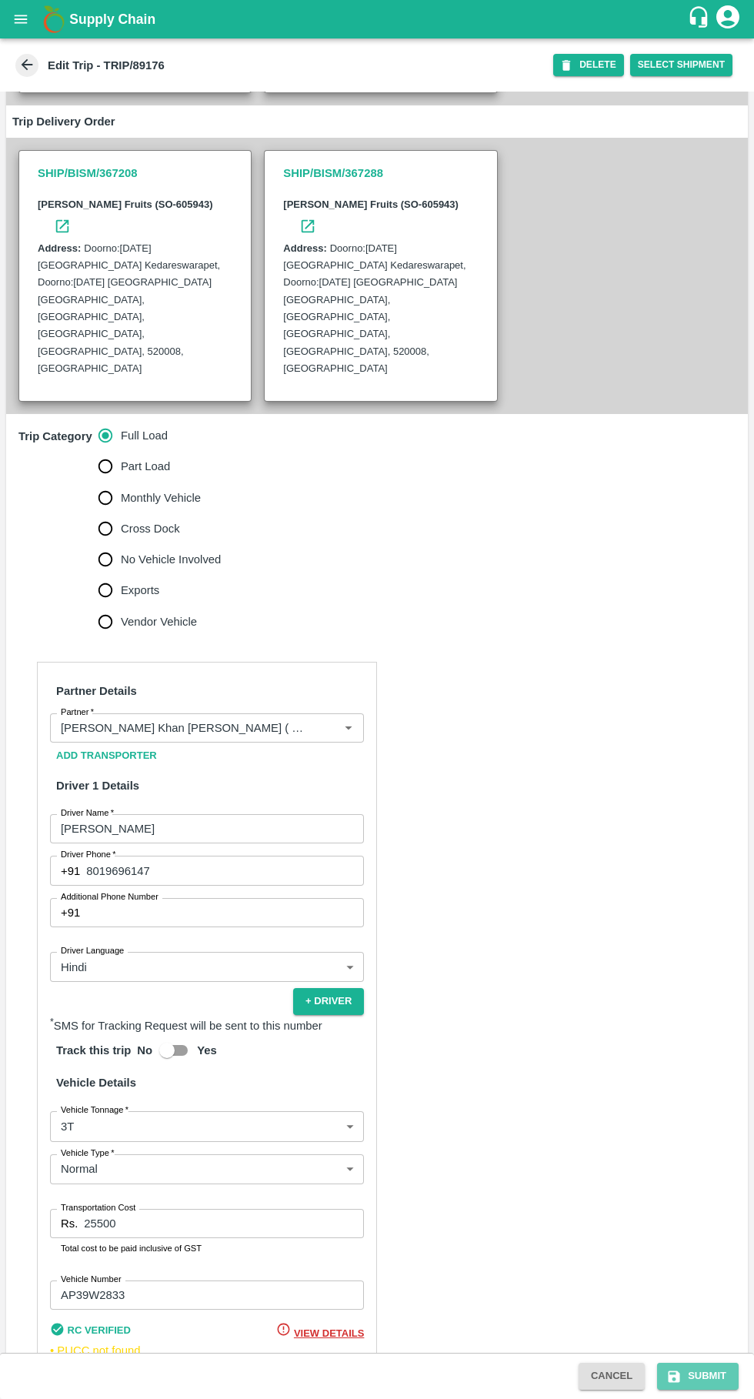
click at [699, 1386] on button "Submit" at bounding box center [698, 1376] width 82 height 27
